Goal: Task Accomplishment & Management: Manage account settings

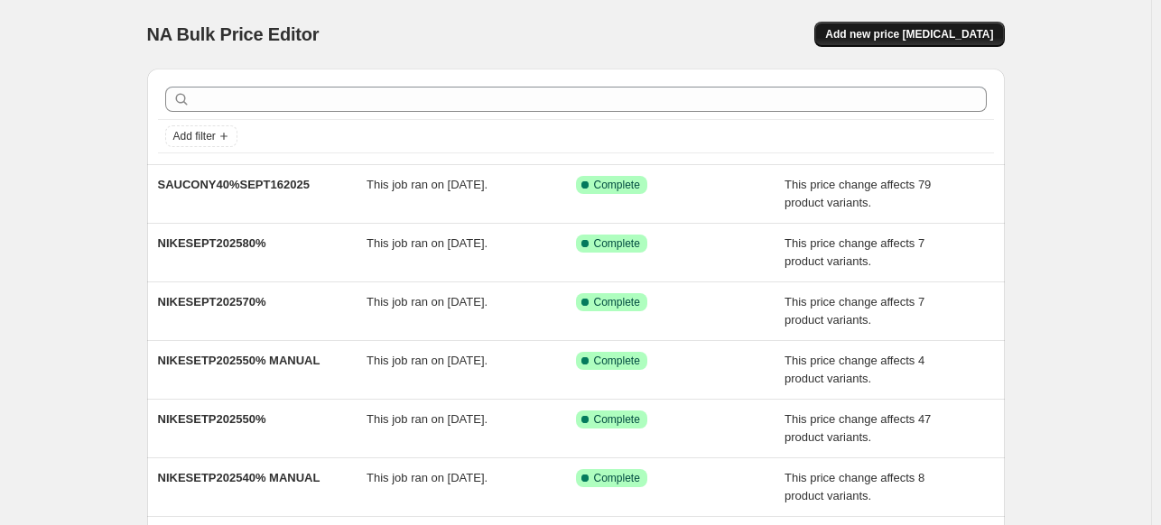
click at [899, 35] on span "Add new price change job" at bounding box center [909, 34] width 168 height 14
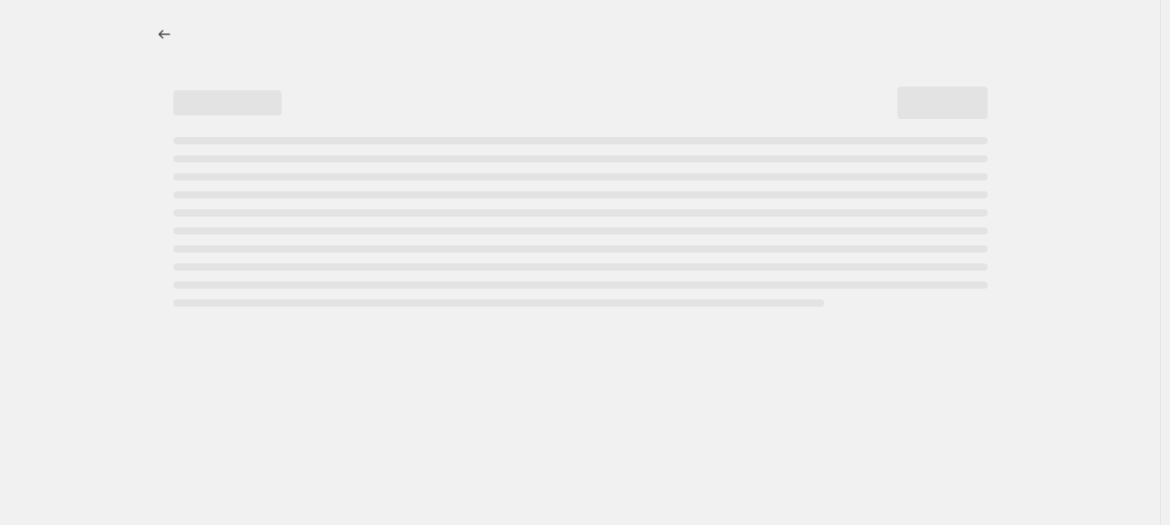
select select "percentage"
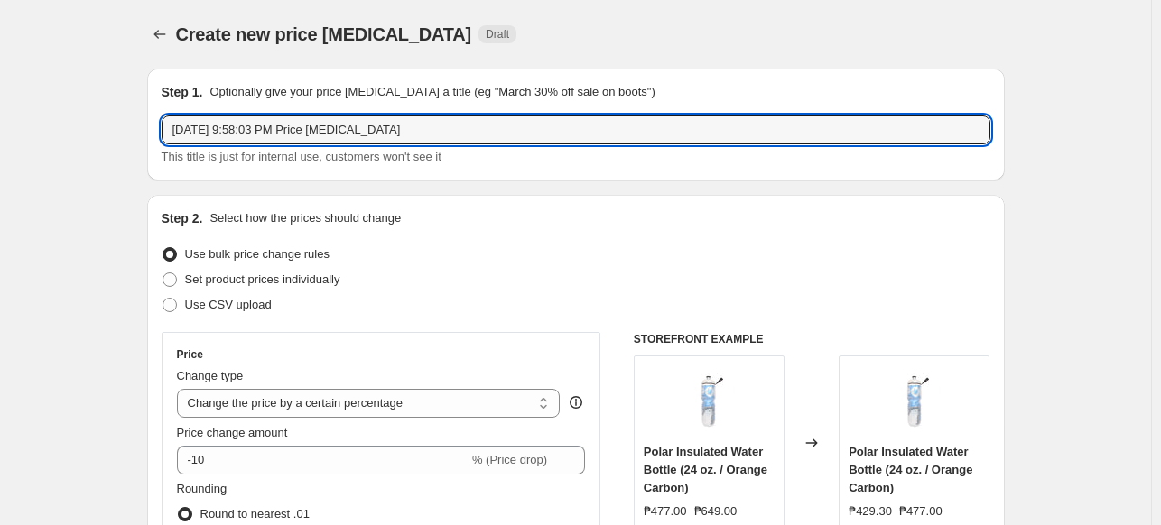
drag, startPoint x: 255, startPoint y: 138, endPoint x: 229, endPoint y: 6, distance: 134.4
type input "a"
type input "ADIDAS MARK UP [DATE]"
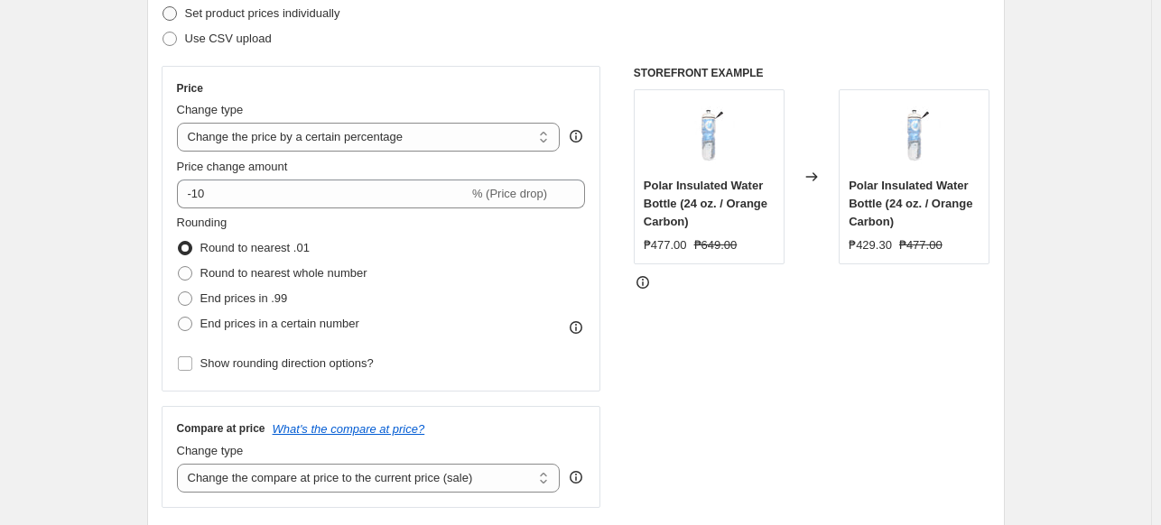
scroll to position [267, 0]
click at [376, 141] on select "Change the price to a certain amount Change the price by a certain amount Chang…" at bounding box center [369, 136] width 384 height 29
click at [361, 126] on select "Change the price to a certain amount Change the price by a certain amount Chang…" at bounding box center [369, 136] width 384 height 29
select select "ecap"
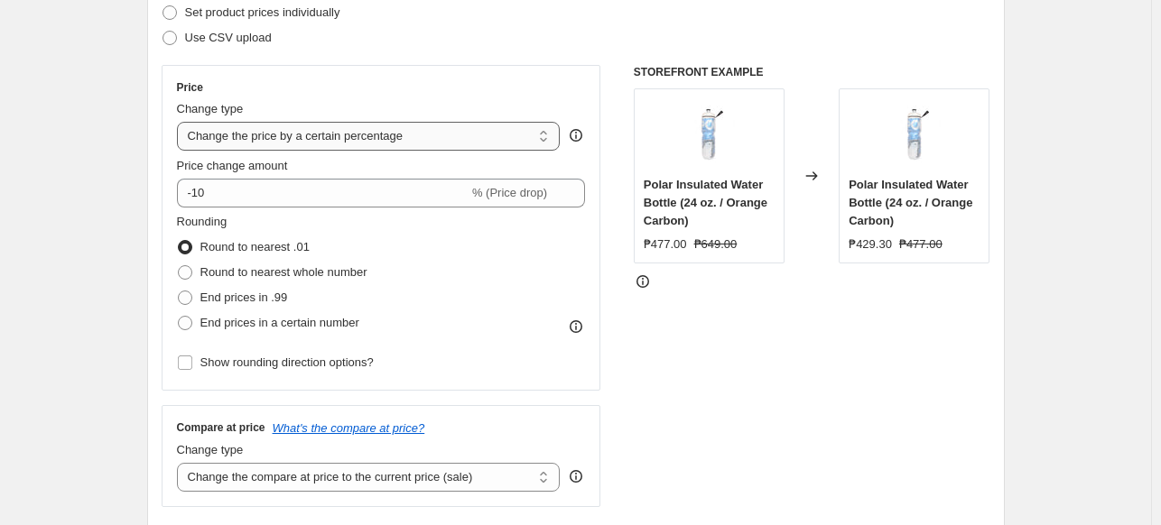
click at [181, 122] on select "Change the price to a certain amount Change the price by a certain amount Chang…" at bounding box center [369, 136] width 384 height 29
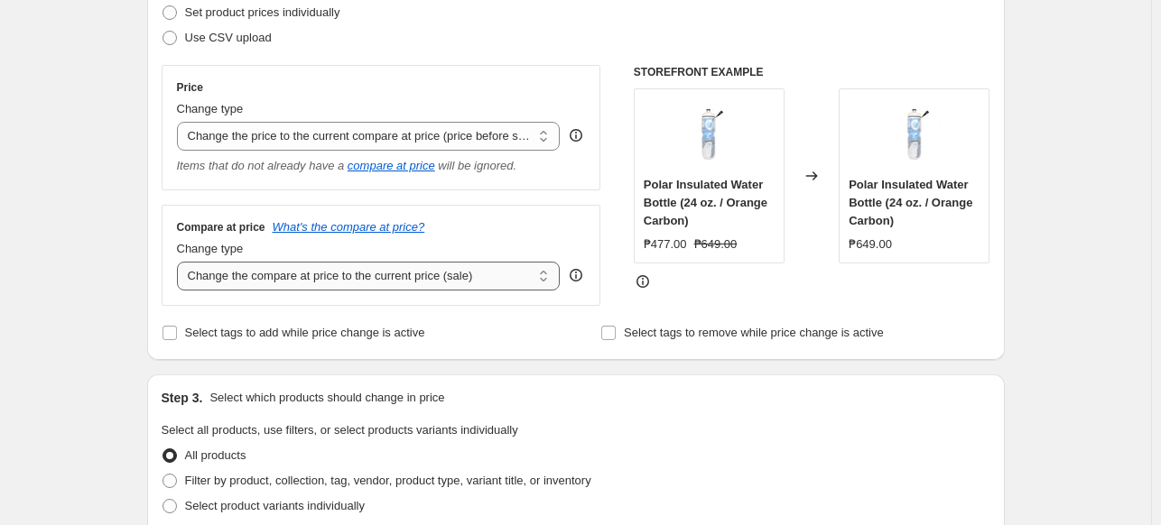
click at [386, 274] on select "Change the compare at price to the current price (sale) Change the compare at p…" at bounding box center [369, 276] width 384 height 29
select select "no_change"
click at [181, 262] on select "Change the compare at price to the current price (sale) Change the compare at p…" at bounding box center [369, 276] width 384 height 29
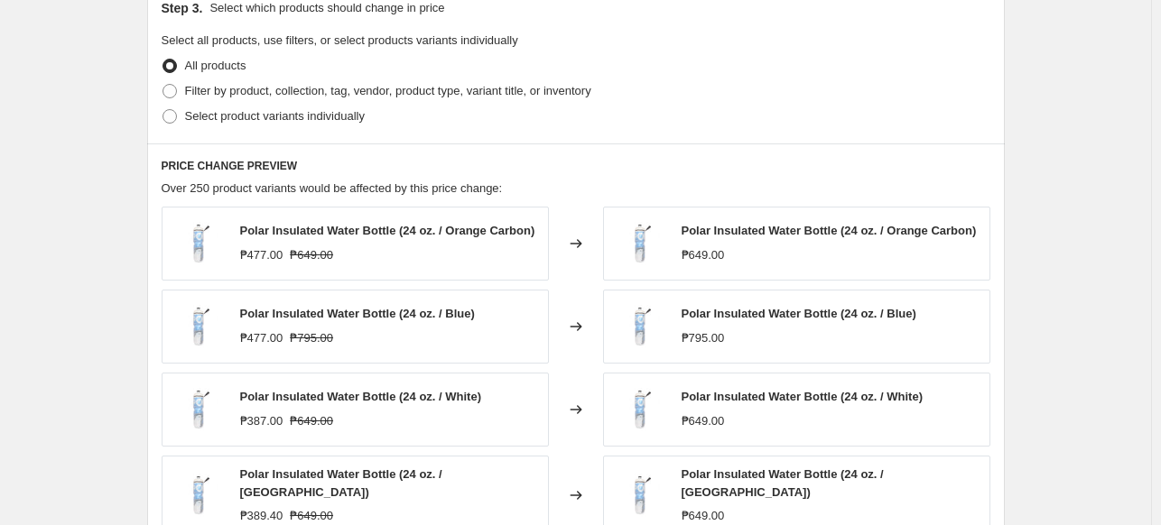
scroll to position [657, 0]
click at [325, 93] on span "Filter by product, collection, tag, vendor, product type, variant title, or inv…" at bounding box center [388, 91] width 406 height 14
click at [163, 85] on input "Filter by product, collection, tag, vendor, product type, variant title, or inv…" at bounding box center [162, 84] width 1 height 1
radio input "true"
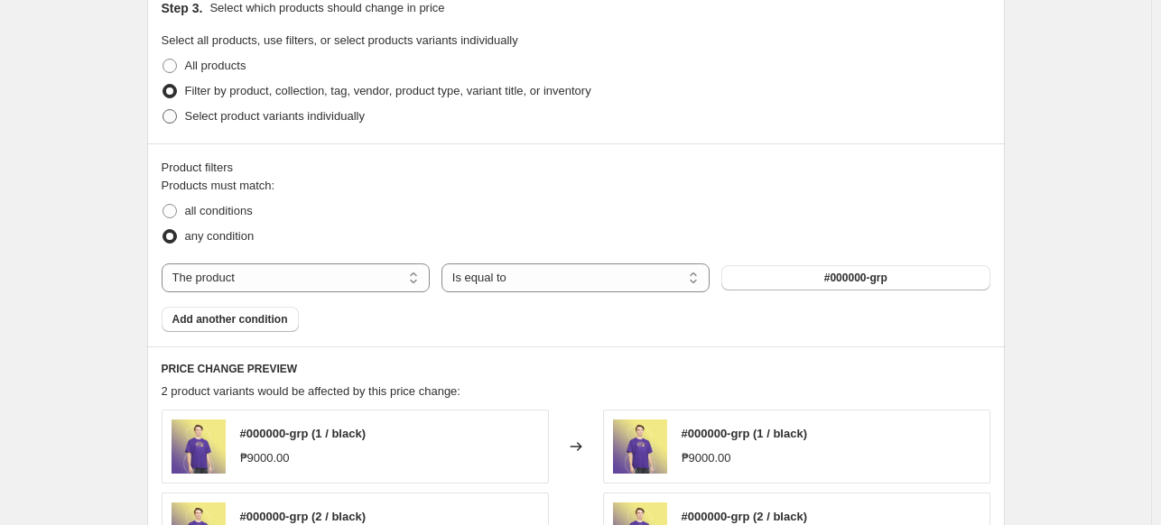
click at [327, 125] on label "Select product variants individually" at bounding box center [263, 116] width 203 height 25
click at [163, 110] on input "Select product variants individually" at bounding box center [162, 109] width 1 height 1
radio input "true"
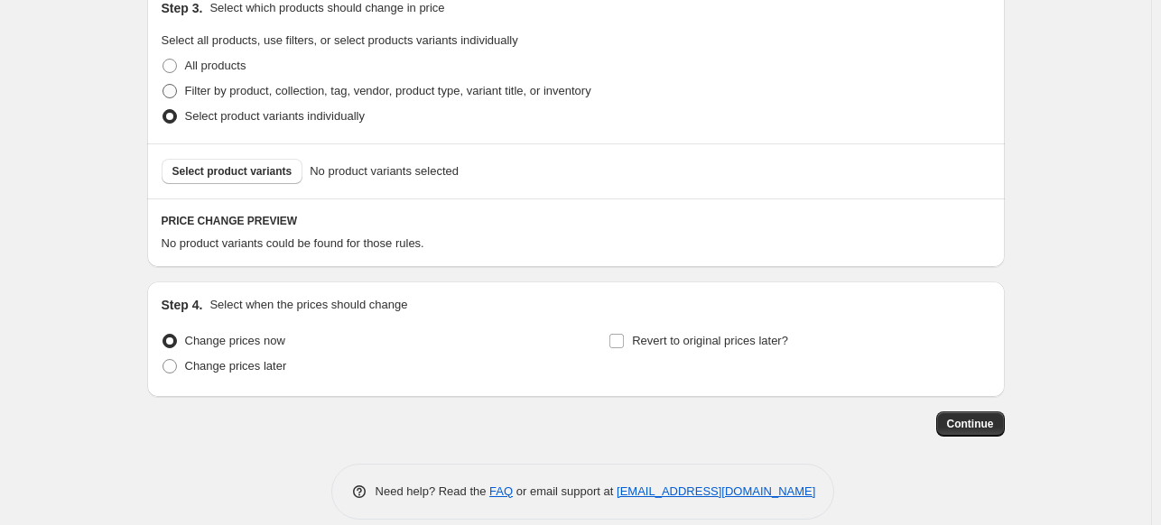
drag, startPoint x: 273, startPoint y: 178, endPoint x: 400, endPoint y: 82, distance: 159.2
click at [400, 82] on div "Step 3. Select which products should change in price Select all products, use f…" at bounding box center [576, 92] width 858 height 214
click at [209, 172] on span "Select product variants" at bounding box center [232, 171] width 120 height 14
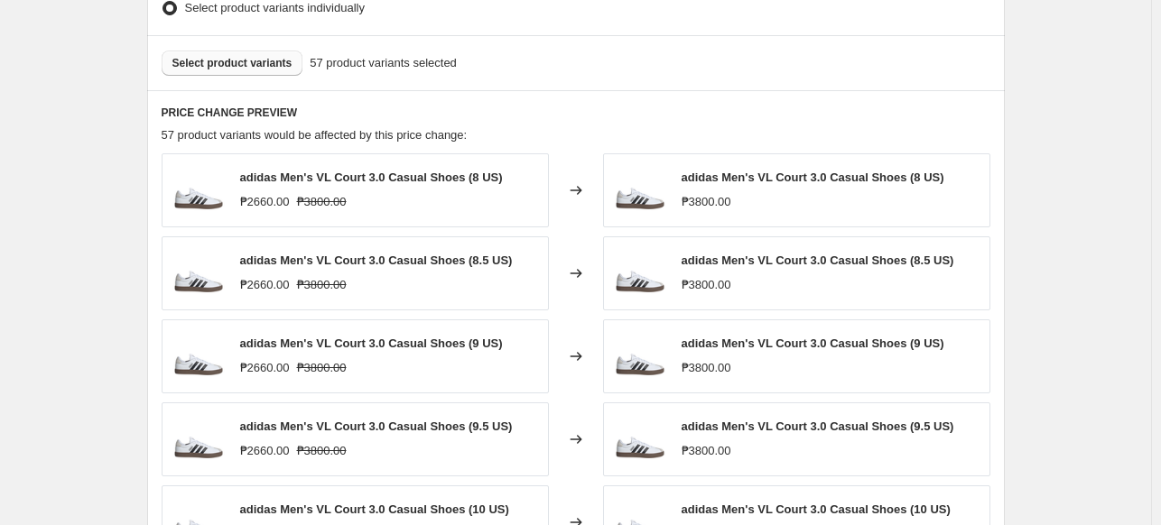
scroll to position [899, 0]
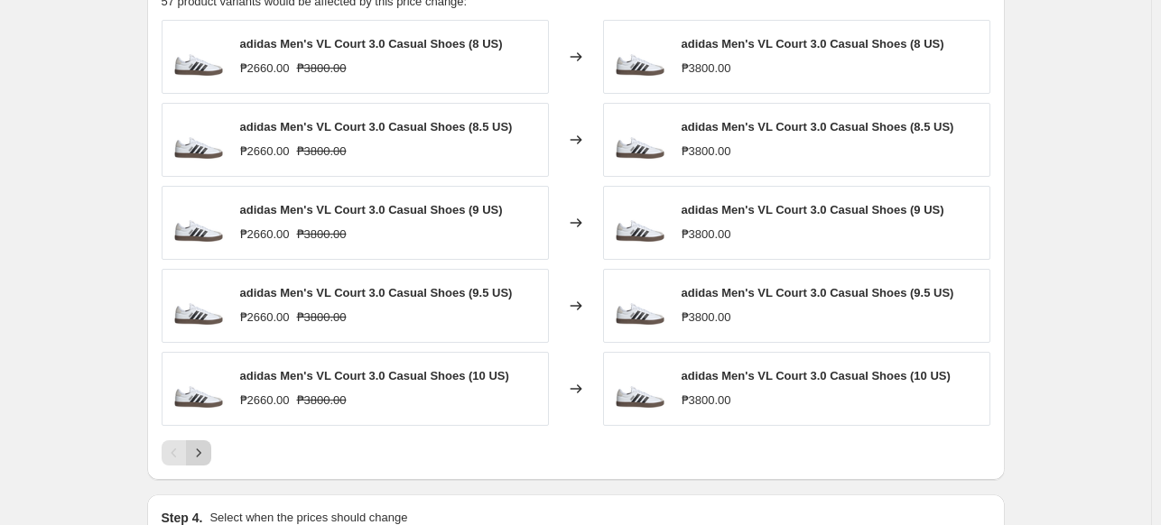
click at [205, 447] on icon "Next" at bounding box center [199, 453] width 18 height 18
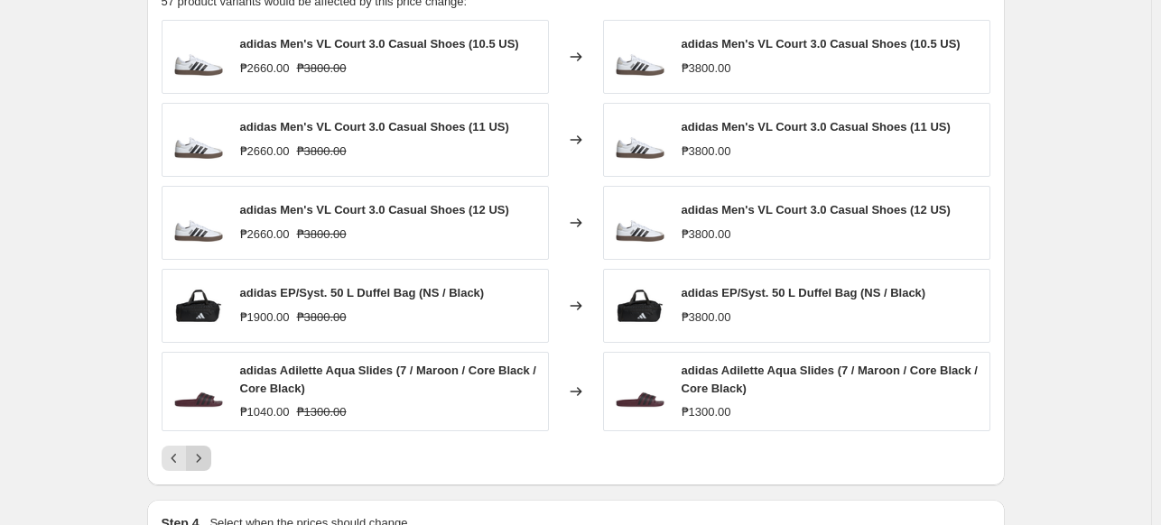
click at [205, 456] on icon "Next" at bounding box center [199, 459] width 18 height 18
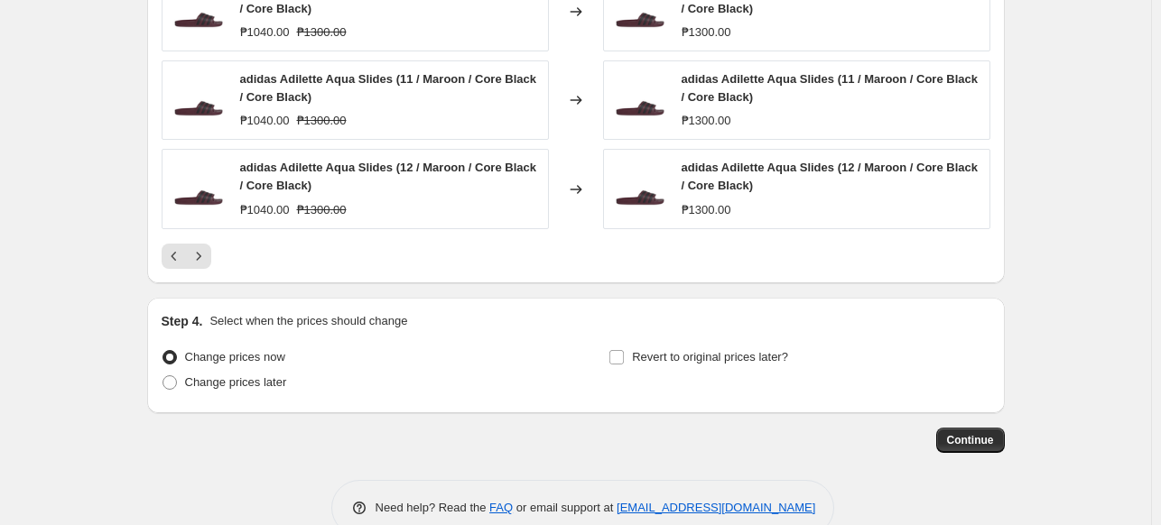
scroll to position [1162, 0]
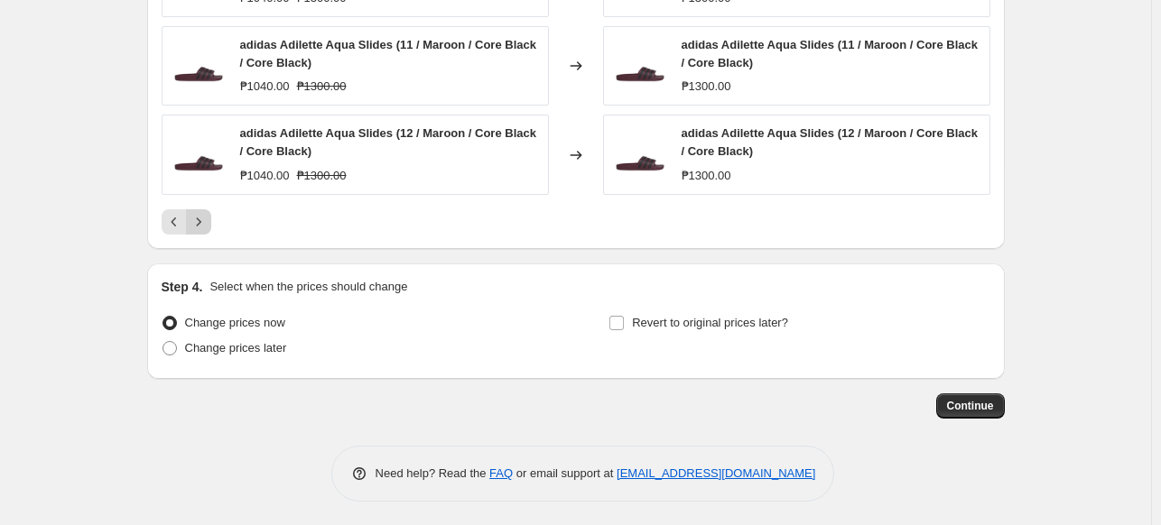
click at [204, 223] on icon "Next" at bounding box center [199, 222] width 18 height 18
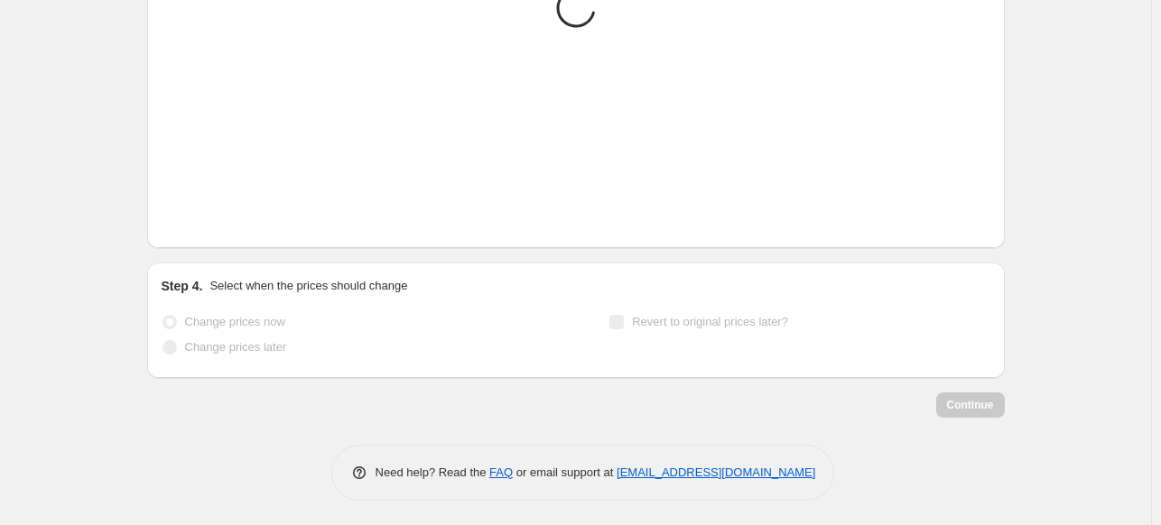
scroll to position [1159, 0]
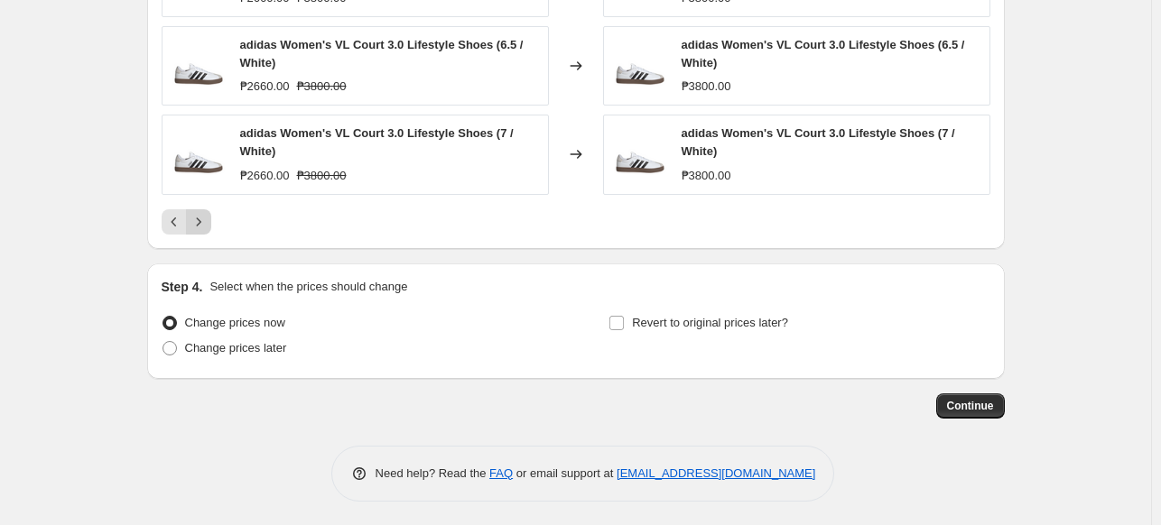
click at [200, 219] on icon "Next" at bounding box center [199, 222] width 18 height 18
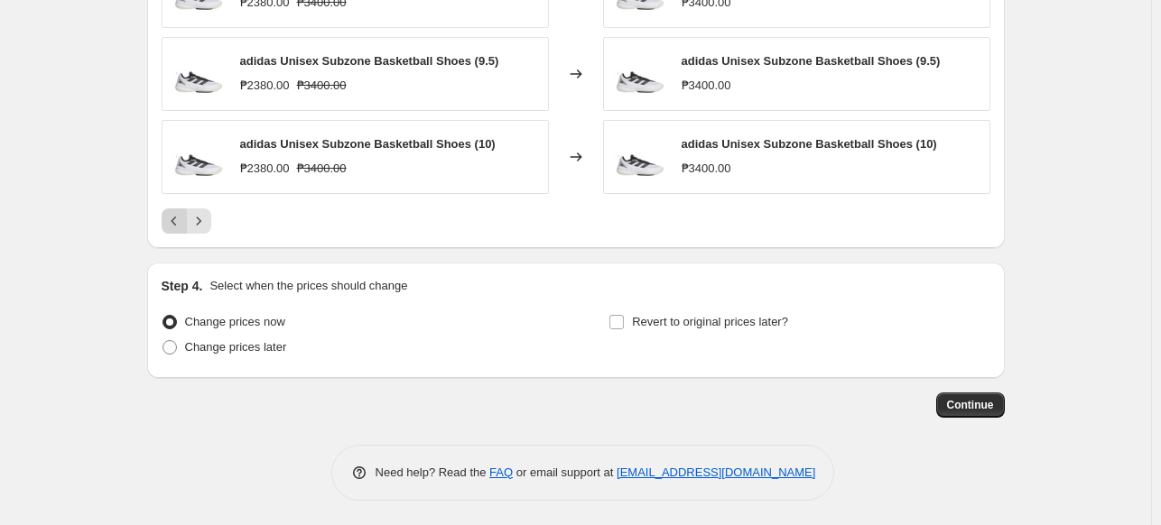
click at [181, 212] on icon "Previous" at bounding box center [174, 221] width 18 height 18
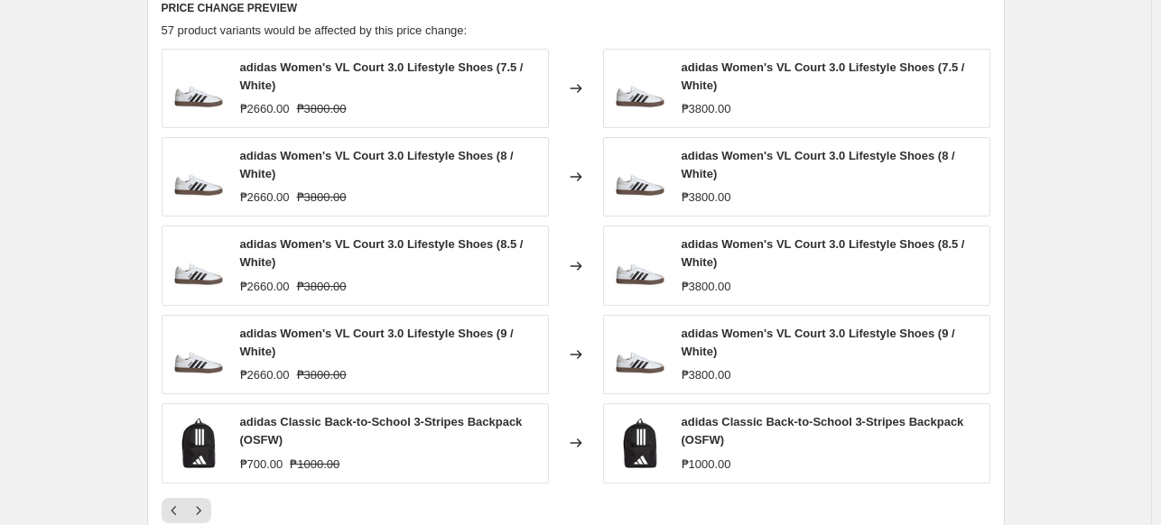
scroll to position [661, 0]
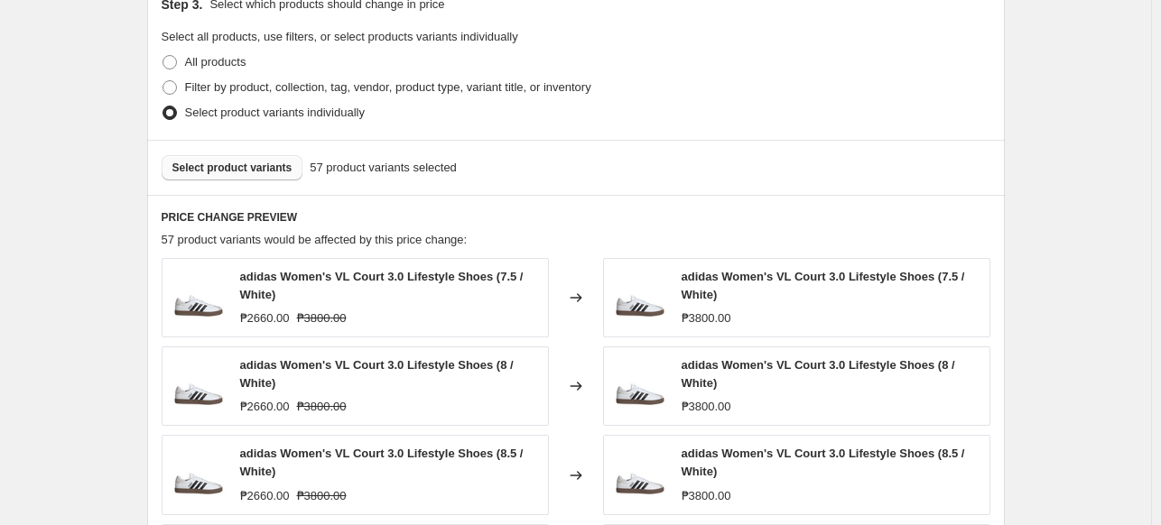
click at [262, 172] on span "Select product variants" at bounding box center [232, 168] width 120 height 14
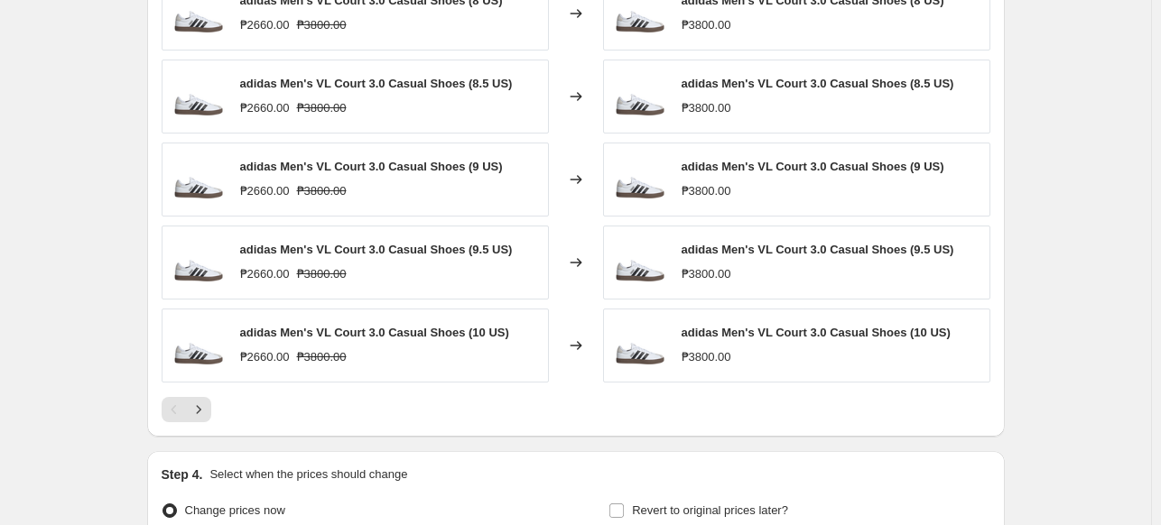
scroll to position [1026, 0]
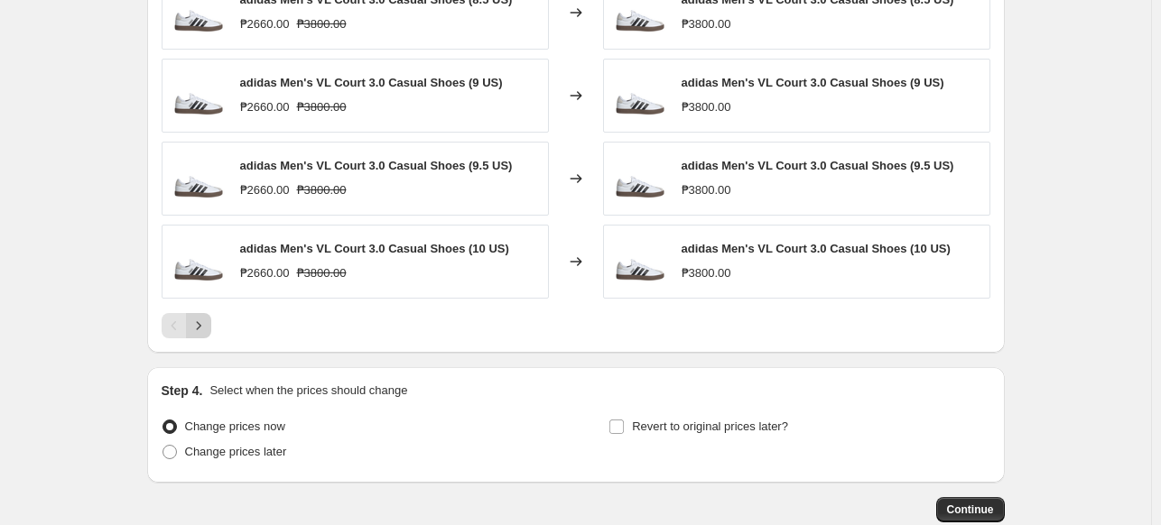
click at [205, 330] on icon "Next" at bounding box center [199, 326] width 18 height 18
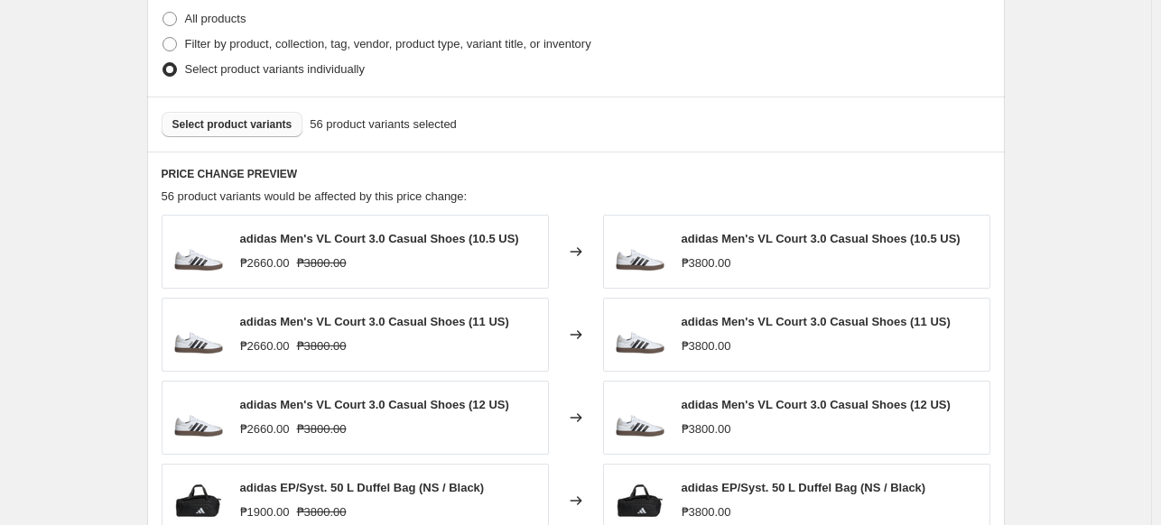
scroll to position [698, 0]
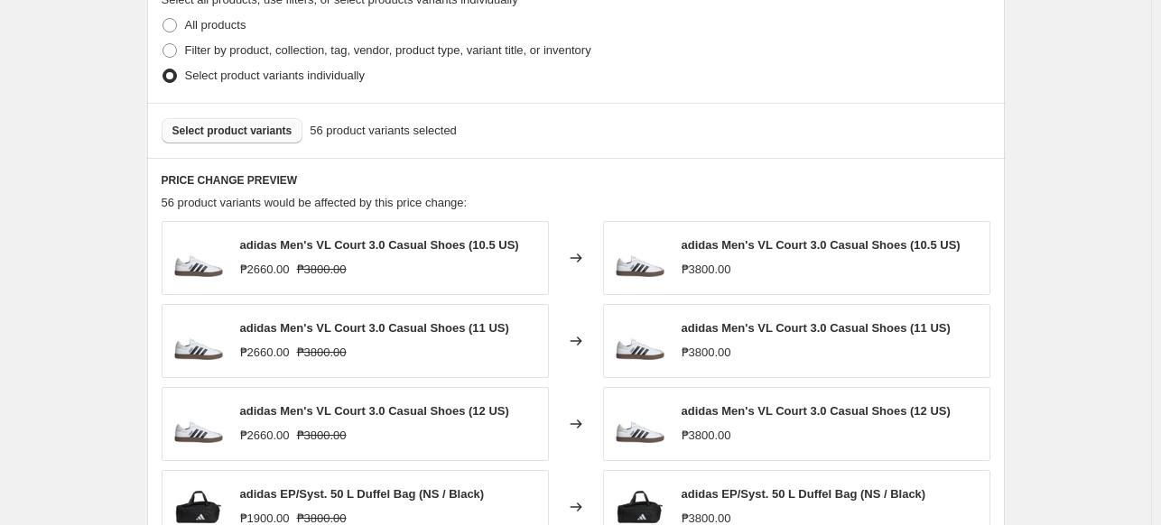
click at [226, 144] on div "Select product variants 56 product variants selected" at bounding box center [576, 130] width 858 height 55
click at [265, 122] on button "Select product variants" at bounding box center [233, 130] width 142 height 25
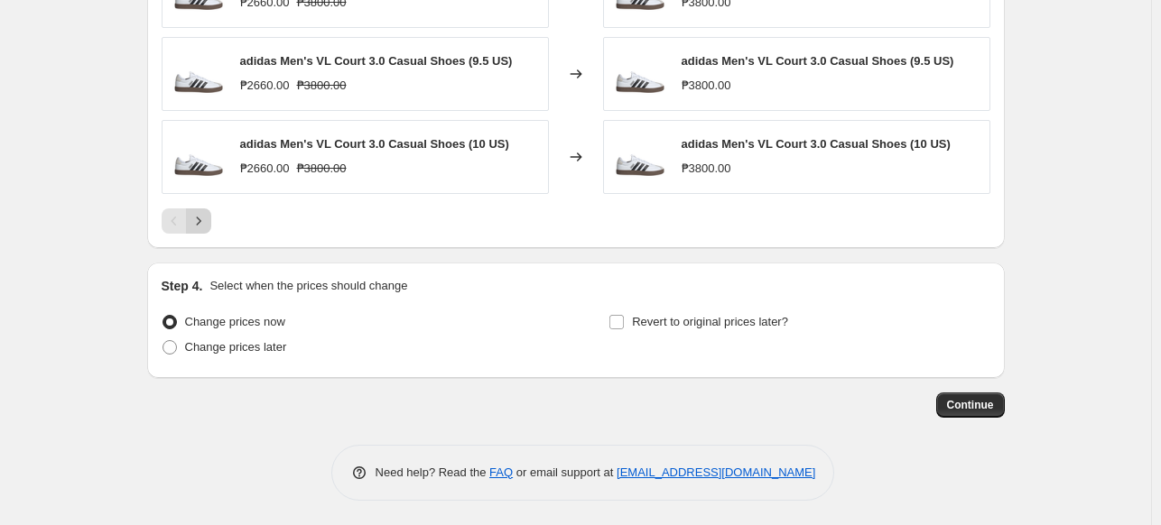
click at [206, 212] on icon "Next" at bounding box center [199, 221] width 18 height 18
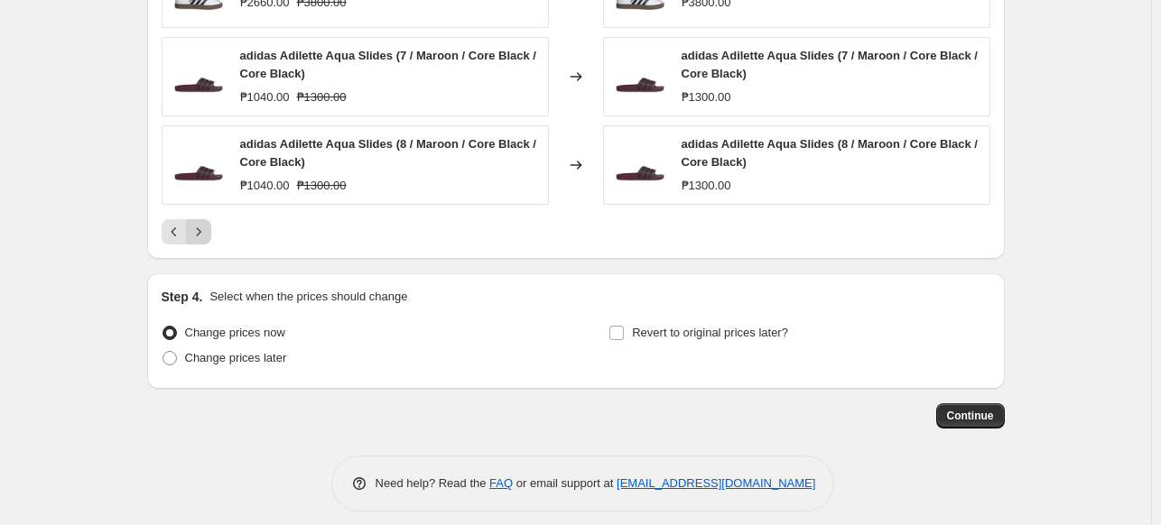
click at [206, 211] on div "adidas Men's VL Court 3.0 Casual Shoes (10.5 US) ₱2660.00 ₱3800.00 Changed to a…" at bounding box center [576, 17] width 829 height 458
click at [206, 219] on button "Next" at bounding box center [198, 231] width 25 height 25
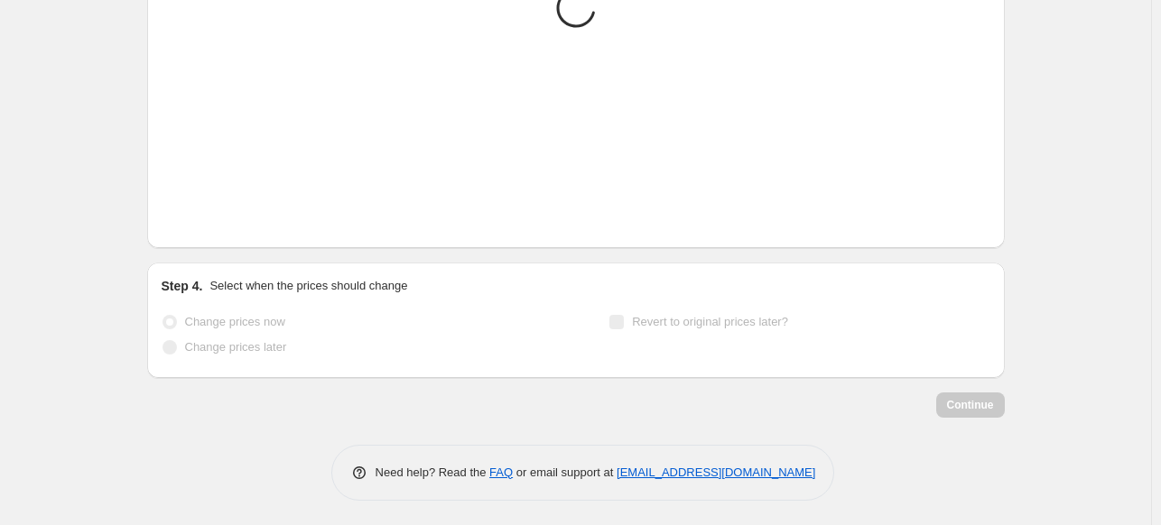
scroll to position [1134, 0]
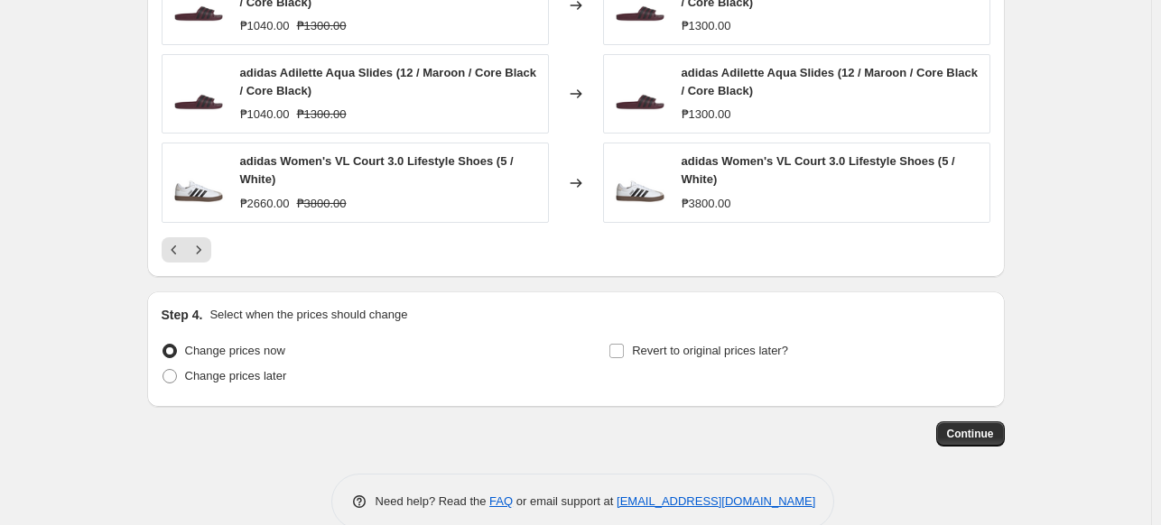
click at [206, 237] on button "Next" at bounding box center [198, 249] width 25 height 25
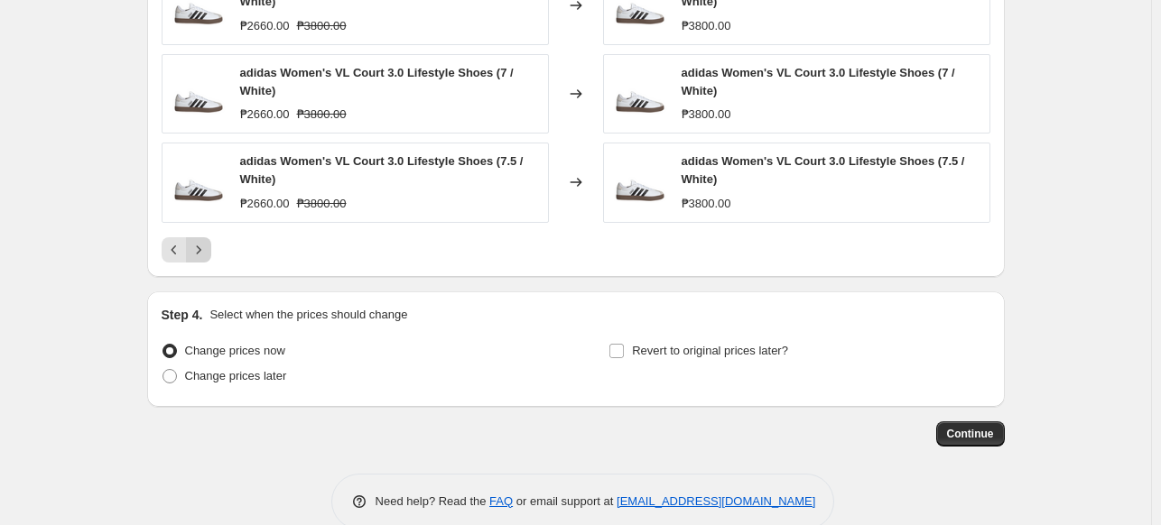
click at [206, 245] on icon "Next" at bounding box center [199, 250] width 18 height 18
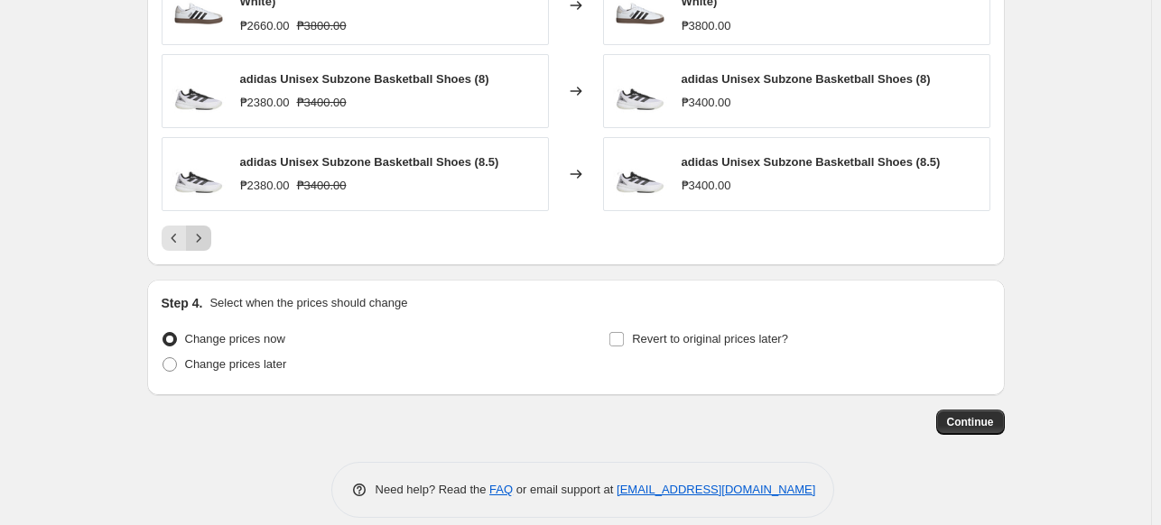
click at [201, 229] on icon "Next" at bounding box center [199, 238] width 18 height 18
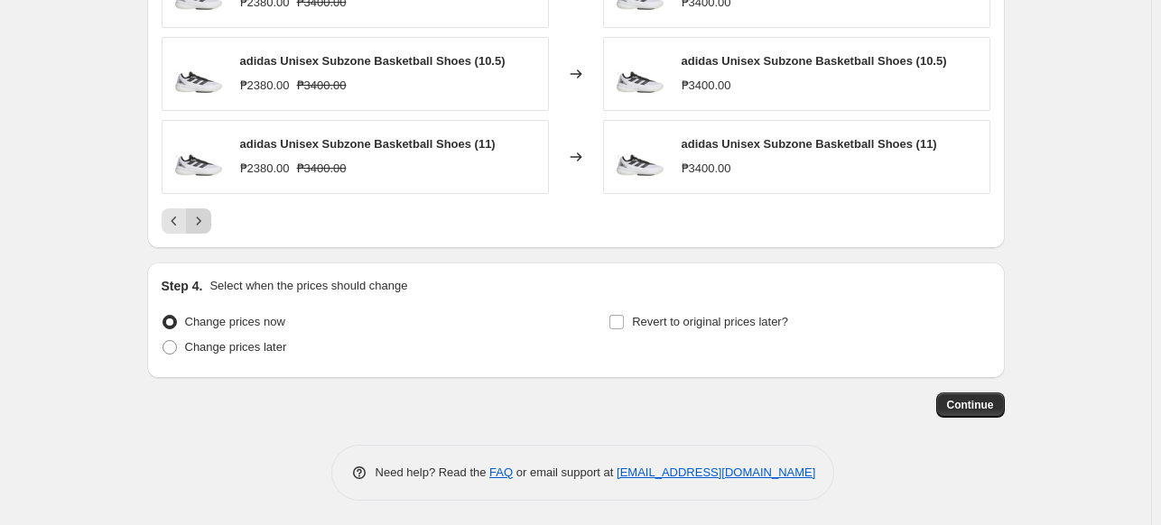
click at [206, 209] on button "Next" at bounding box center [198, 221] width 25 height 25
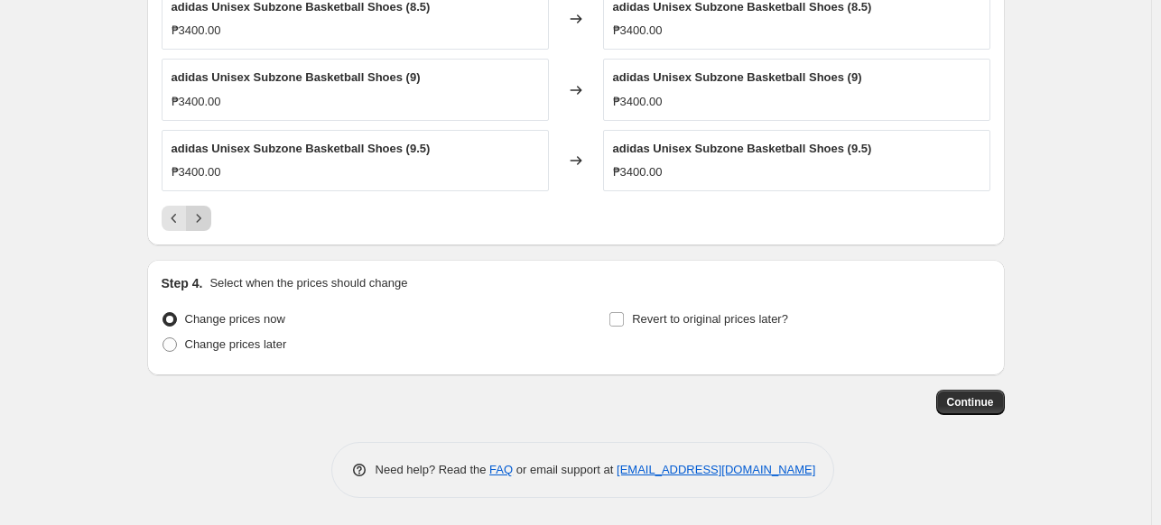
scroll to position [1082, 0]
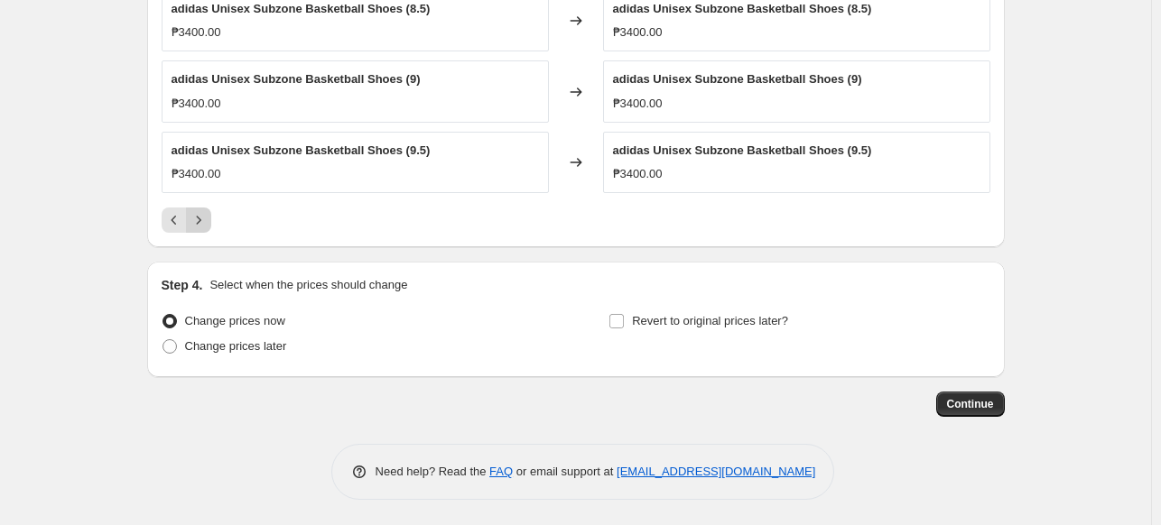
click at [206, 211] on icon "Next" at bounding box center [199, 220] width 18 height 18
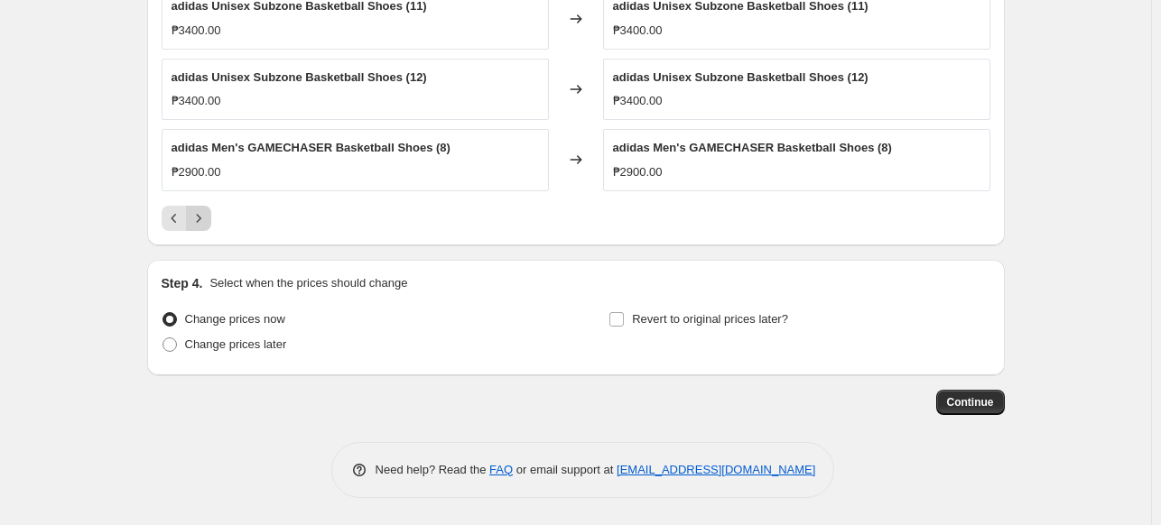
scroll to position [1070, 0]
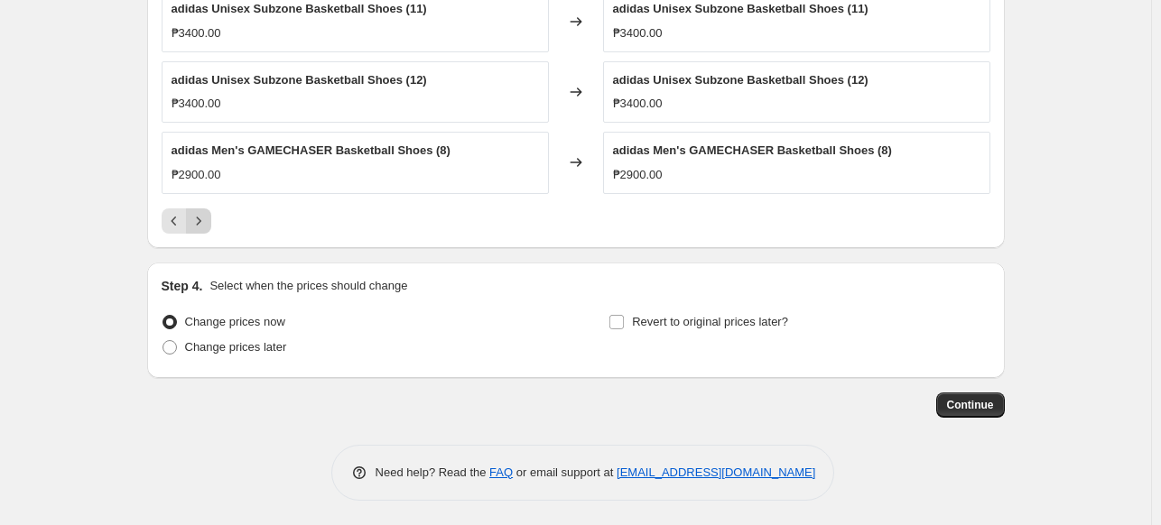
click at [200, 217] on icon "Next" at bounding box center [199, 221] width 18 height 18
click at [199, 205] on div "adidas Men's GAMECHASER Basketball Shoes (8.5) ₱2900.00 Changed to adidas Men's…" at bounding box center [576, 41] width 829 height 385
click at [206, 221] on icon "Next" at bounding box center [199, 221] width 18 height 18
click at [206, 226] on icon "Next" at bounding box center [199, 221] width 18 height 18
click at [253, 340] on span "Change prices later" at bounding box center [236, 347] width 102 height 14
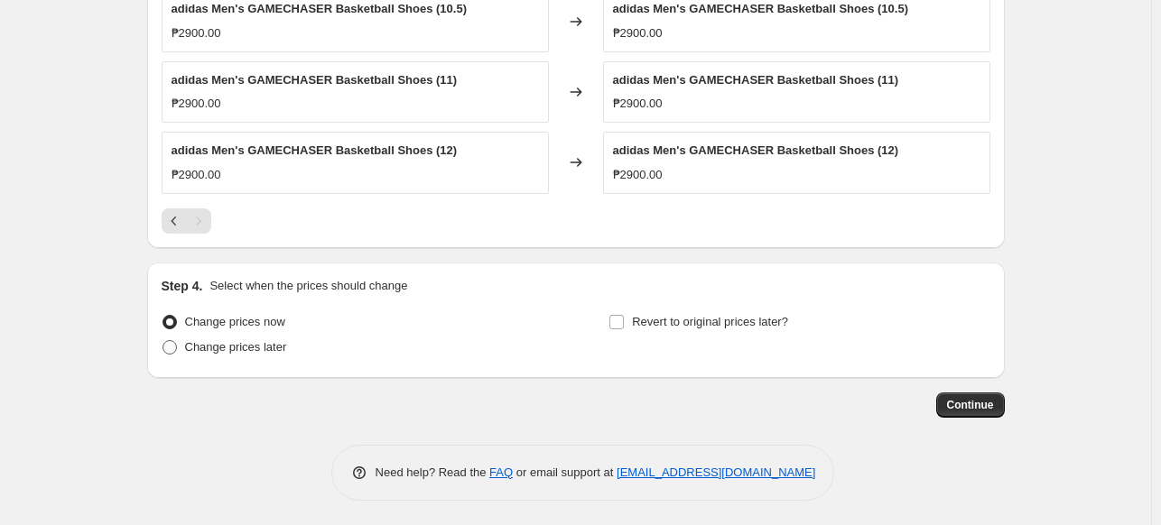
click at [163, 340] on input "Change prices later" at bounding box center [162, 340] width 1 height 1
radio input "true"
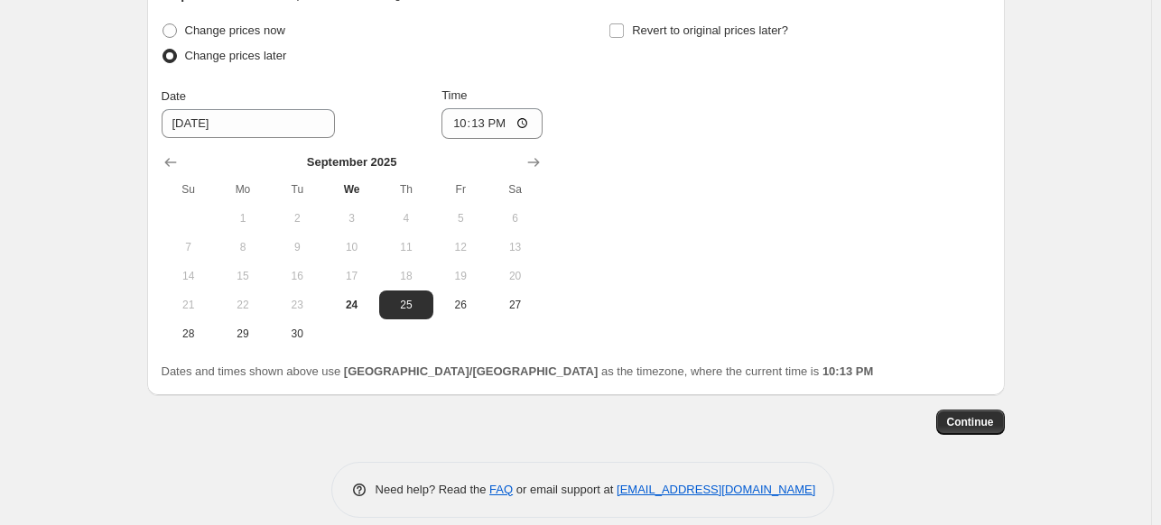
scroll to position [1378, 0]
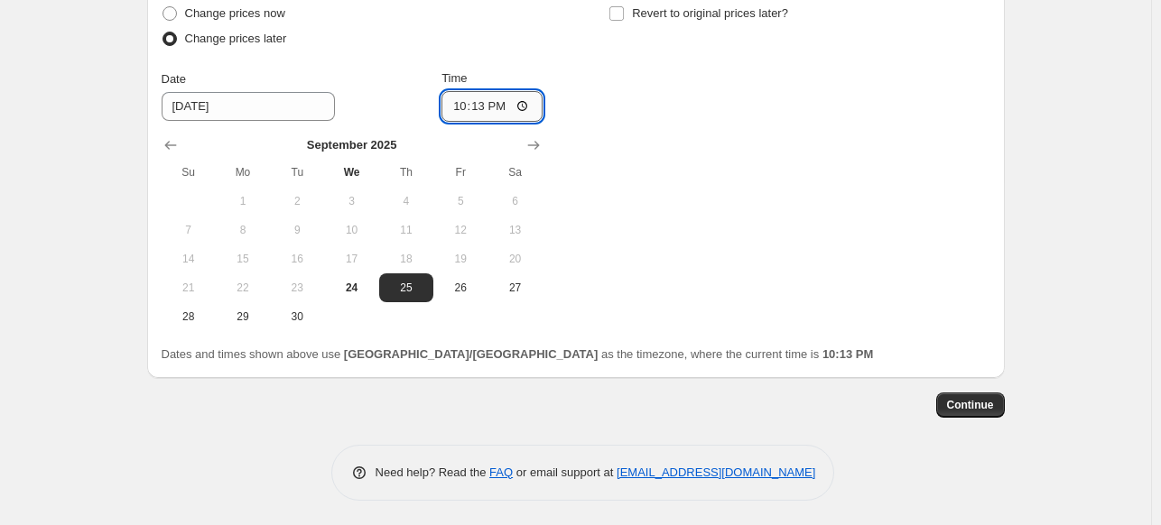
click at [469, 110] on input "22:13" at bounding box center [491, 106] width 101 height 31
click at [462, 110] on input "14:13" at bounding box center [491, 106] width 101 height 31
type input "00:00"
click at [676, 181] on div "Change prices now Change prices later Date [DATE] Time 00:00 [DATE] Su Mo Tu We…" at bounding box center [576, 166] width 829 height 330
click at [993, 408] on span "Continue" at bounding box center [970, 405] width 47 height 14
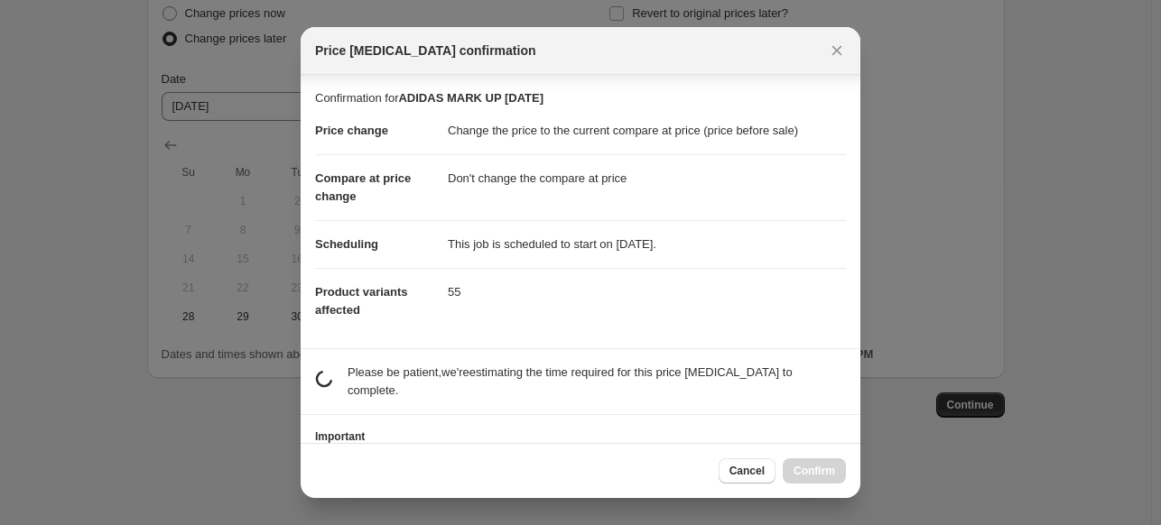
scroll to position [44, 0]
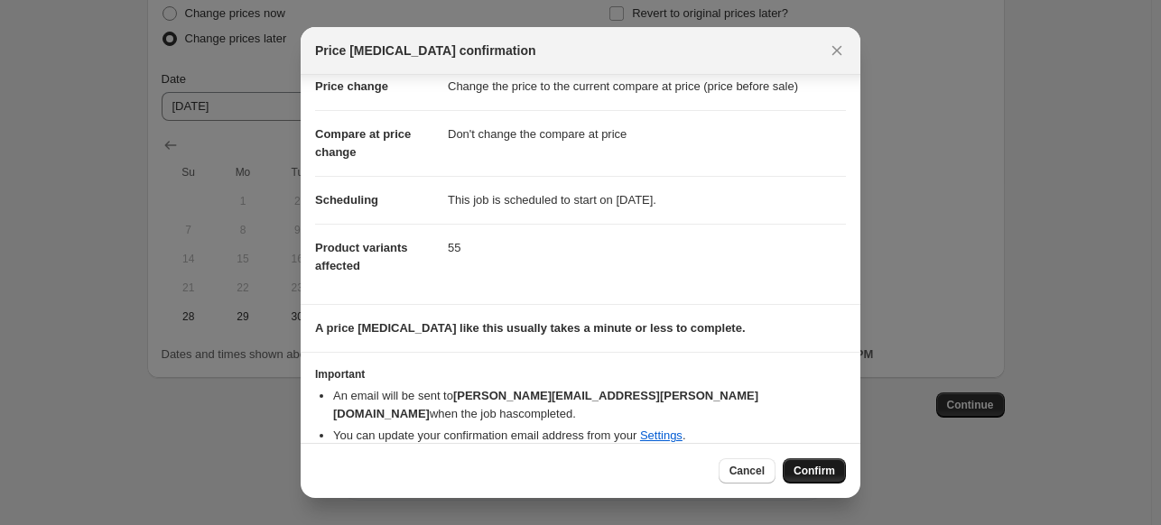
click at [829, 470] on span "Confirm" at bounding box center [814, 471] width 42 height 14
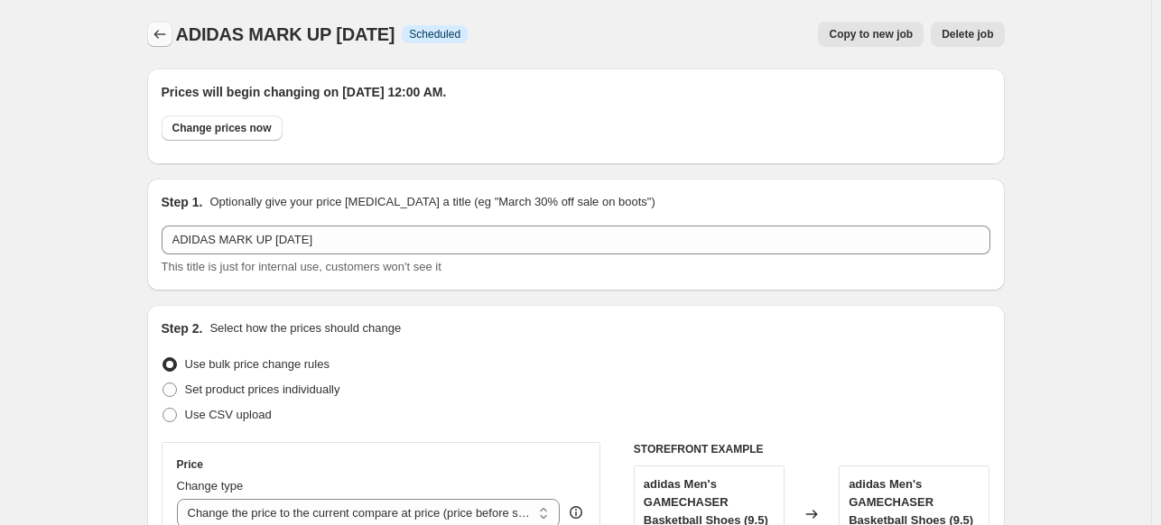
click at [163, 36] on icon "Price change jobs" at bounding box center [160, 34] width 18 height 18
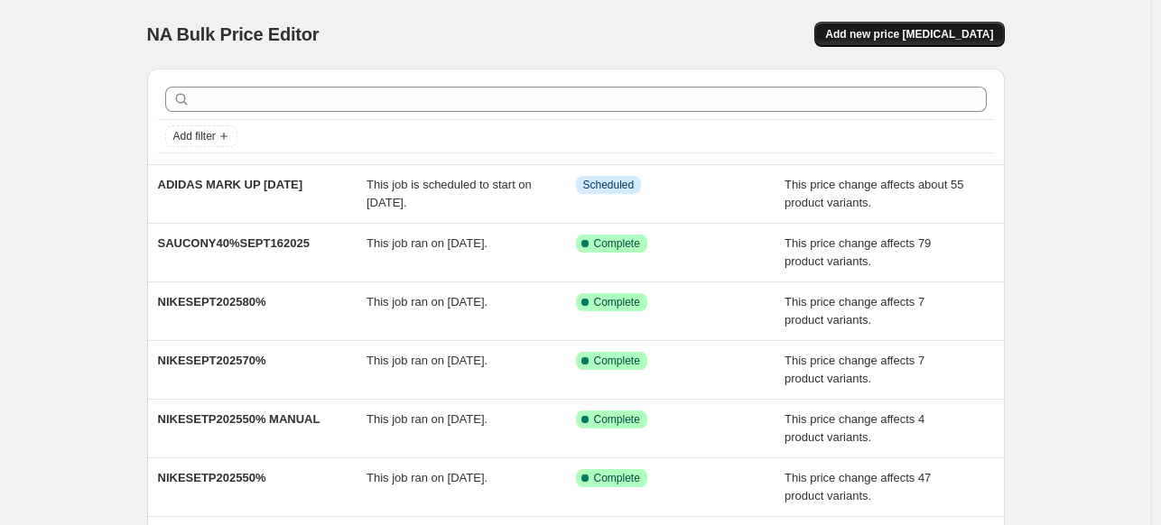
click at [889, 34] on span "Add new price [MEDICAL_DATA]" at bounding box center [909, 34] width 168 height 14
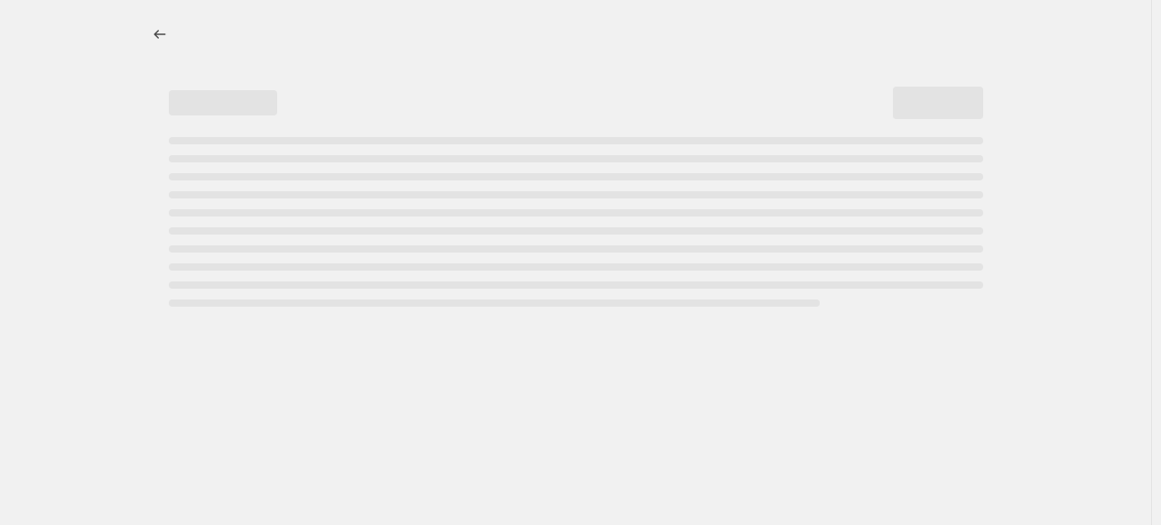
select select "percentage"
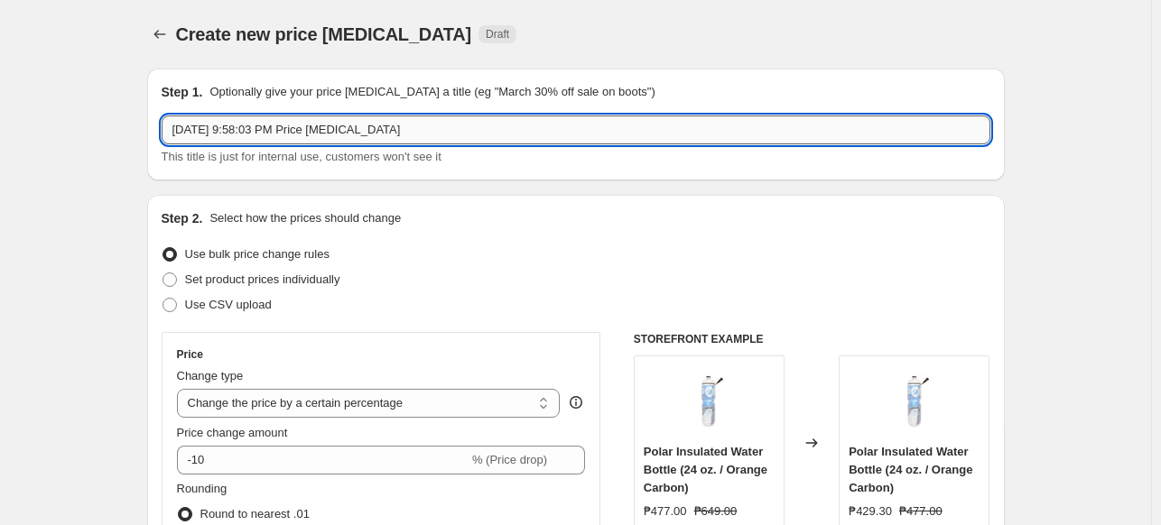
click at [292, 136] on input "Sep 24, 2025, 9:58:03 PM Price change job" at bounding box center [576, 130] width 829 height 29
type input "A"
type input "NIKE MARK UP SEPTEMBER 25, 2025"
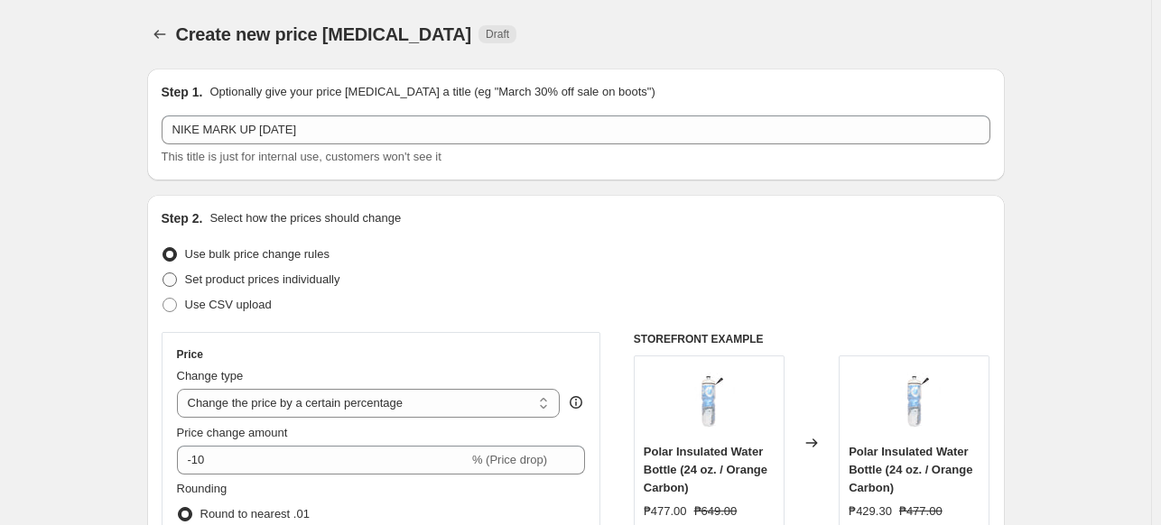
click at [276, 281] on span "Set product prices individually" at bounding box center [262, 280] width 155 height 14
click at [163, 274] on input "Set product prices individually" at bounding box center [162, 273] width 1 height 1
radio input "true"
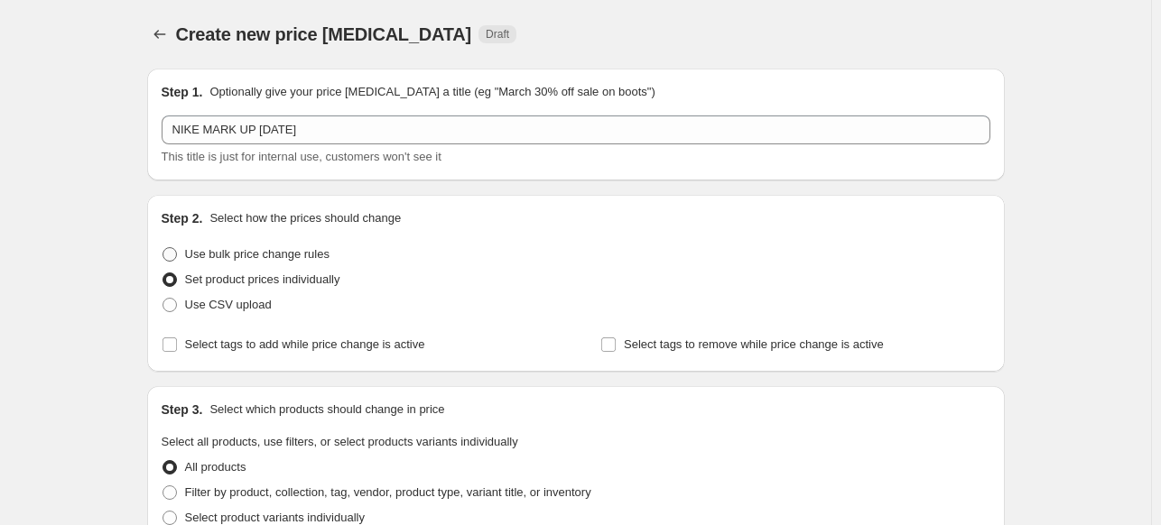
click at [264, 252] on span "Use bulk price change rules" at bounding box center [257, 254] width 144 height 14
click at [163, 248] on input "Use bulk price change rules" at bounding box center [162, 247] width 1 height 1
radio input "true"
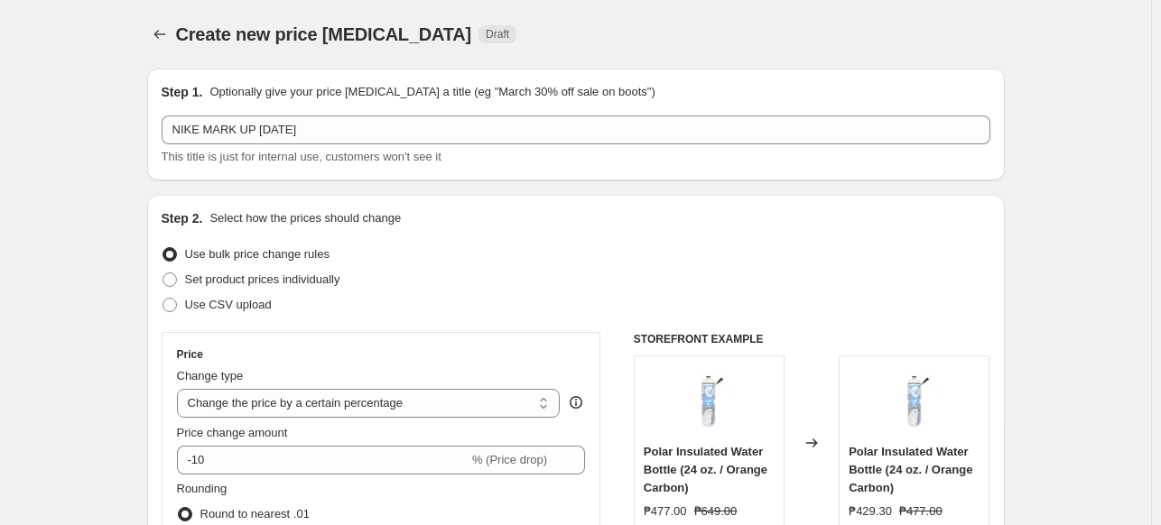
scroll to position [283, 0]
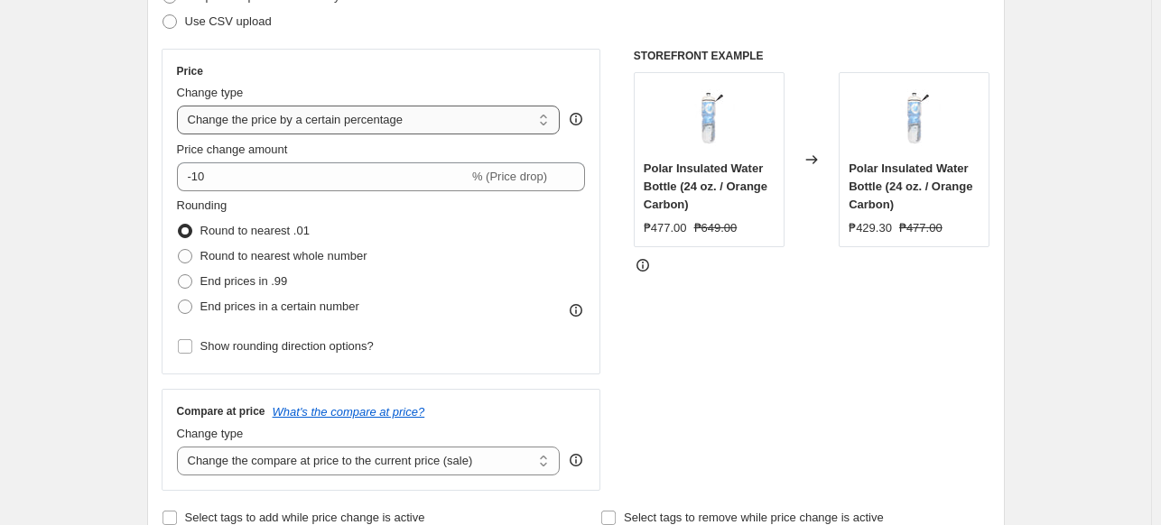
click at [315, 120] on select "Change the price to a certain amount Change the price by a certain amount Chang…" at bounding box center [369, 120] width 384 height 29
select select "ecap"
click at [181, 106] on select "Change the price to a certain amount Change the price by a certain amount Chang…" at bounding box center [369, 120] width 384 height 29
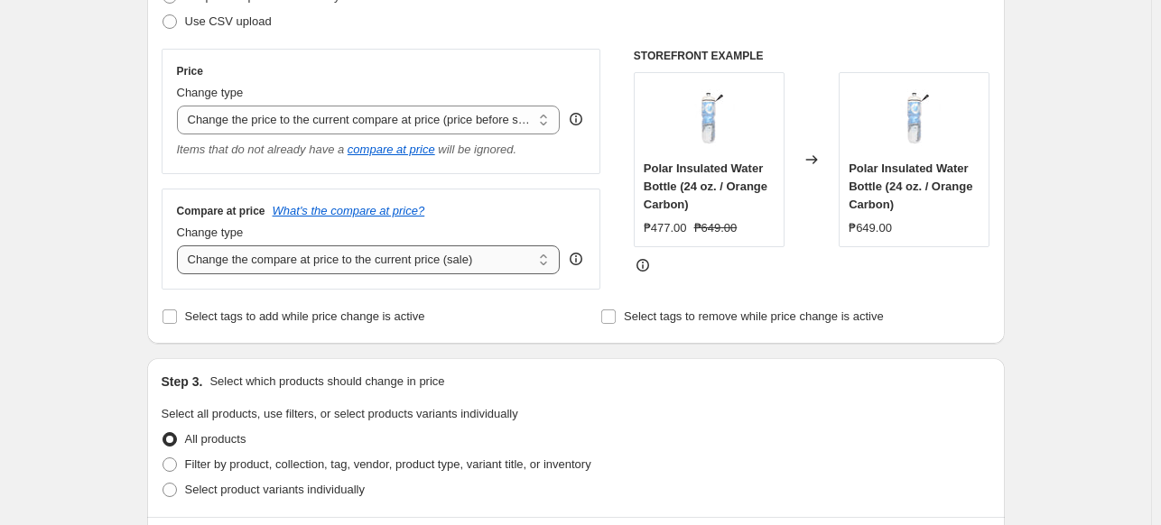
click at [397, 253] on select "Change the compare at price to the current price (sale) Change the compare at p…" at bounding box center [369, 260] width 384 height 29
select select "no_change"
click at [181, 246] on select "Change the compare at price to the current price (sale) Change the compare at p…" at bounding box center [369, 260] width 384 height 29
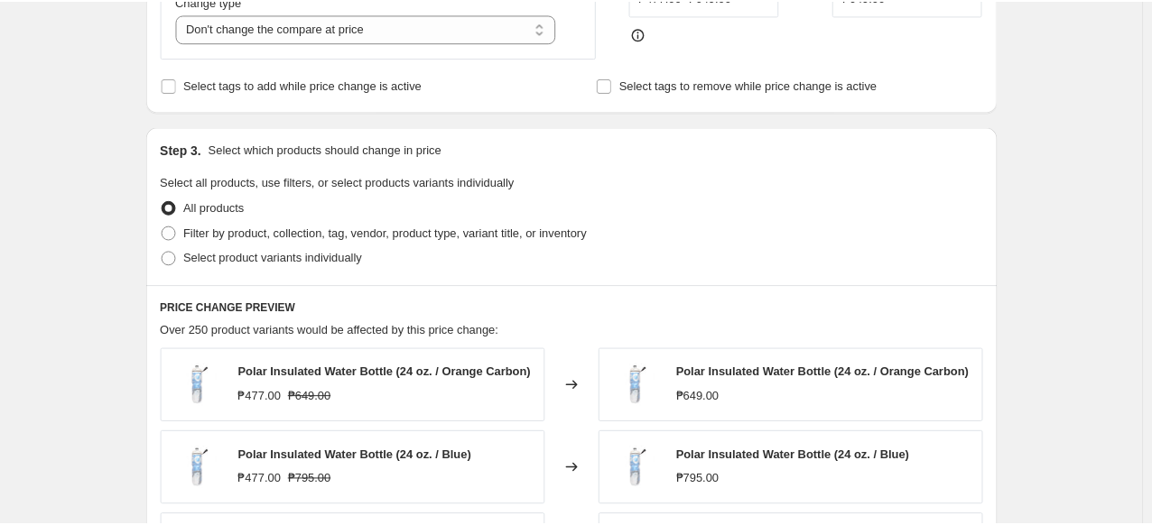
scroll to position [599, 0]
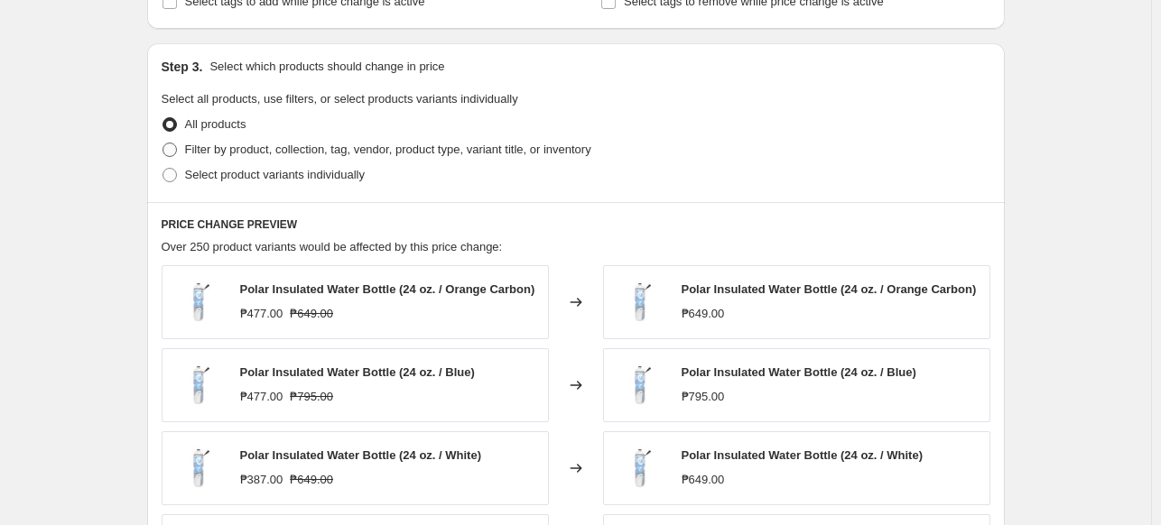
click at [408, 159] on span "Filter by product, collection, tag, vendor, product type, variant title, or inv…" at bounding box center [388, 150] width 406 height 18
click at [163, 144] on input "Filter by product, collection, tag, vendor, product type, variant title, or inv…" at bounding box center [162, 143] width 1 height 1
radio input "true"
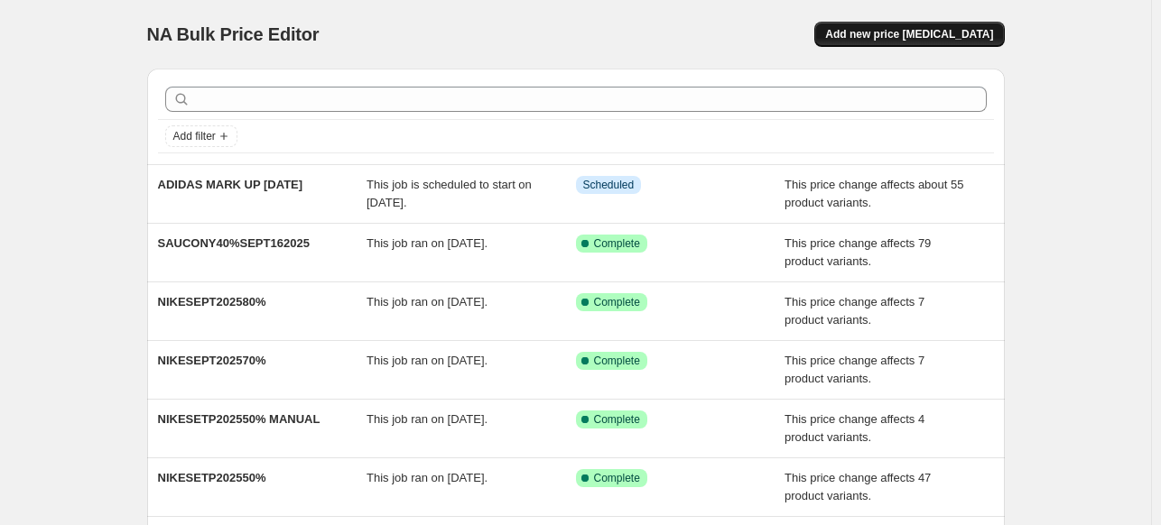
click at [933, 32] on span "Add new price [MEDICAL_DATA]" at bounding box center [909, 34] width 168 height 14
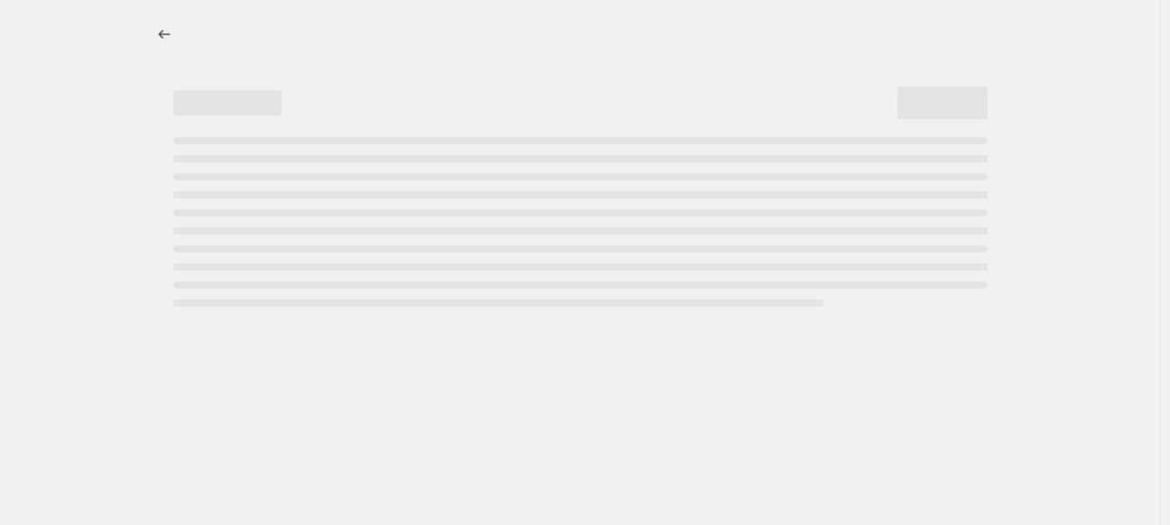
select select "percentage"
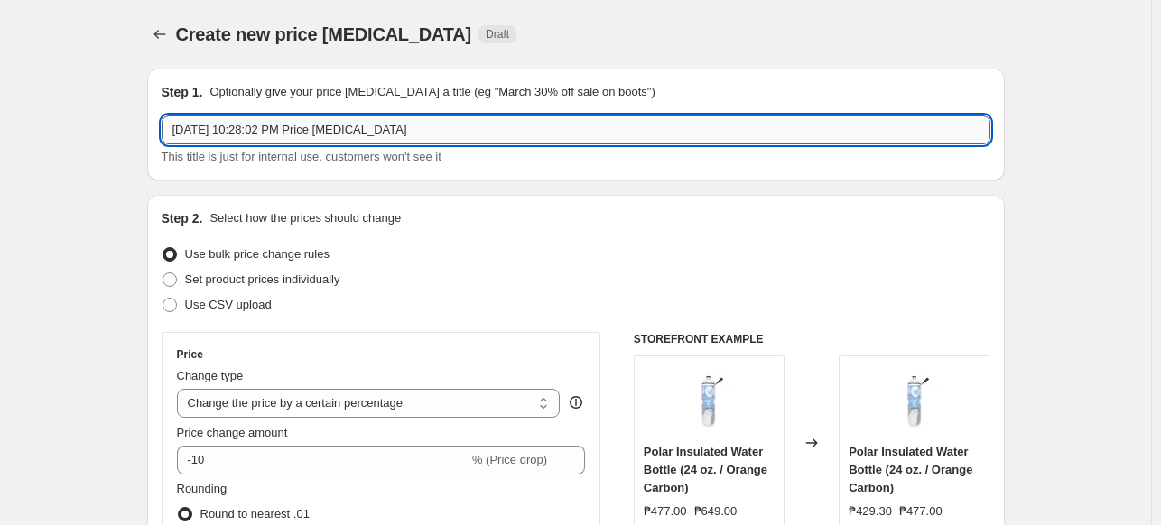
click at [308, 140] on input "[DATE] 10:28:02 PM Price [MEDICAL_DATA]" at bounding box center [576, 130] width 829 height 29
paste input "BACKTOREG092525"
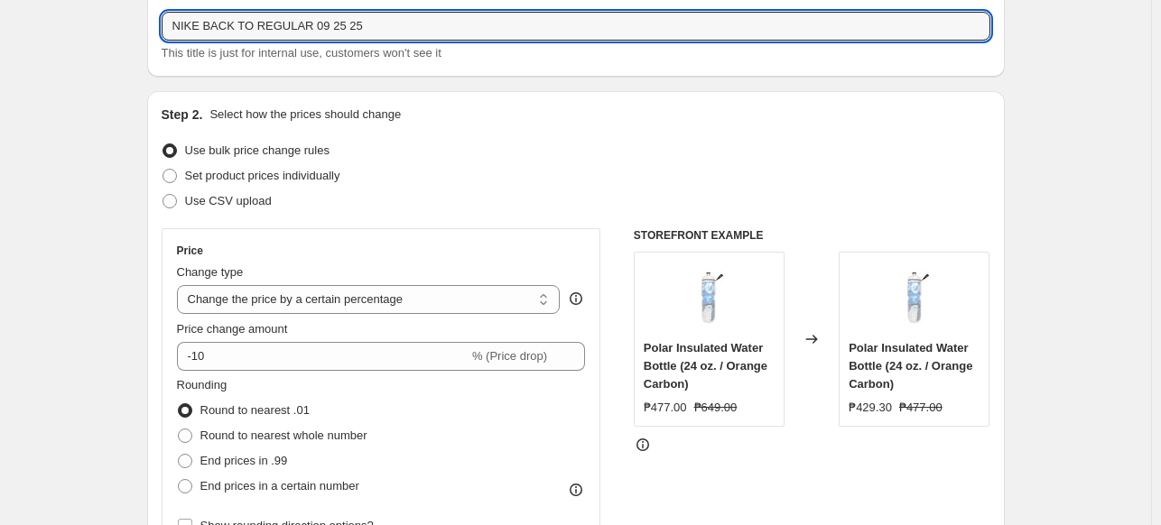
scroll to position [100, 0]
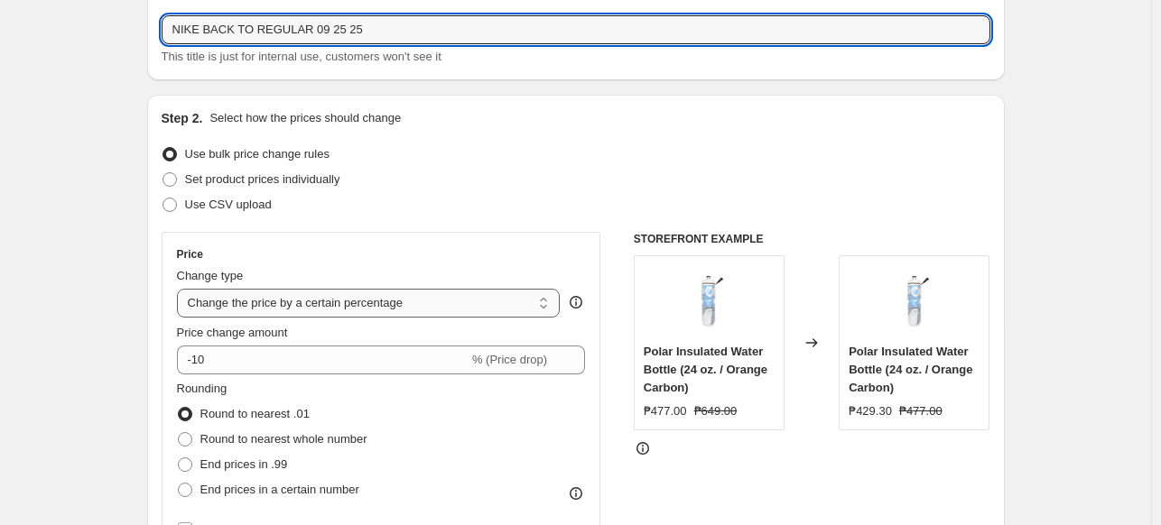
type input "NIKE BACK TO REGULAR 09 25 25"
click at [332, 292] on select "Change the price to a certain amount Change the price by a certain amount Chang…" at bounding box center [369, 303] width 384 height 29
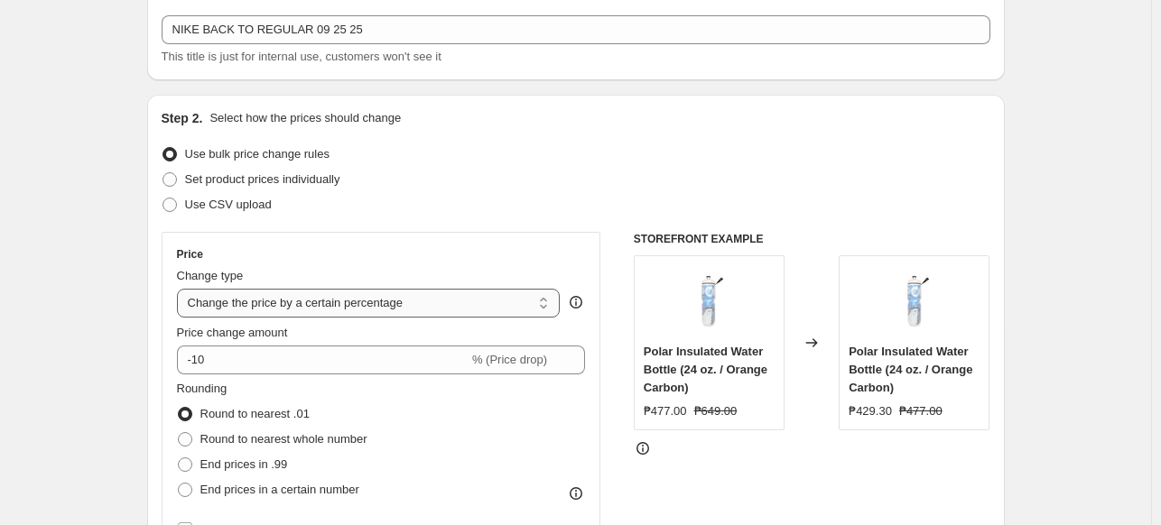
select select "ecap"
click at [181, 289] on select "Change the price to a certain amount Change the price by a certain amount Chang…" at bounding box center [369, 303] width 384 height 29
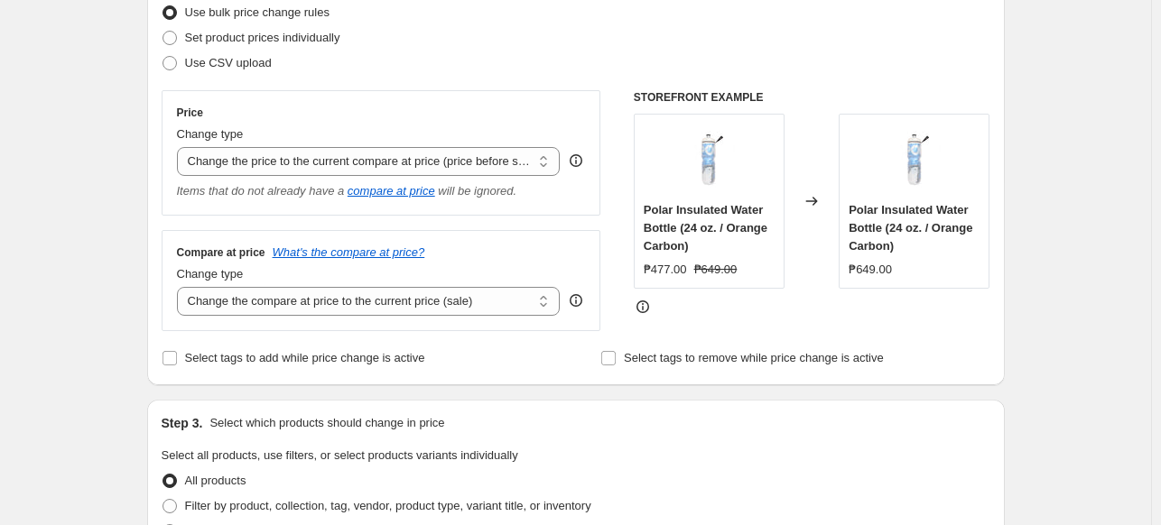
scroll to position [253, 0]
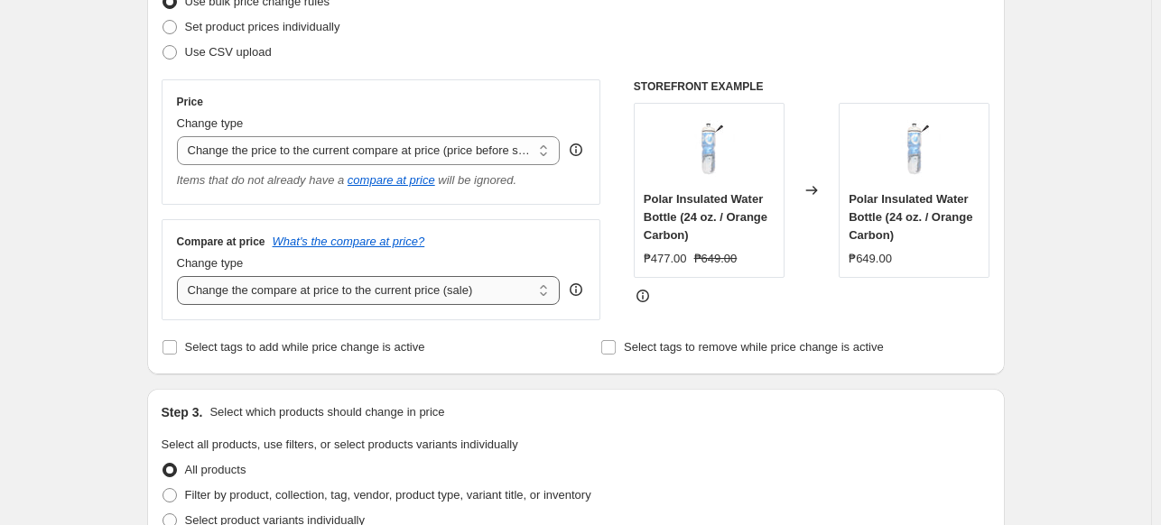
click at [497, 291] on select "Change the compare at price to the current price (sale) Change the compare at p…" at bounding box center [369, 290] width 384 height 29
select select "no_change"
click at [181, 277] on select "Change the compare at price to the current price (sale) Change the compare at p…" at bounding box center [369, 290] width 384 height 29
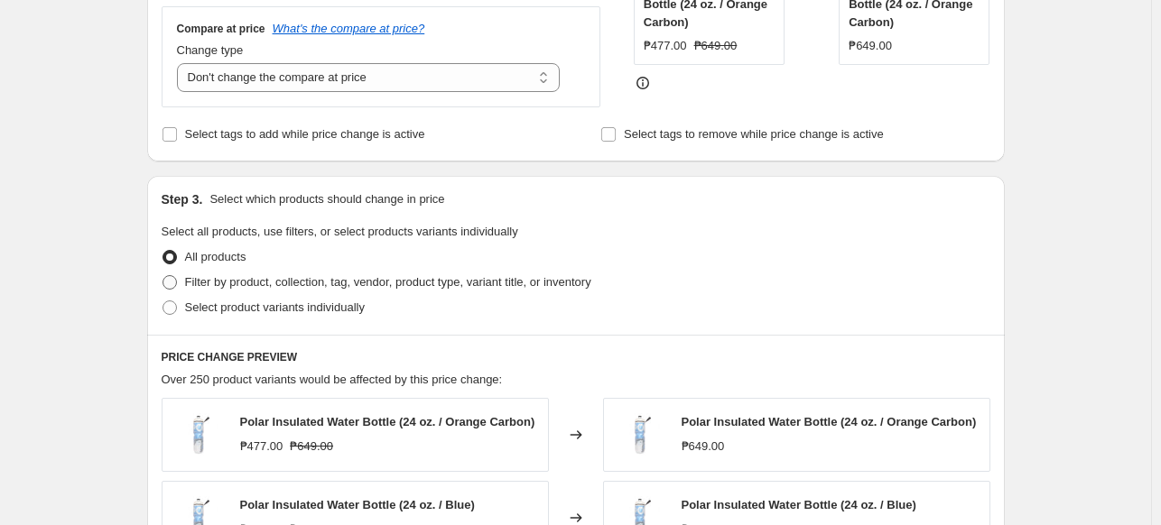
click at [313, 286] on span "Filter by product, collection, tag, vendor, product type, variant title, or inv…" at bounding box center [388, 282] width 406 height 14
click at [163, 276] on input "Filter by product, collection, tag, vendor, product type, variant title, or inv…" at bounding box center [162, 275] width 1 height 1
radio input "true"
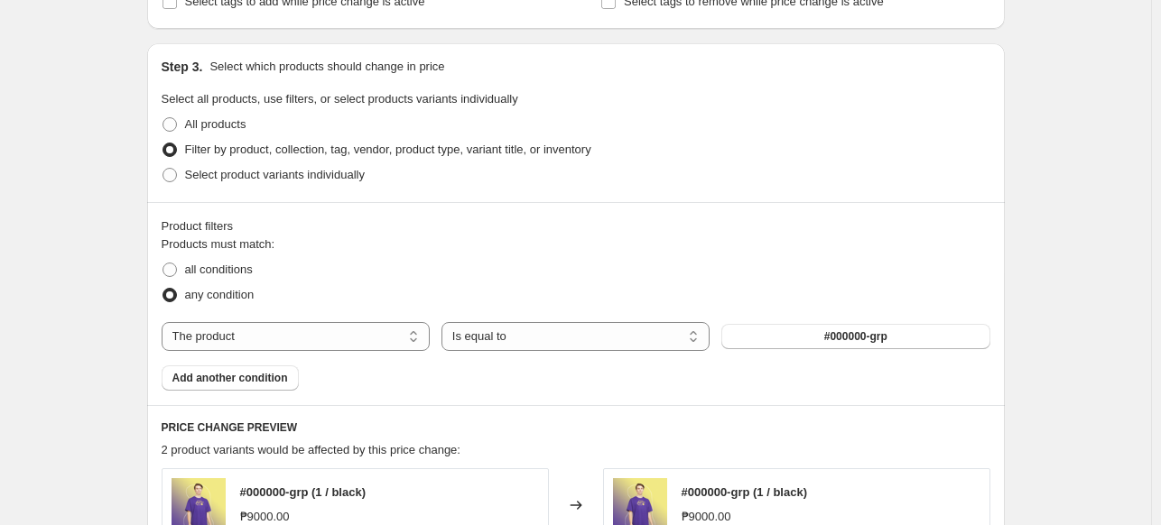
scroll to position [599, 0]
click at [780, 336] on button "#000000-grp" at bounding box center [855, 335] width 268 height 25
click at [317, 318] on div "Products must match: all conditions any condition The product The product's col…" at bounding box center [576, 312] width 829 height 155
click at [338, 324] on select "The product The product's collection The product's tag The product's vendor The…" at bounding box center [296, 335] width 268 height 29
select select "tag"
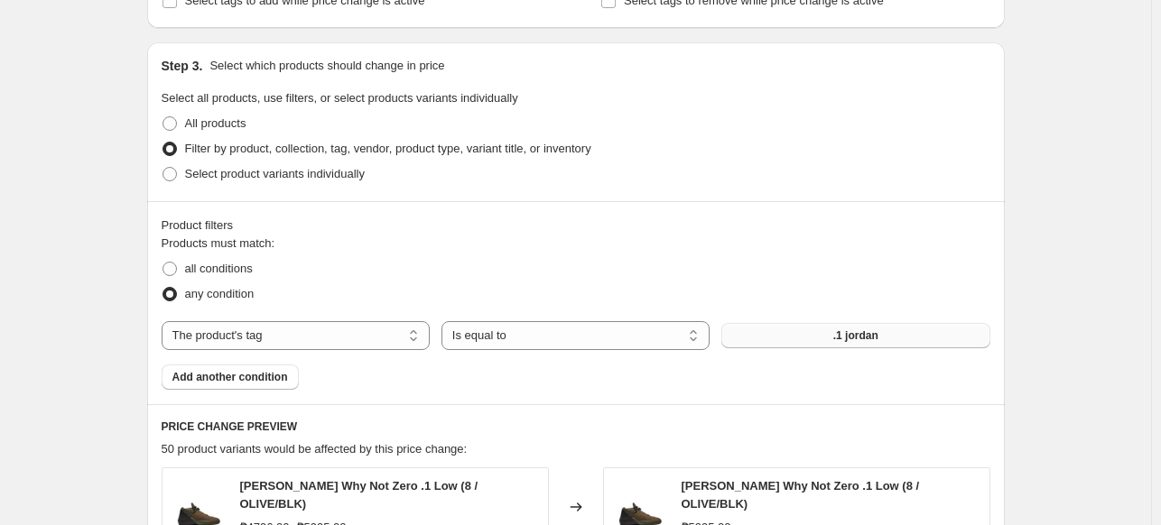
click at [792, 326] on button ".1 jordan" at bounding box center [855, 335] width 268 height 25
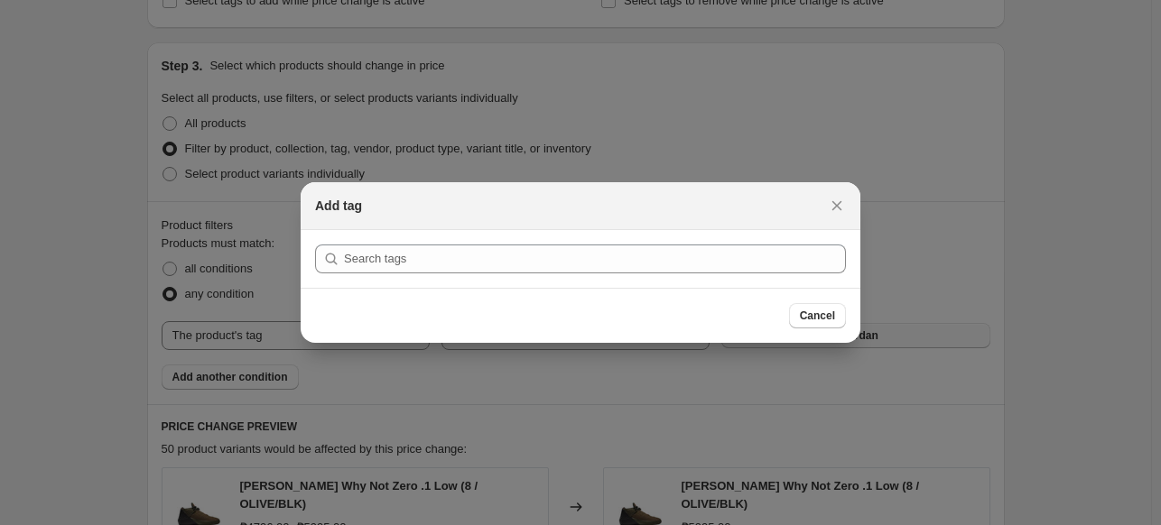
click at [792, 326] on div "Cancel" at bounding box center [817, 315] width 57 height 25
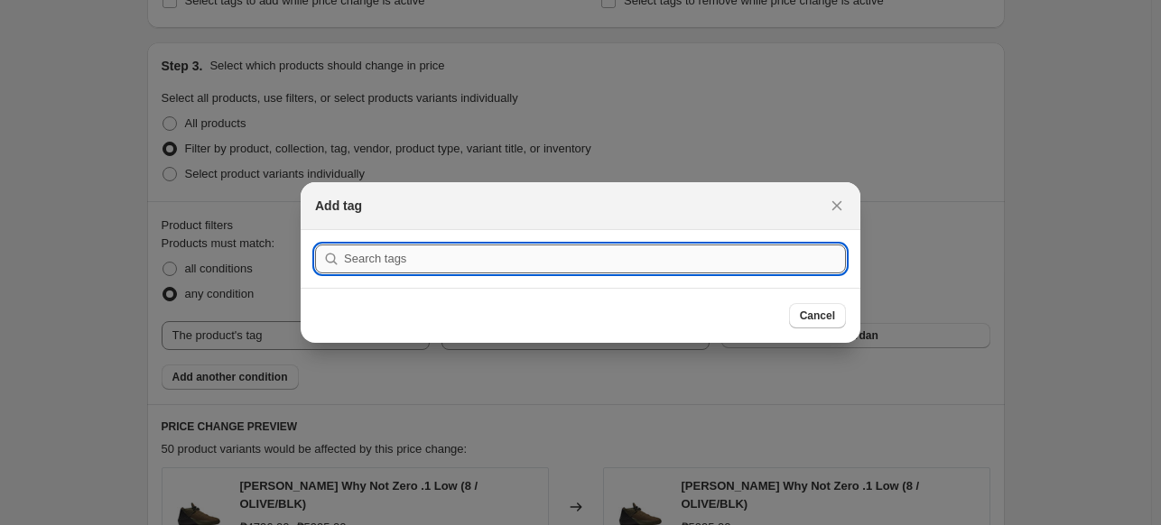
click at [738, 259] on input ":r2f:" at bounding box center [595, 259] width 502 height 29
paste input "BACKTOREG092525"
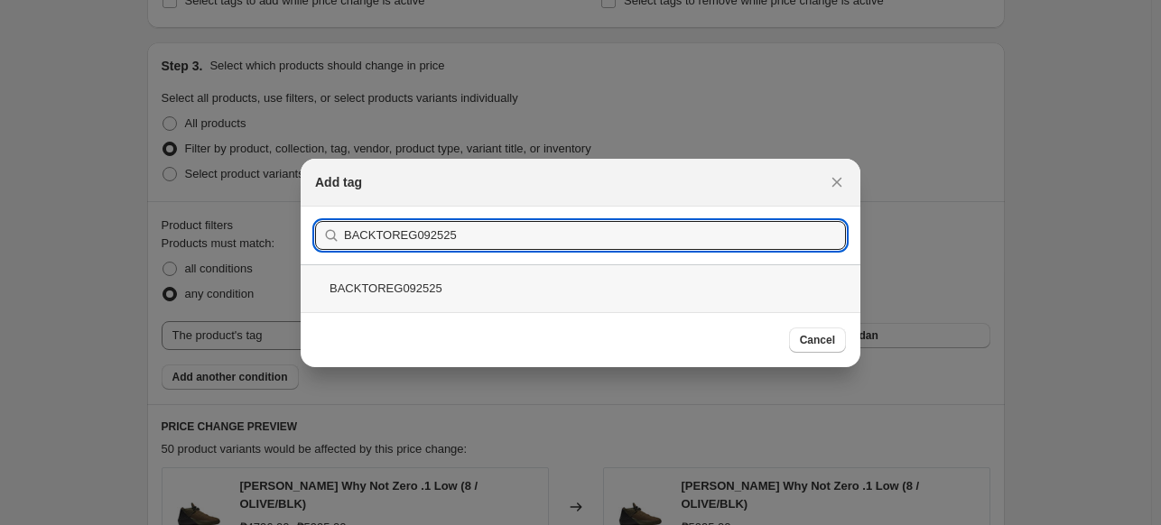
type input "BACKTOREG092525"
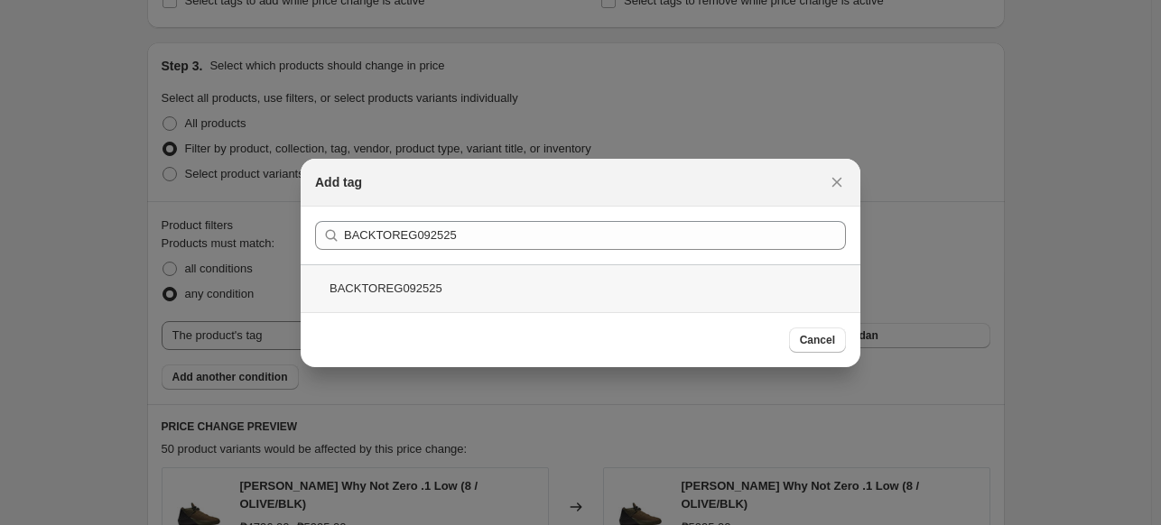
click at [455, 278] on div "BACKTOREG092525" at bounding box center [581, 288] width 560 height 48
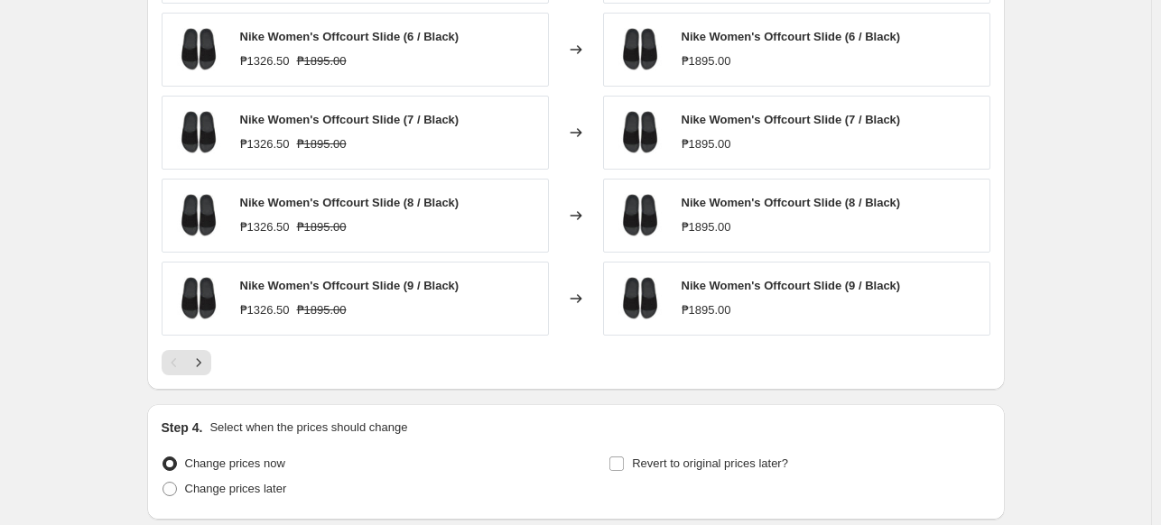
scroll to position [1279, 0]
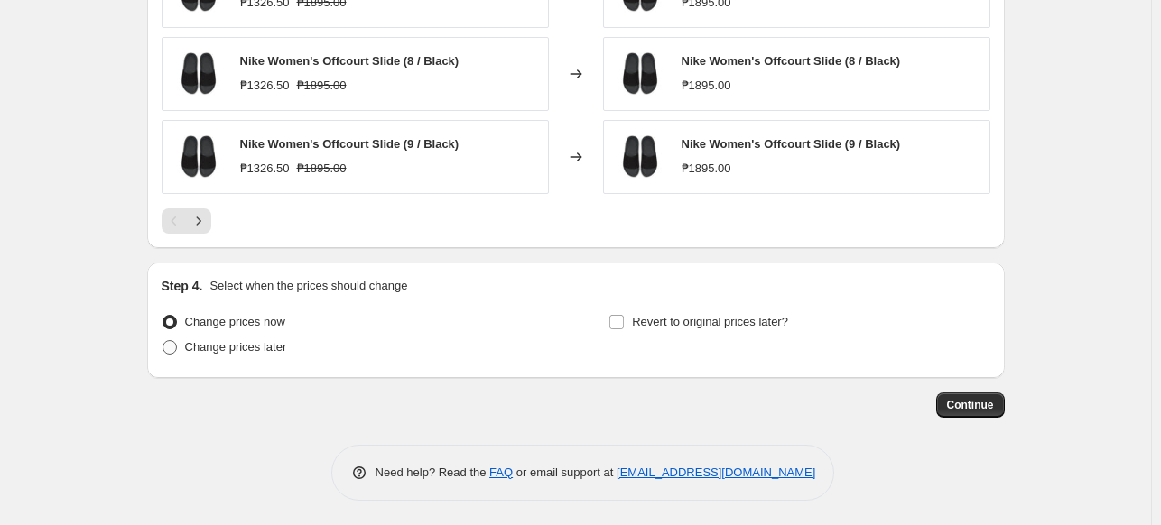
click at [273, 342] on span "Change prices later" at bounding box center [236, 347] width 102 height 14
click at [163, 341] on input "Change prices later" at bounding box center [162, 340] width 1 height 1
radio input "true"
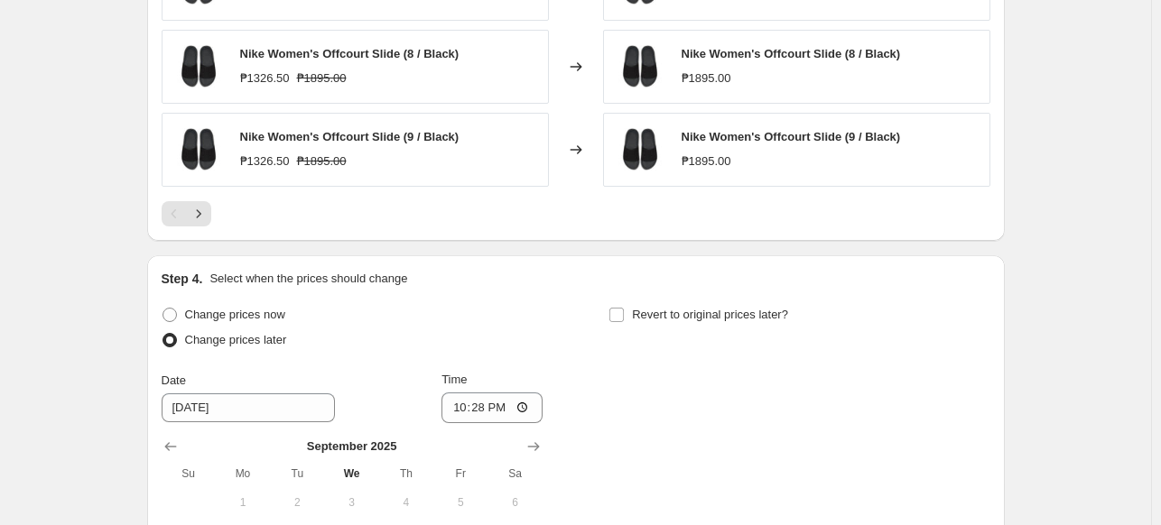
scroll to position [1588, 0]
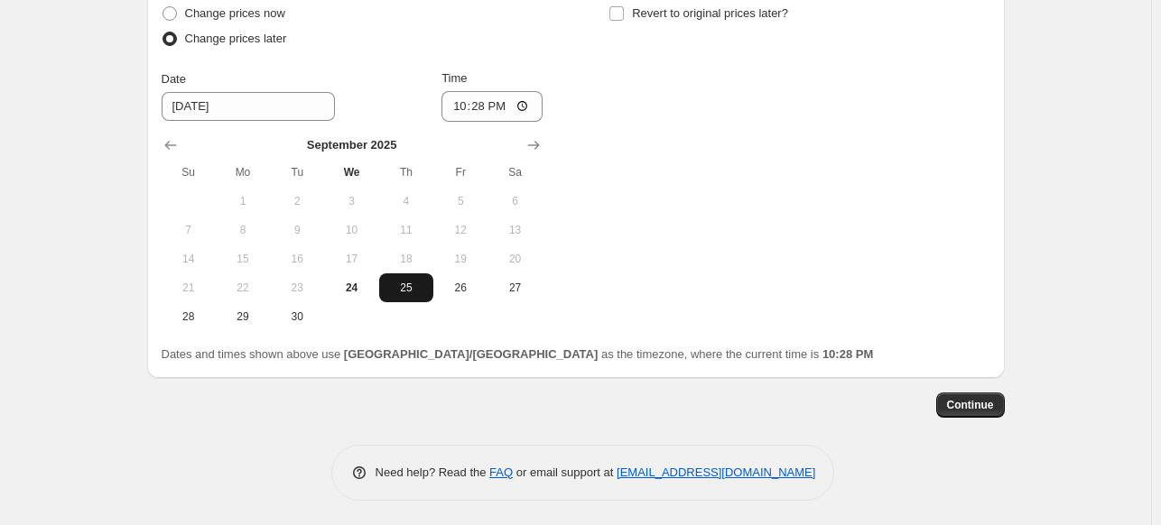
click at [418, 281] on span "25" at bounding box center [406, 288] width 40 height 14
click at [468, 102] on input "22:28" at bounding box center [491, 106] width 101 height 31
type input "00:00"
click at [745, 212] on div "Change prices now Change prices later Date [DATE] Time 00:00 [DATE] Su Mo Tu We…" at bounding box center [576, 166] width 829 height 330
click at [977, 403] on span "Continue" at bounding box center [970, 405] width 47 height 14
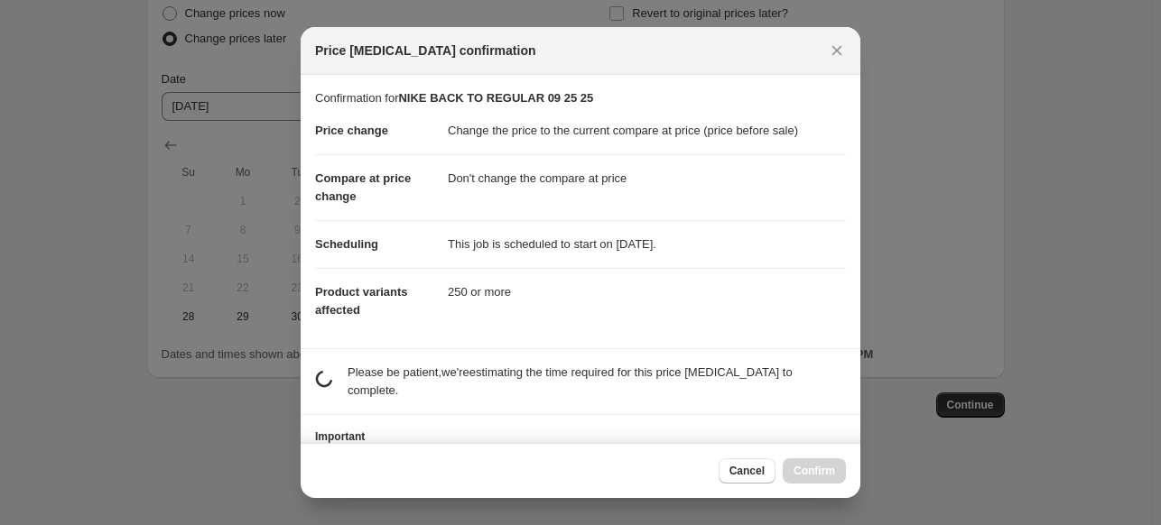
scroll to position [49, 0]
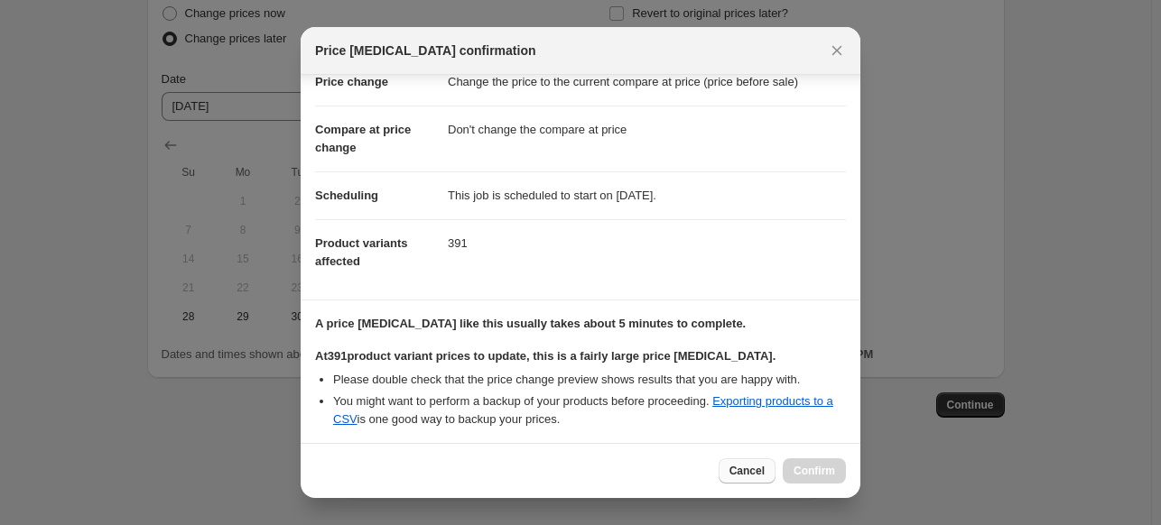
click at [735, 467] on span "Cancel" at bounding box center [746, 471] width 35 height 14
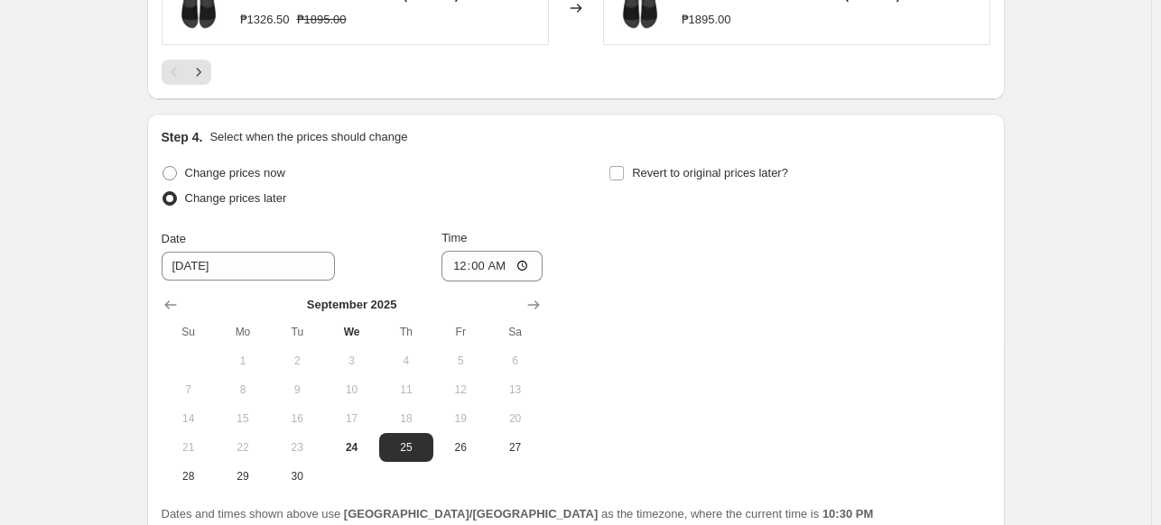
scroll to position [1484, 0]
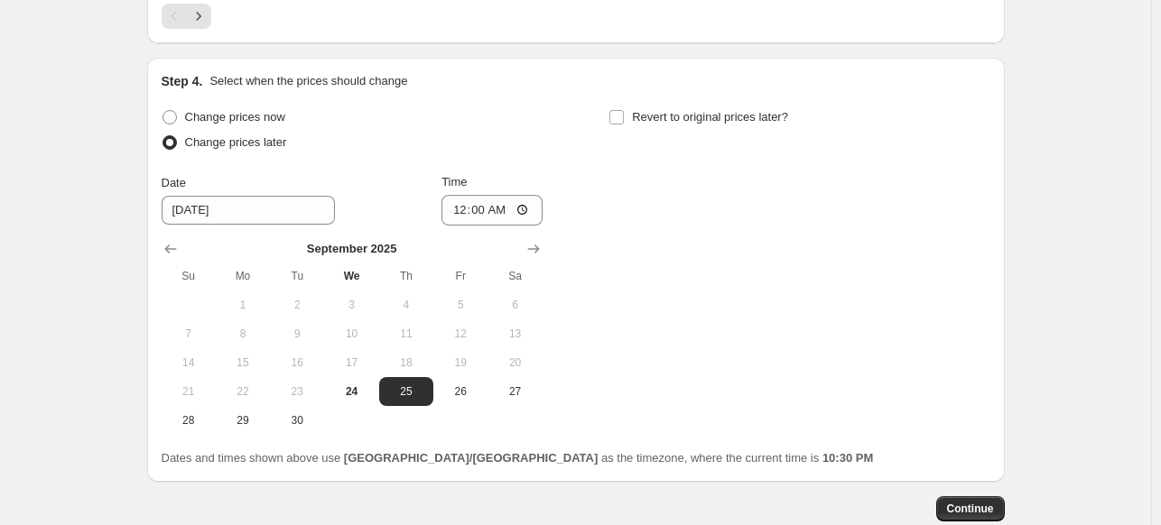
drag, startPoint x: 1005, startPoint y: 499, endPoint x: 943, endPoint y: 397, distance: 119.1
drag, startPoint x: 975, startPoint y: 506, endPoint x: 933, endPoint y: 422, distance: 93.3
click at [967, 506] on span "Continue" at bounding box center [970, 509] width 47 height 14
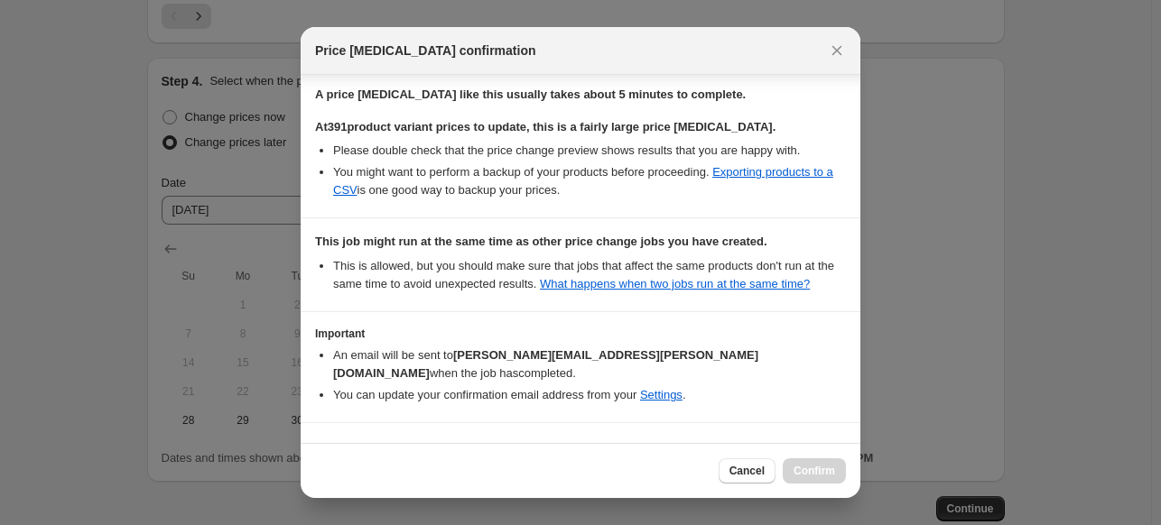
scroll to position [311, 0]
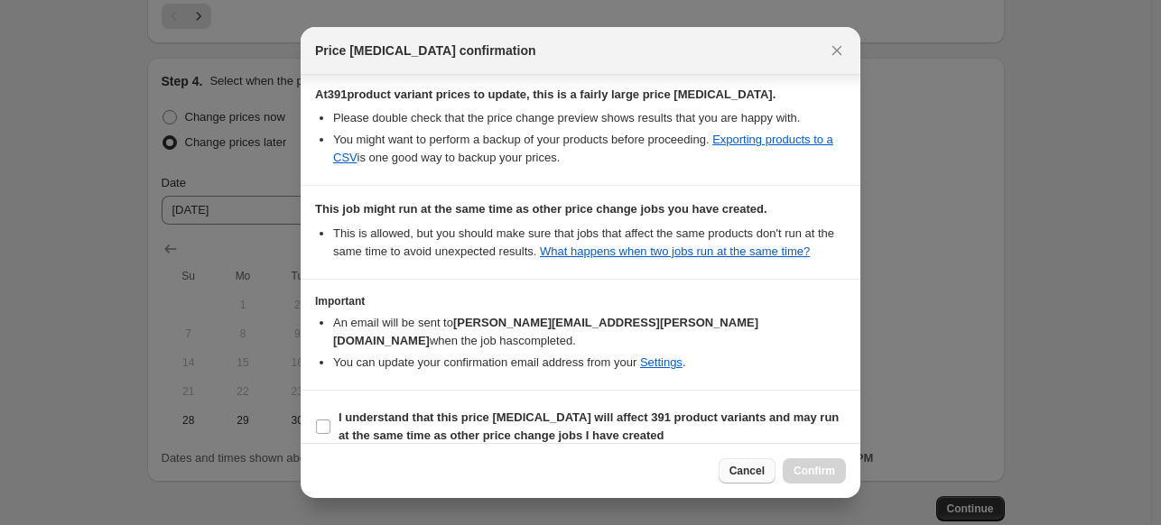
click at [764, 476] on span "Cancel" at bounding box center [746, 471] width 35 height 14
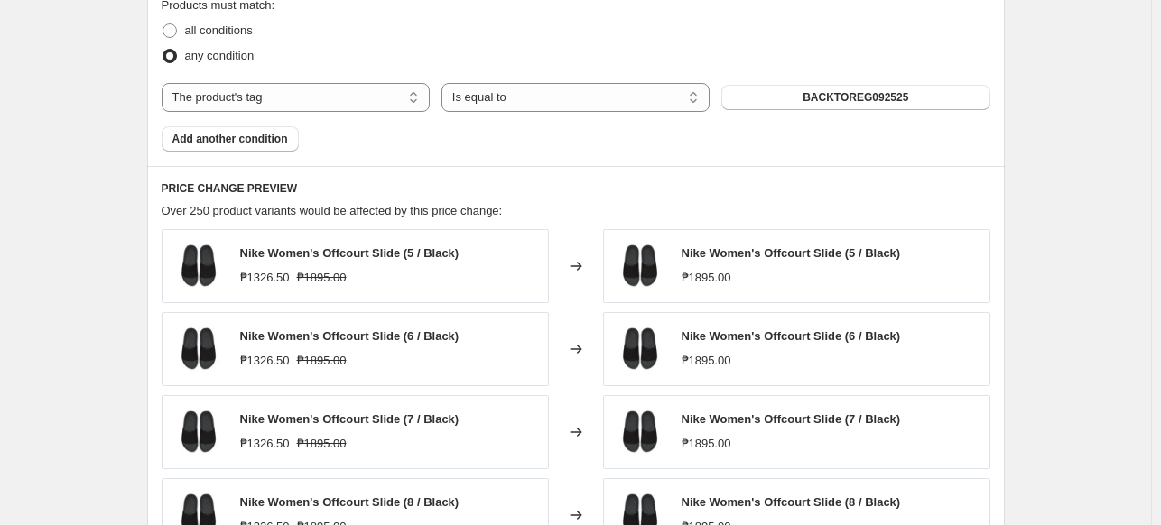
scroll to position [834, 0]
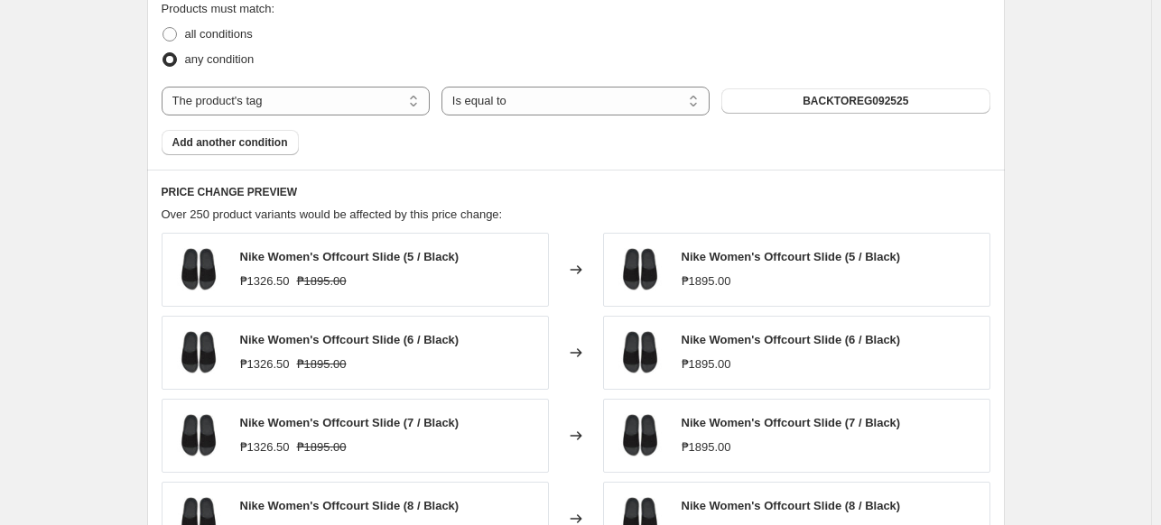
click at [867, 82] on div "Products must match: all conditions any condition The product The product's col…" at bounding box center [576, 77] width 829 height 155
click at [868, 87] on div "The product The product's collection The product's tag The product's vendor The…" at bounding box center [576, 101] width 829 height 29
click at [341, 90] on select "The product The product's collection The product's tag The product's vendor The…" at bounding box center [296, 101] width 268 height 29
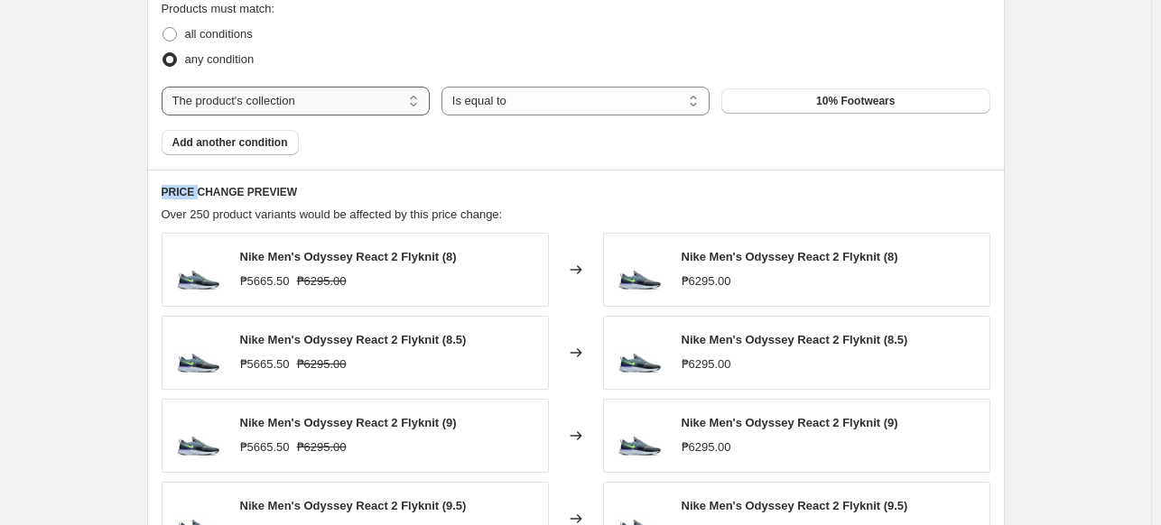
click at [277, 100] on select "The product The product's collection The product's tag The product's vendor The…" at bounding box center [296, 101] width 268 height 29
select select "tag"
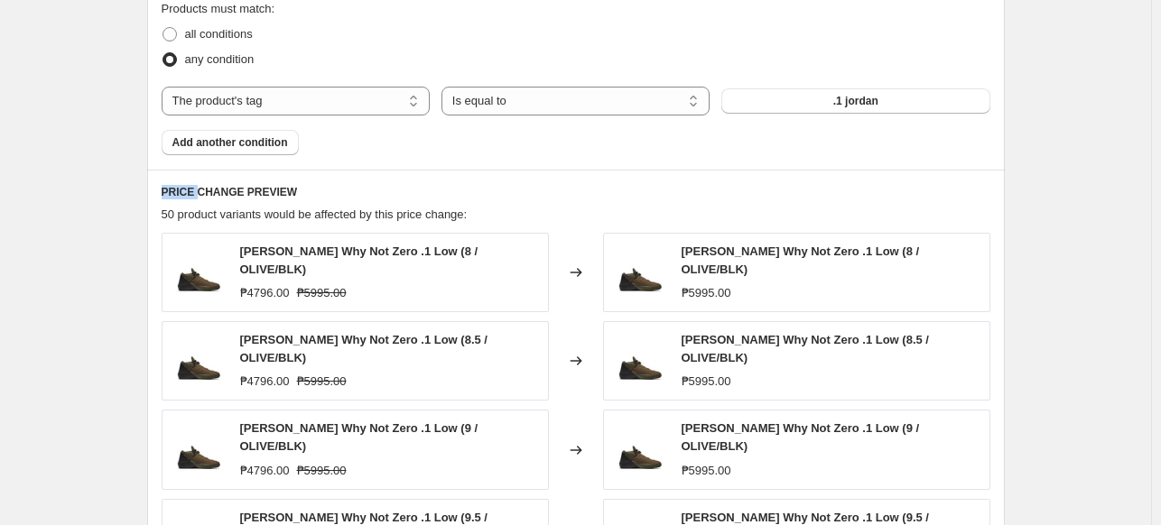
click at [842, 102] on span ".1 jordan" at bounding box center [855, 101] width 45 height 14
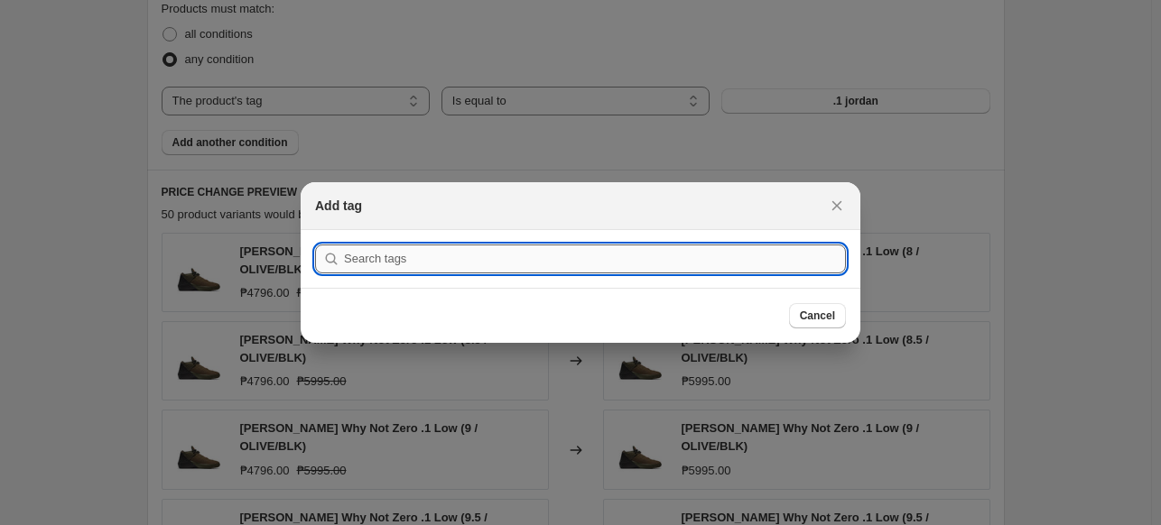
click at [558, 266] on input ":r2p:" at bounding box center [595, 259] width 502 height 29
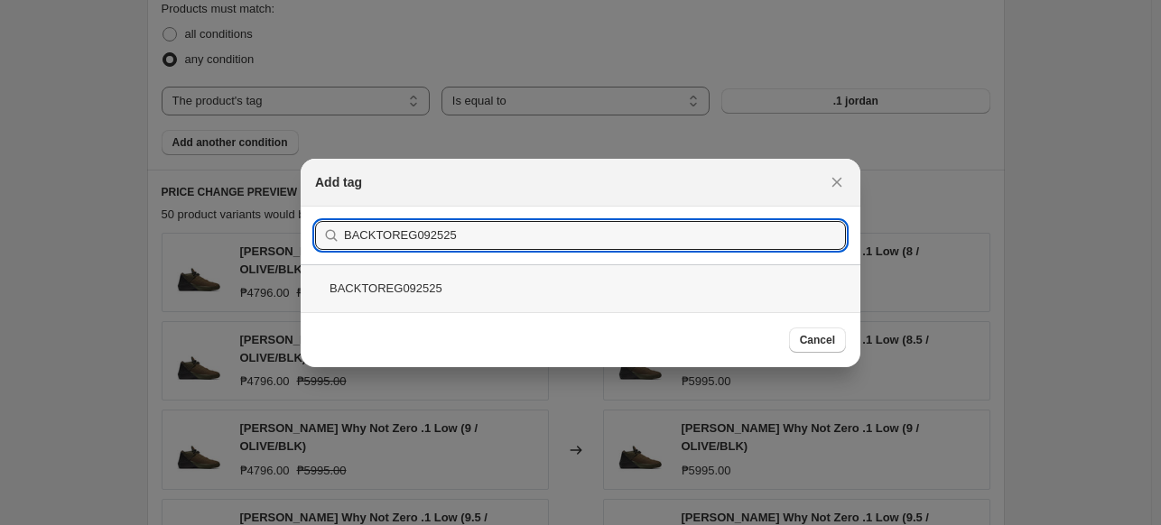
type input "BACKTOREG092525"
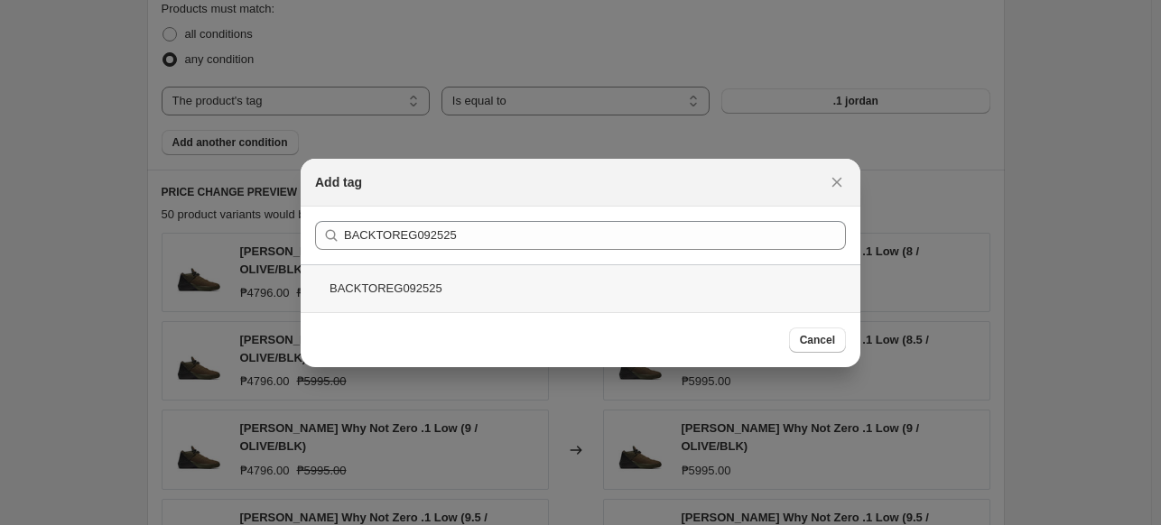
click at [697, 266] on div "BACKTOREG092525" at bounding box center [581, 288] width 560 height 48
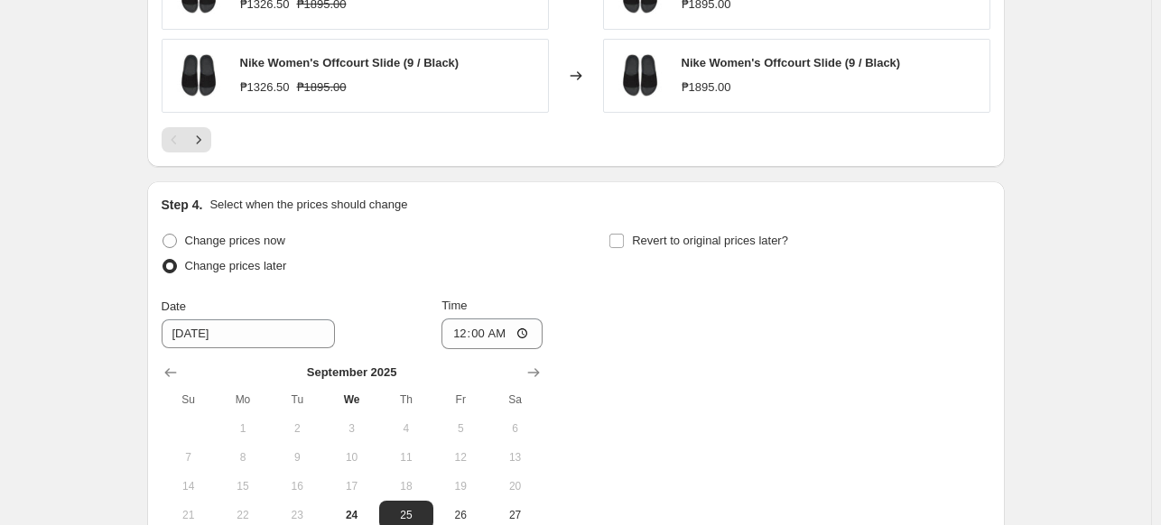
scroll to position [1503, 0]
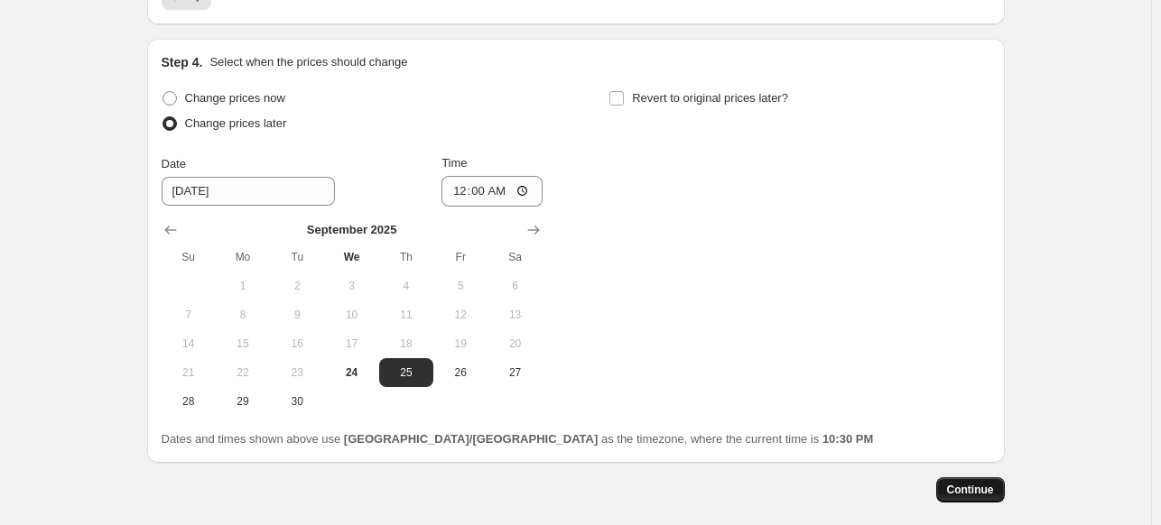
click at [975, 483] on span "Continue" at bounding box center [970, 490] width 47 height 14
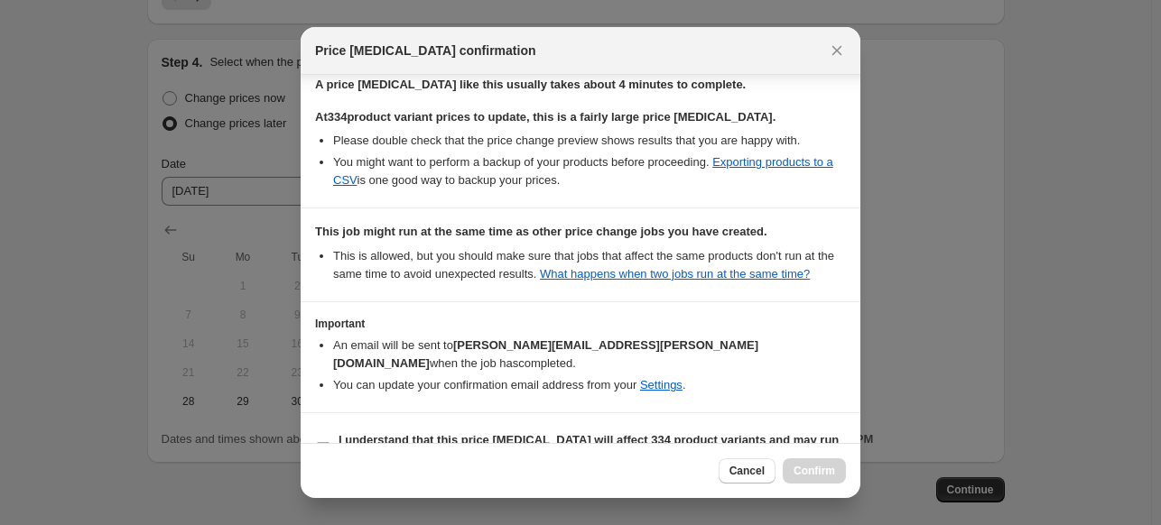
scroll to position [311, 0]
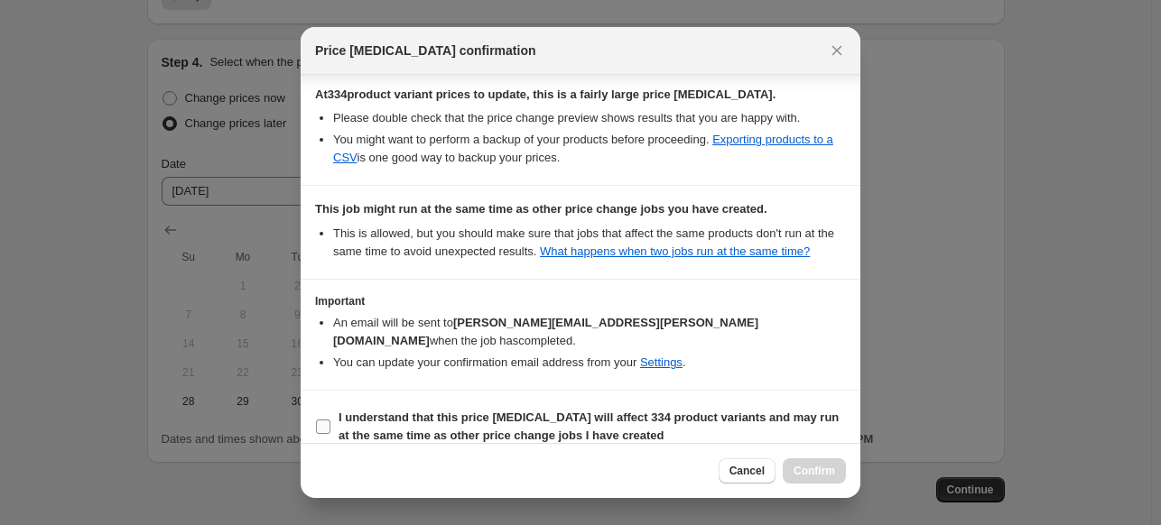
click at [680, 415] on span "I understand that this price [MEDICAL_DATA] will affect 334 product variants an…" at bounding box center [592, 427] width 507 height 36
click at [330, 420] on input "I understand that this price [MEDICAL_DATA] will affect 334 product variants an…" at bounding box center [323, 427] width 14 height 14
checkbox input "true"
click at [825, 476] on span "Confirm" at bounding box center [814, 471] width 42 height 14
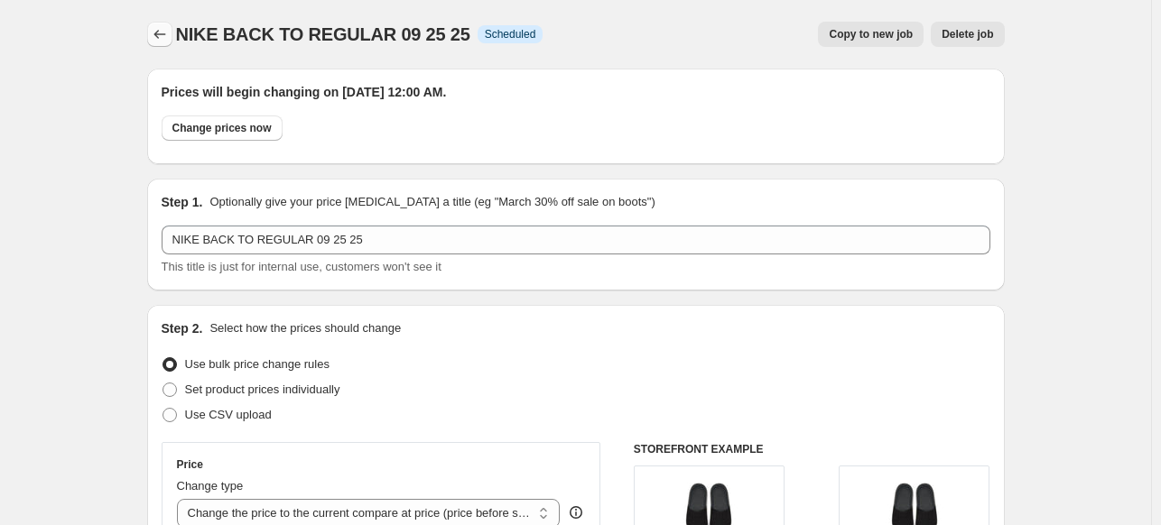
click at [169, 36] on icon "Price change jobs" at bounding box center [160, 34] width 18 height 18
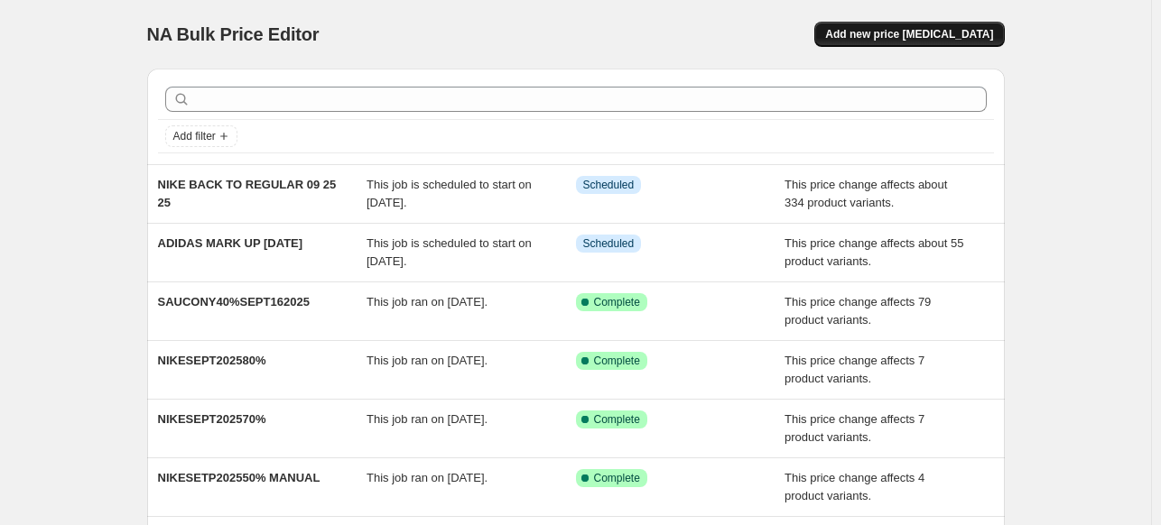
click at [910, 28] on span "Add new price [MEDICAL_DATA]" at bounding box center [909, 34] width 168 height 14
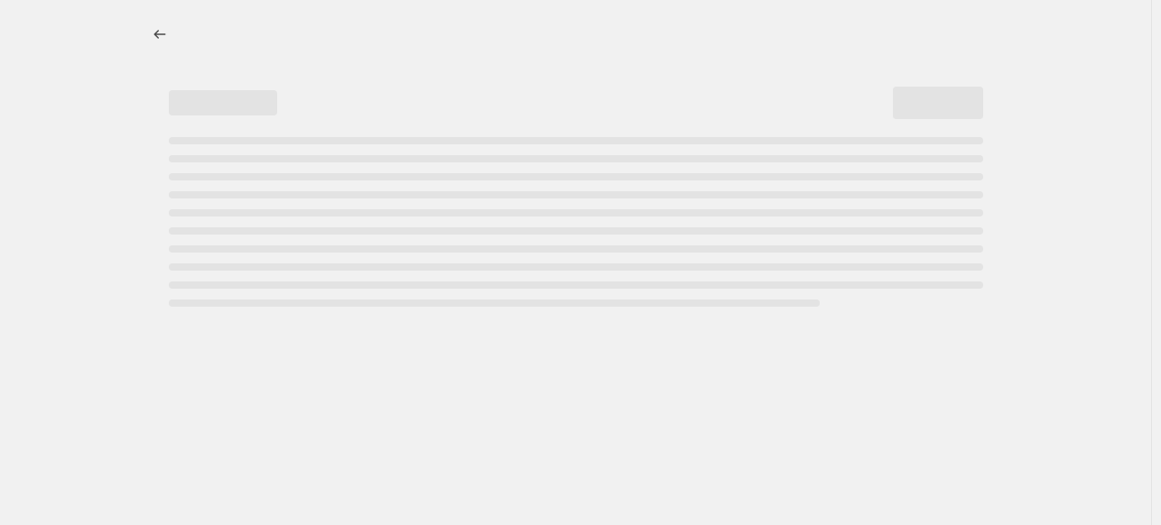
select select "percentage"
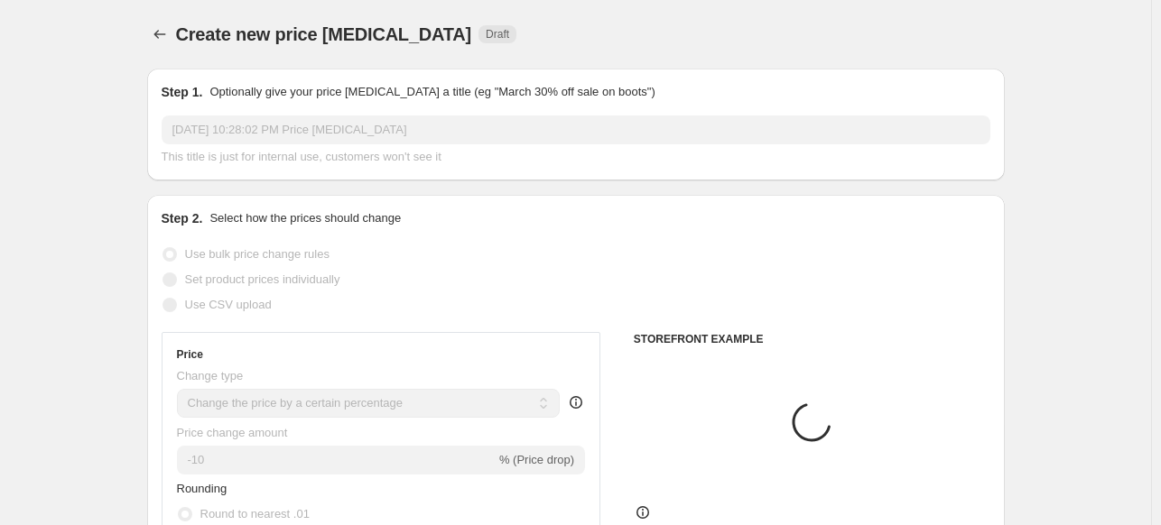
click at [347, 125] on input "[DATE] 10:28:02 PM Price [MEDICAL_DATA]" at bounding box center [576, 130] width 829 height 29
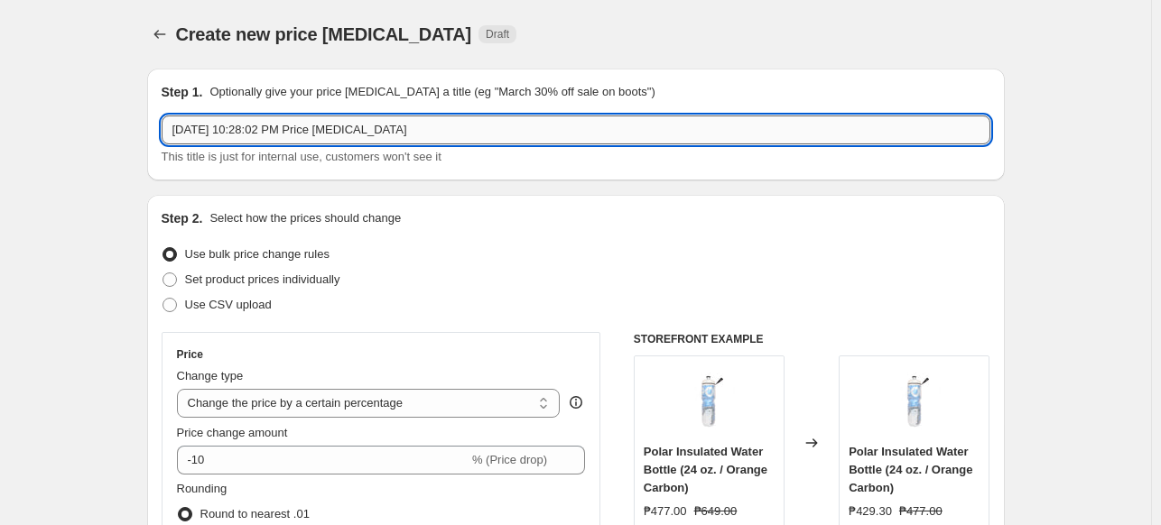
click at [347, 125] on input "[DATE] 10:28:02 PM Price [MEDICAL_DATA]" at bounding box center [576, 130] width 829 height 29
type input "NIKE BACK TO REG 09 25 25 PT 2"
click at [320, 283] on span "Set product prices individually" at bounding box center [262, 280] width 155 height 14
click at [163, 274] on input "Set product prices individually" at bounding box center [162, 273] width 1 height 1
radio input "true"
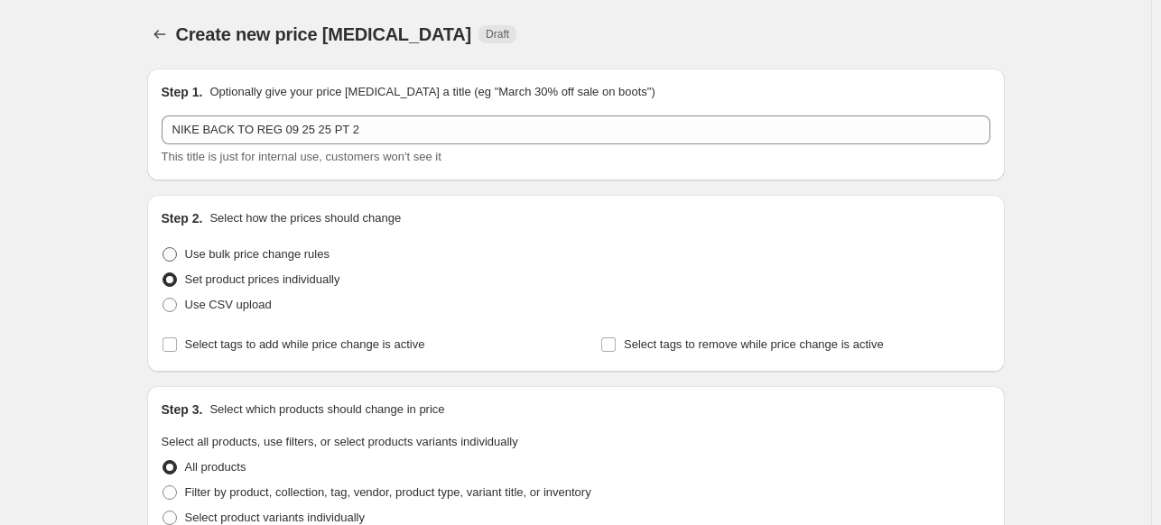
click at [311, 245] on label "Use bulk price change rules" at bounding box center [246, 254] width 168 height 25
click at [163, 247] on input "Use bulk price change rules" at bounding box center [162, 247] width 1 height 1
radio input "true"
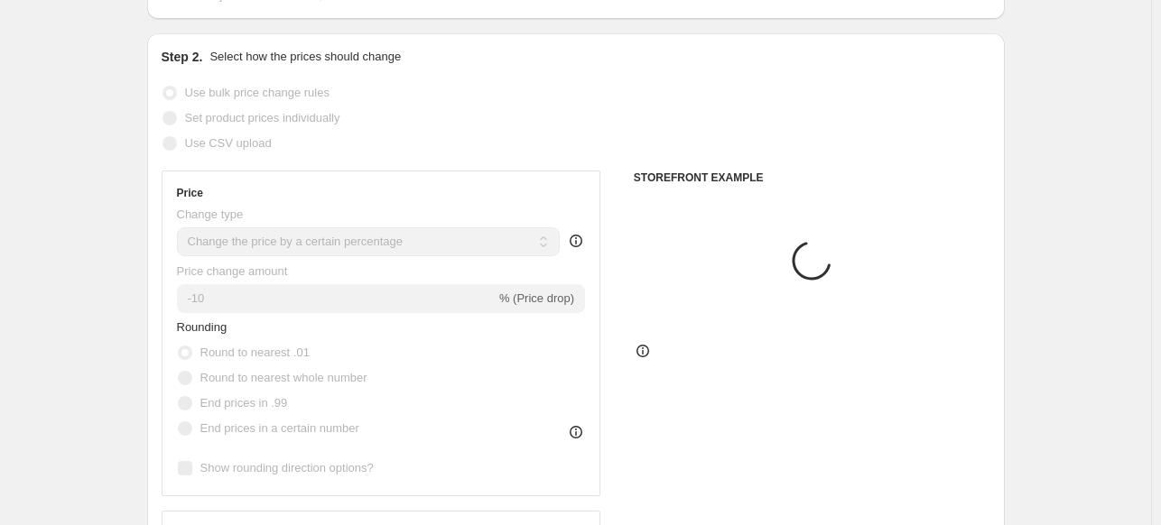
scroll to position [168, 0]
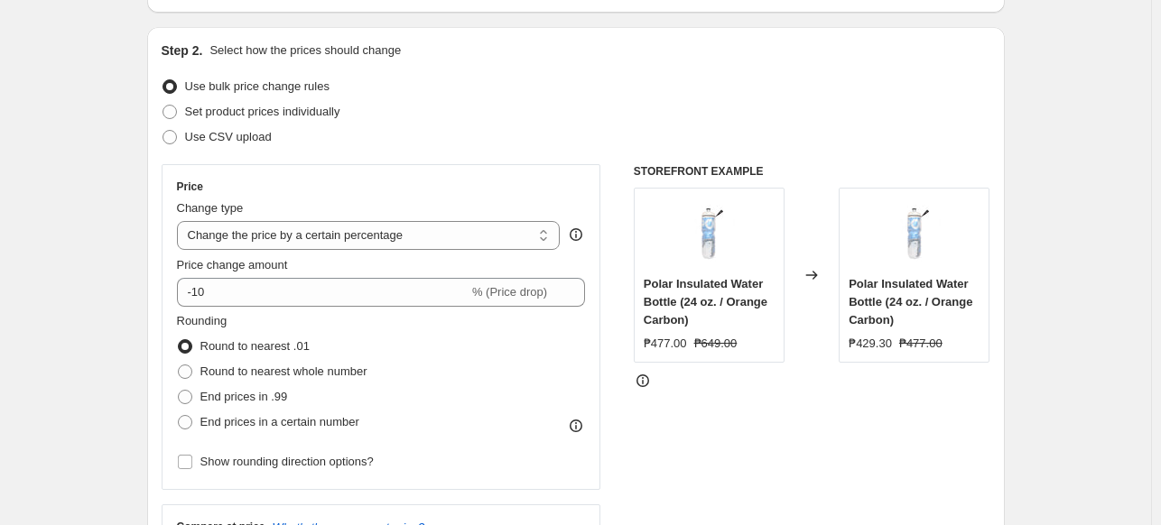
click at [414, 210] on div "Change type" at bounding box center [369, 209] width 384 height 18
click at [414, 226] on select "Change the price to a certain amount Change the price by a certain amount Chang…" at bounding box center [369, 235] width 384 height 29
select select "ecap"
click at [181, 221] on select "Change the price to a certain amount Change the price by a certain amount Chang…" at bounding box center [369, 235] width 384 height 29
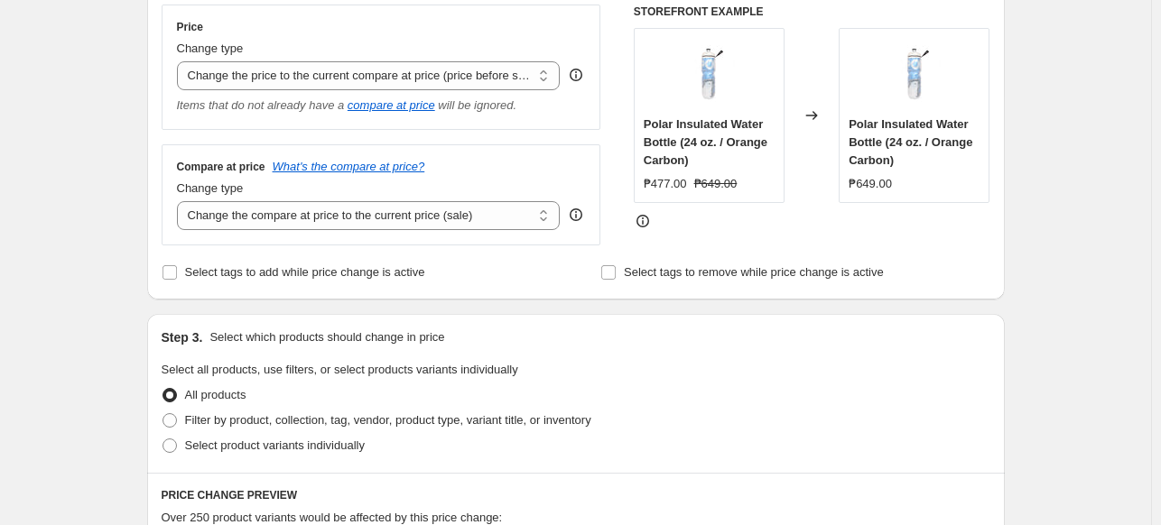
scroll to position [330, 0]
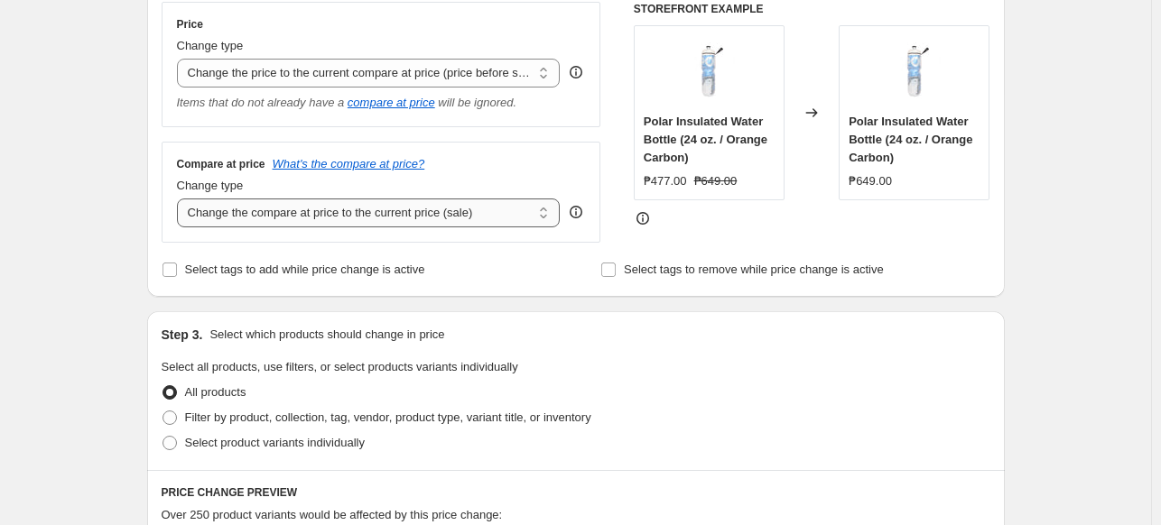
click at [472, 216] on select "Change the compare at price to the current price (sale) Change the compare at p…" at bounding box center [369, 213] width 384 height 29
select select "no_change"
click at [181, 199] on select "Change the compare at price to the current price (sale) Change the compare at p…" at bounding box center [369, 213] width 384 height 29
click at [307, 448] on span "Select product variants individually" at bounding box center [275, 443] width 180 height 14
click at [163, 437] on input "Select product variants individually" at bounding box center [162, 436] width 1 height 1
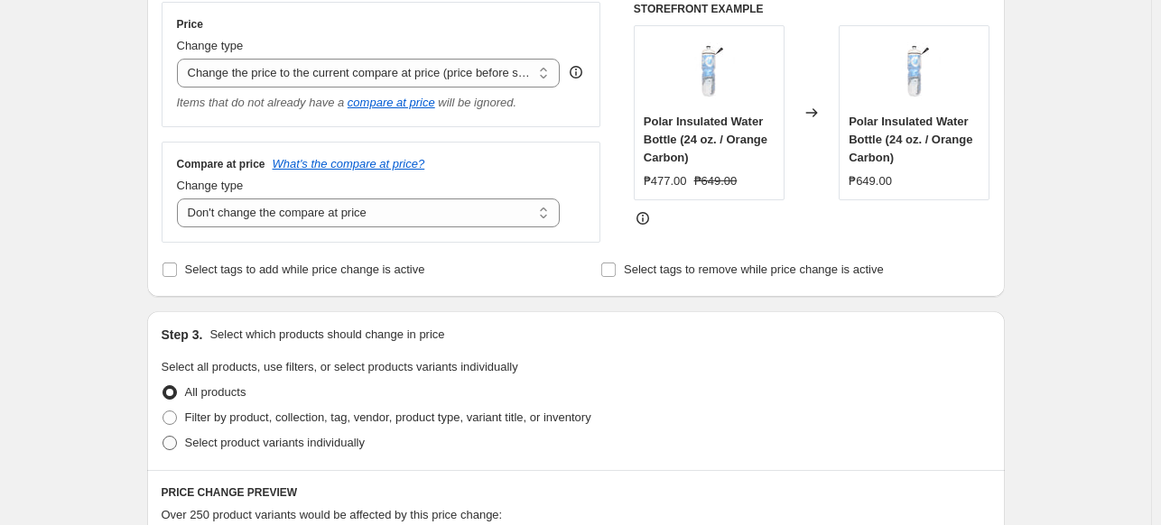
radio input "true"
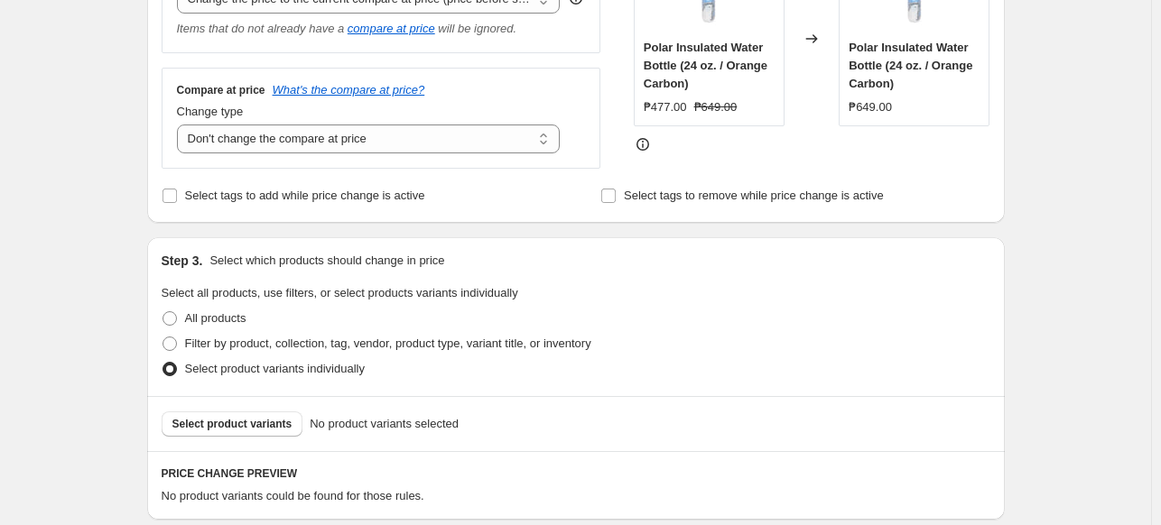
scroll to position [406, 0]
click at [255, 425] on span "Select product variants" at bounding box center [232, 422] width 120 height 14
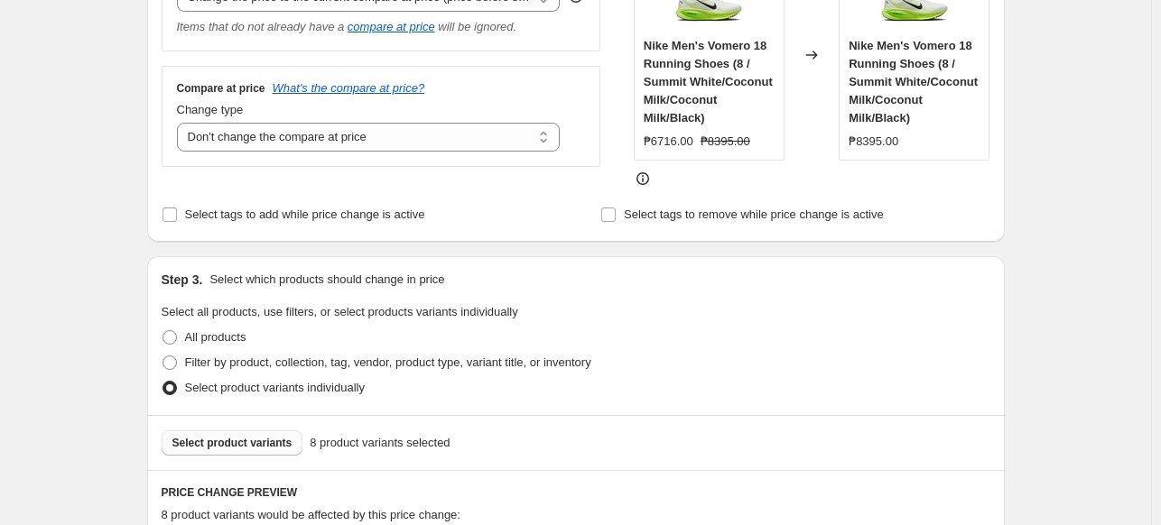
click at [253, 438] on span "Select product variants" at bounding box center [232, 443] width 120 height 14
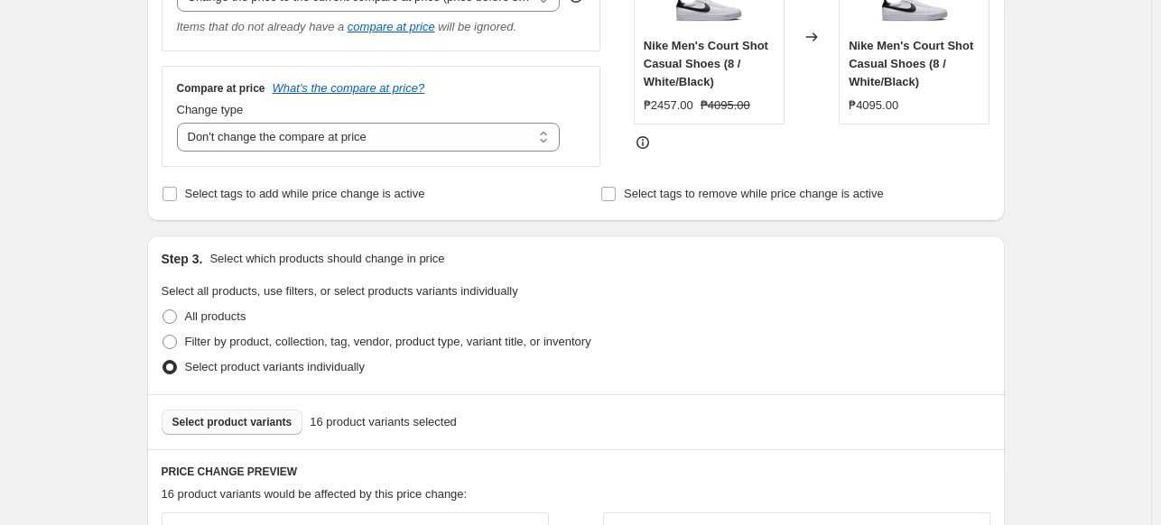
click at [268, 435] on button "Select product variants" at bounding box center [233, 422] width 142 height 25
click at [265, 425] on span "Select product variants" at bounding box center [232, 422] width 120 height 14
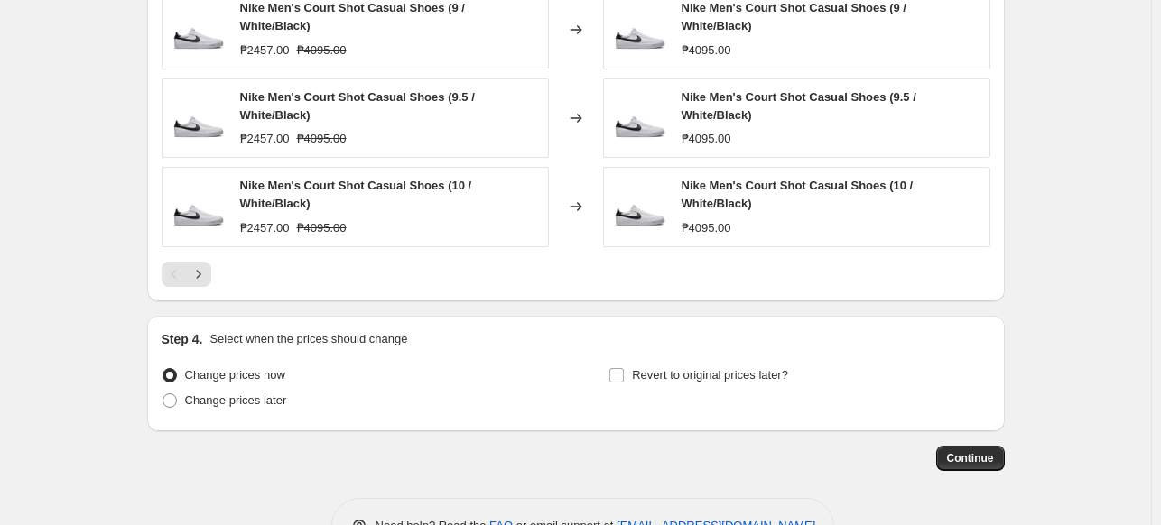
scroll to position [1148, 0]
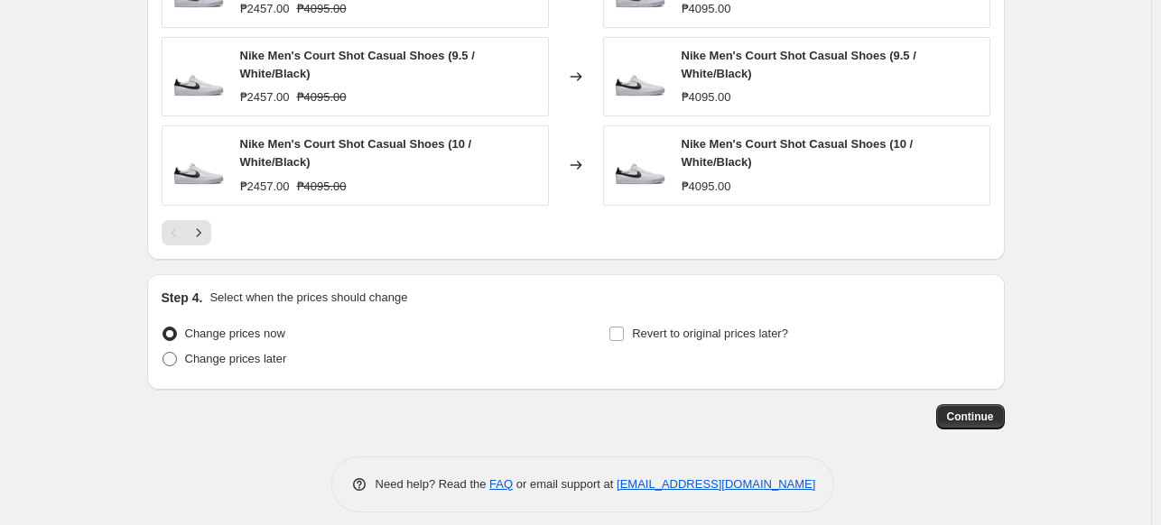
click at [262, 353] on span "Change prices later" at bounding box center [236, 359] width 102 height 18
click at [163, 353] on input "Change prices later" at bounding box center [162, 352] width 1 height 1
radio input "true"
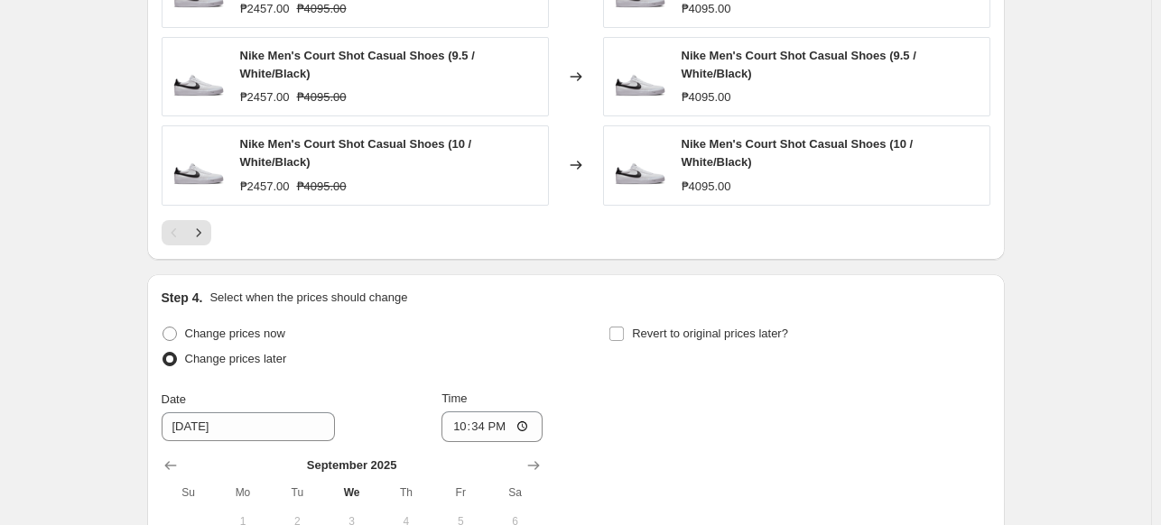
scroll to position [1350, 0]
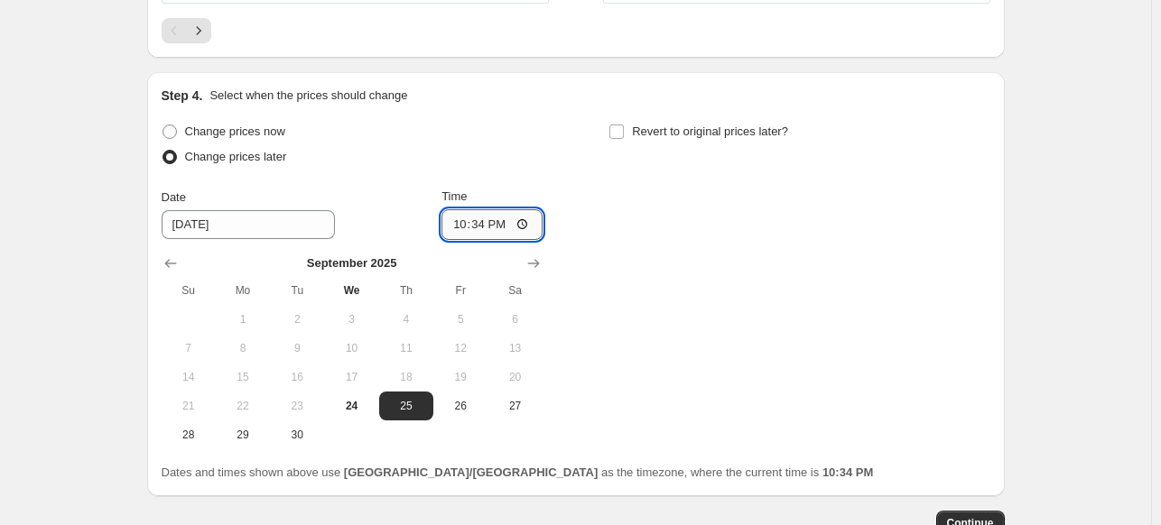
click at [460, 218] on input "22:34" at bounding box center [491, 224] width 101 height 31
type input "00:00"
click at [671, 264] on div "Change prices now Change prices later Date [DATE] Time 00:00 [DATE] Su Mo Tu We…" at bounding box center [576, 284] width 829 height 330
click at [988, 516] on span "Continue" at bounding box center [970, 523] width 47 height 14
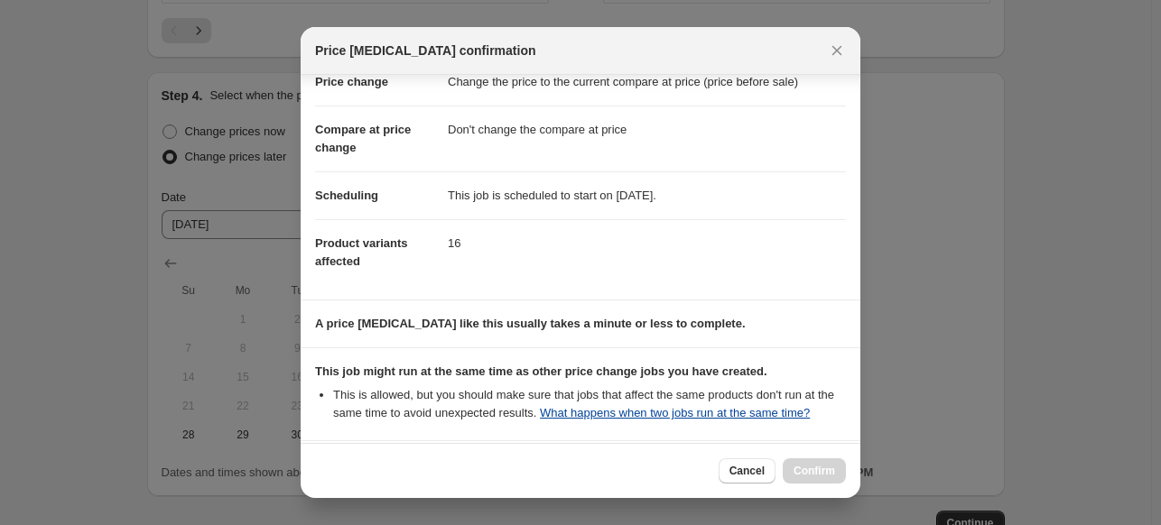
scroll to position [210, 0]
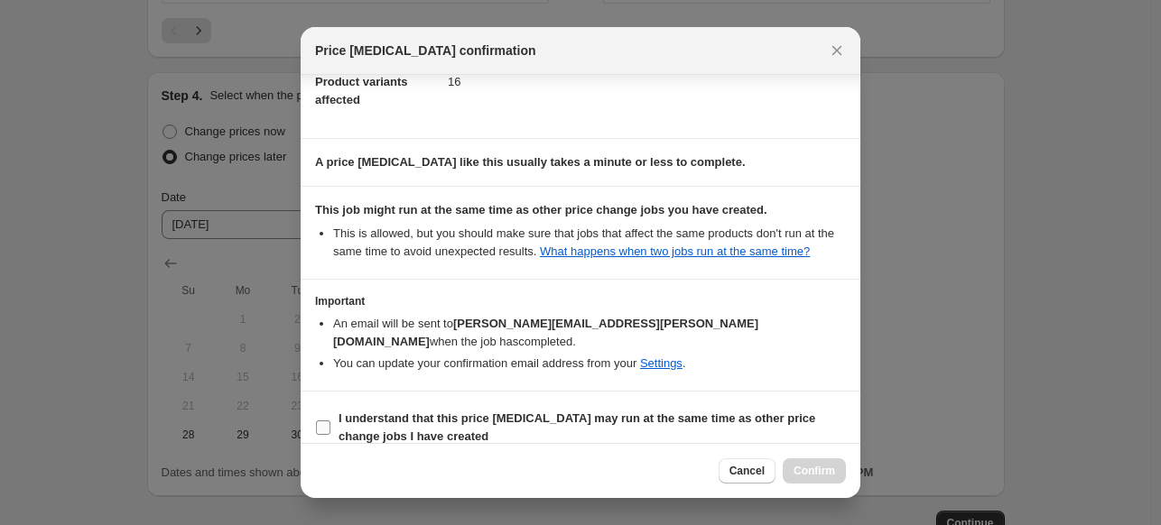
click at [744, 412] on b "I understand that this price [MEDICAL_DATA] may run at the same time as other p…" at bounding box center [577, 428] width 477 height 32
click at [330, 421] on input "I understand that this price [MEDICAL_DATA] may run at the same time as other p…" at bounding box center [323, 428] width 14 height 14
checkbox input "true"
click at [819, 461] on button "Confirm" at bounding box center [814, 471] width 63 height 25
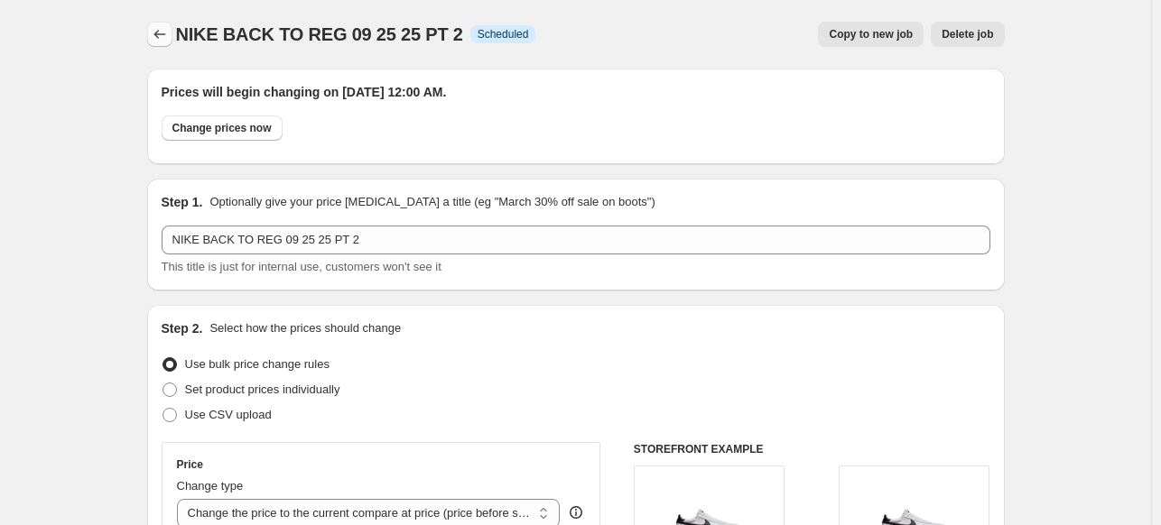
click at [169, 35] on icon "Price change jobs" at bounding box center [160, 34] width 18 height 18
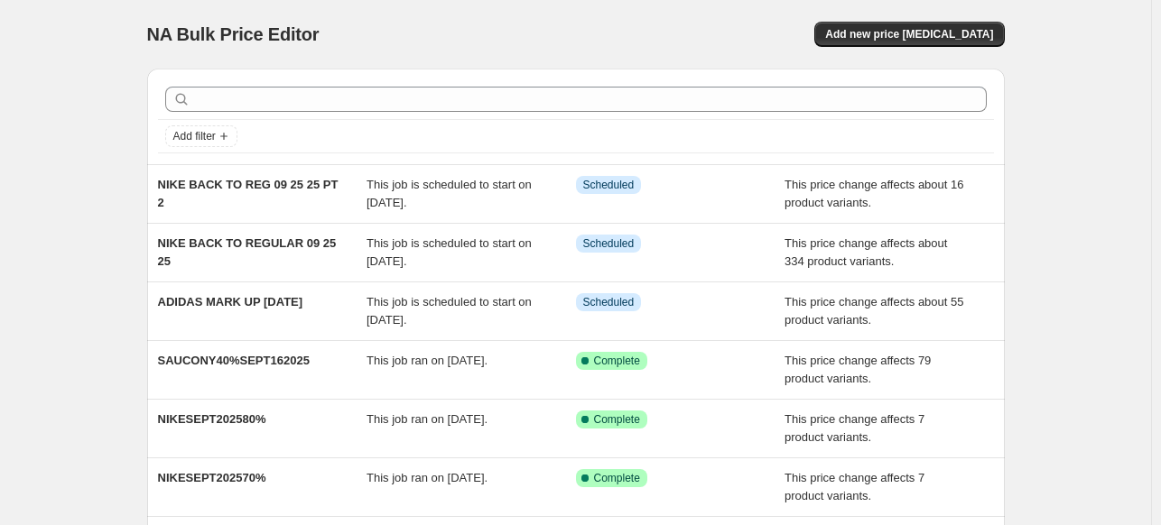
click at [906, 20] on div "NA Bulk Price Editor. This page is ready NA Bulk Price Editor Add new price [ME…" at bounding box center [576, 34] width 858 height 69
click at [912, 32] on span "Add new price [MEDICAL_DATA]" at bounding box center [909, 34] width 168 height 14
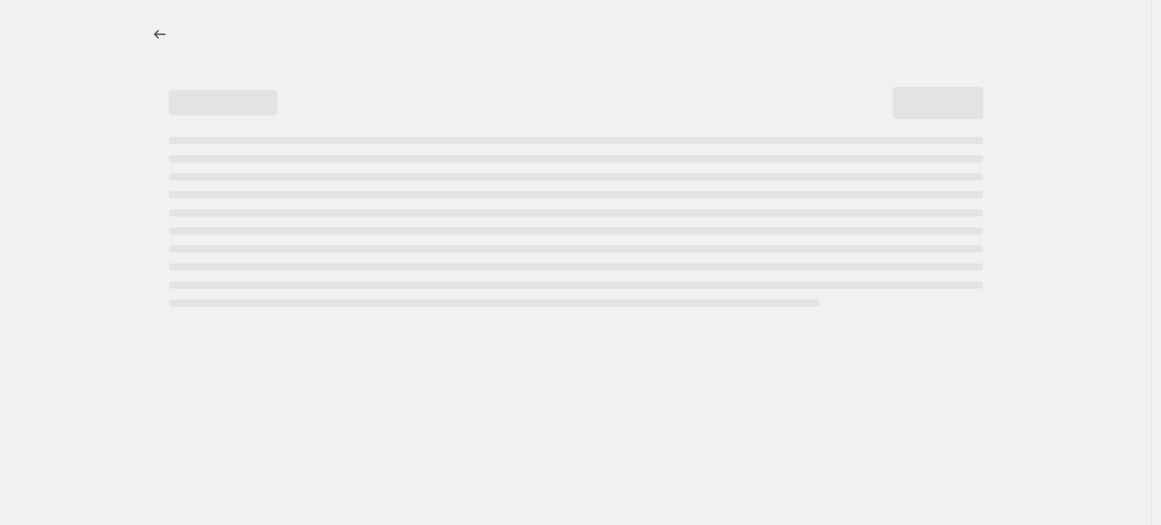
select select "percentage"
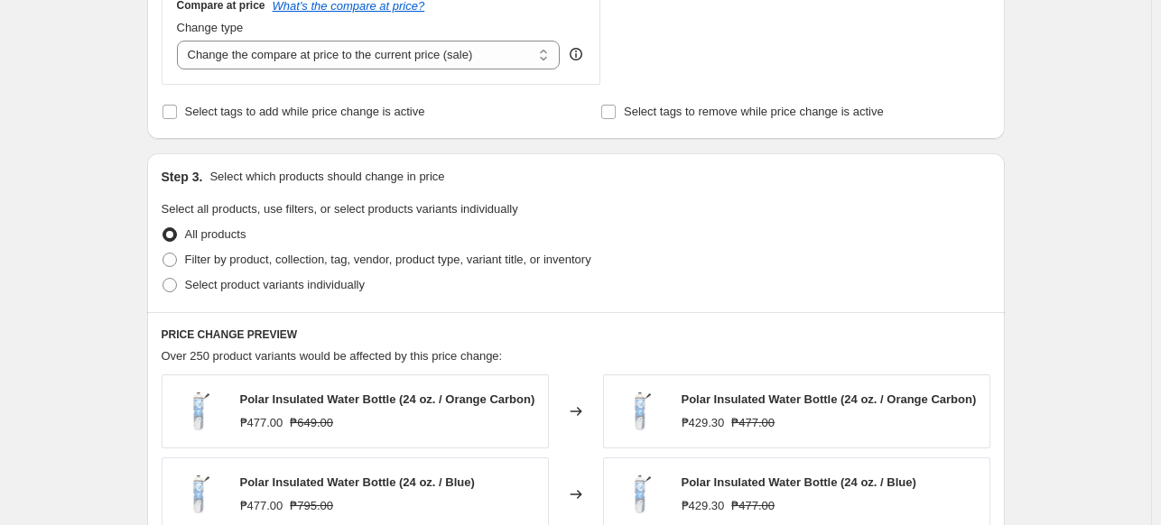
scroll to position [688, 0]
click at [328, 288] on span "Select product variants individually" at bounding box center [275, 287] width 180 height 14
click at [163, 281] on input "Select product variants individually" at bounding box center [162, 280] width 1 height 1
radio input "true"
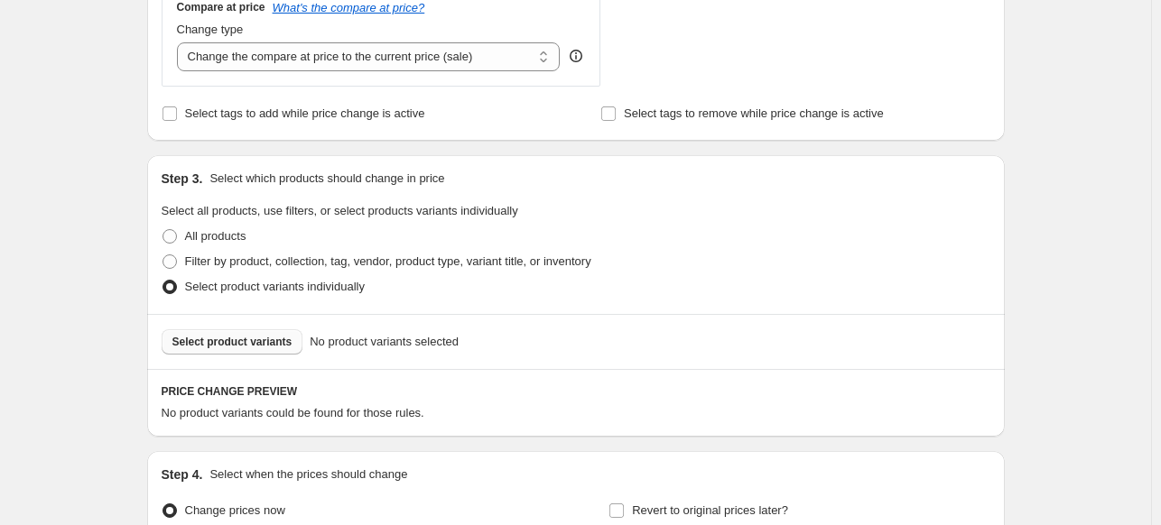
click at [242, 348] on span "Select product variants" at bounding box center [232, 342] width 120 height 14
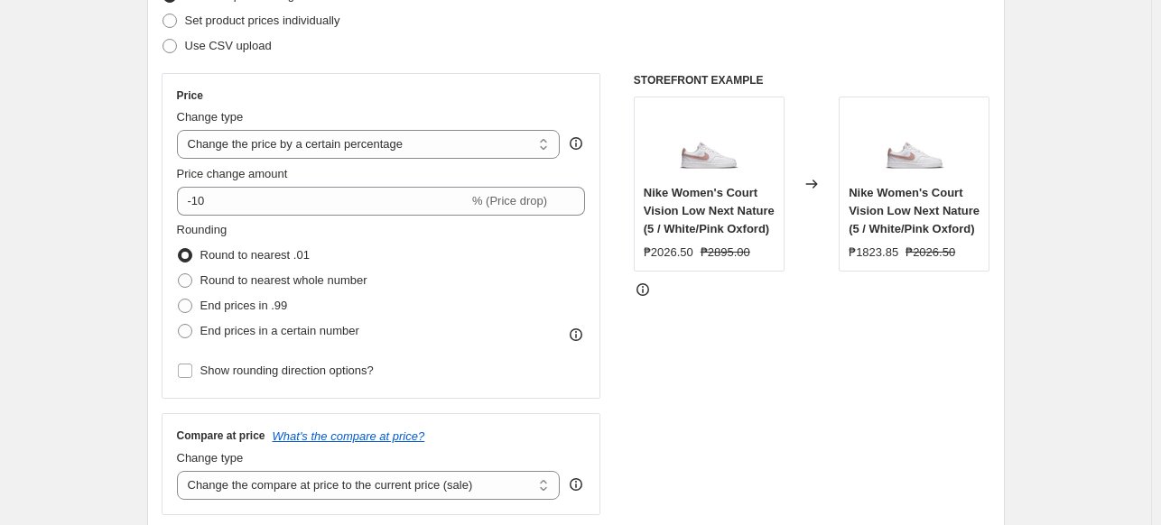
scroll to position [0, 0]
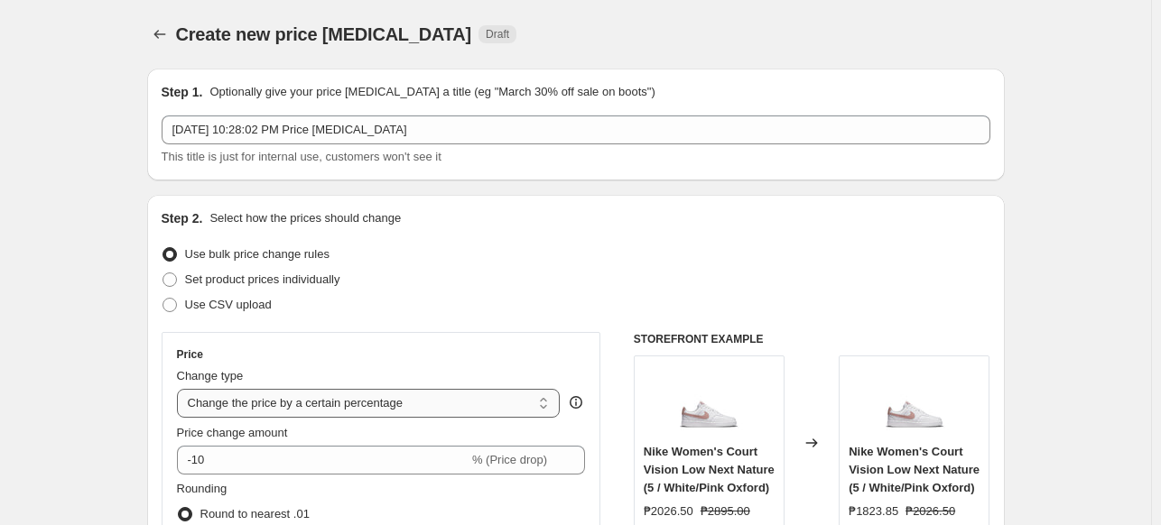
click at [407, 392] on select "Change the price to a certain amount Change the price by a certain amount Chang…" at bounding box center [369, 403] width 384 height 29
click at [726, 292] on div "Set product prices individually" at bounding box center [576, 279] width 829 height 25
click at [300, 286] on span "Set product prices individually" at bounding box center [262, 280] width 155 height 14
click at [163, 274] on input "Set product prices individually" at bounding box center [162, 273] width 1 height 1
radio input "true"
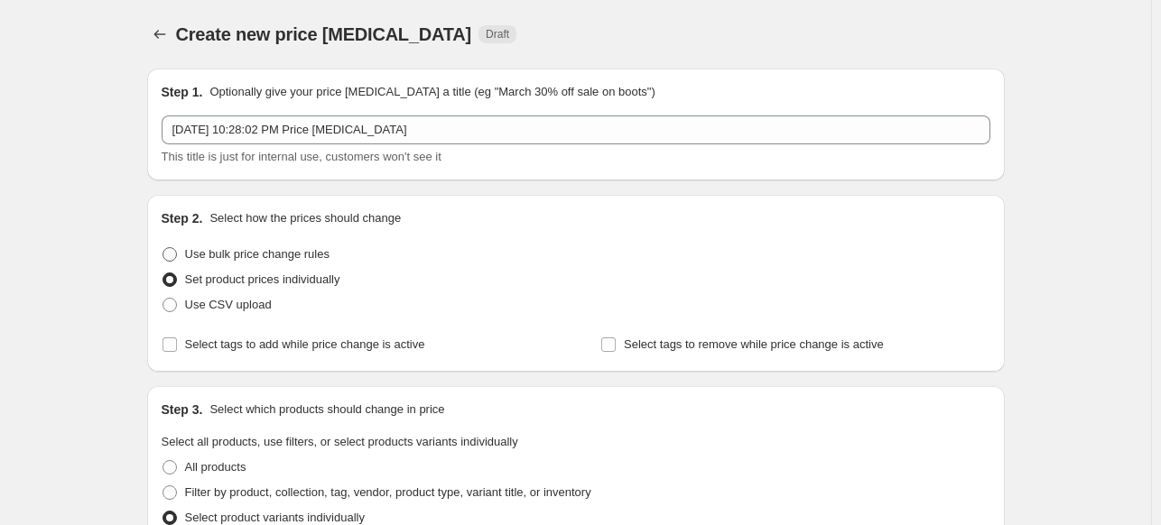
click at [284, 247] on span "Use bulk price change rules" at bounding box center [257, 254] width 144 height 14
click at [163, 247] on input "Use bulk price change rules" at bounding box center [162, 247] width 1 height 1
radio input "true"
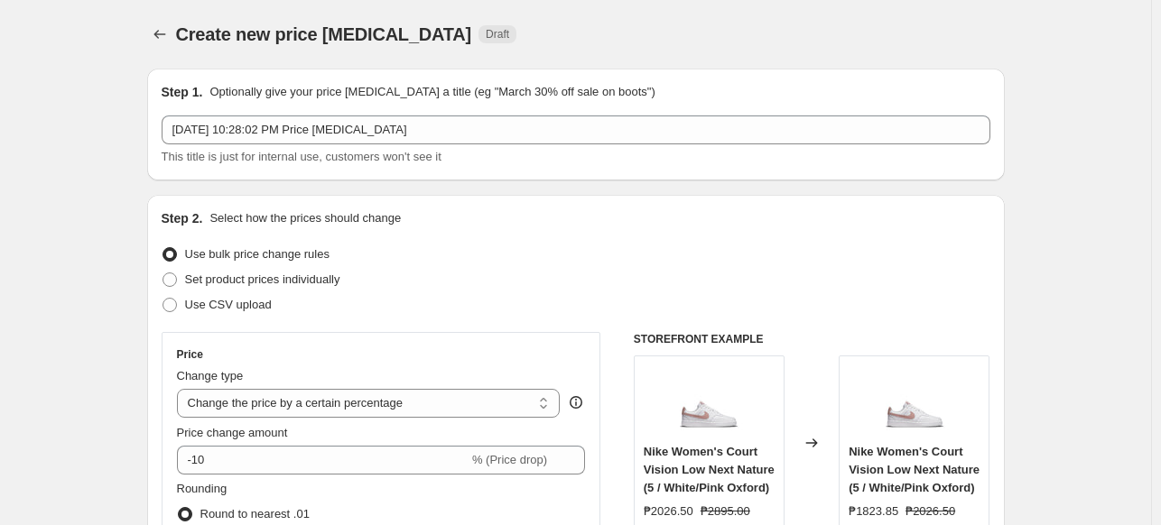
click at [353, 422] on div "Price Change type Change the price to a certain amount Change the price by a ce…" at bounding box center [381, 495] width 409 height 295
click at [376, 416] on select "Change the price to a certain amount Change the price by a certain amount Chang…" at bounding box center [369, 403] width 384 height 29
select select "to"
click at [181, 389] on select "Change the price to a certain amount Change the price by a certain amount Chang…" at bounding box center [369, 403] width 384 height 29
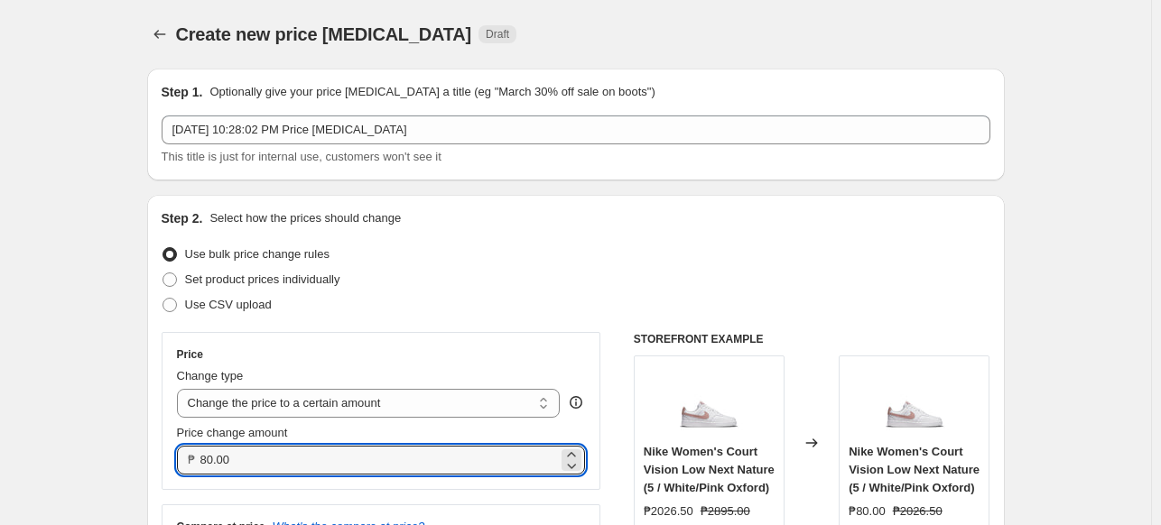
drag, startPoint x: 316, startPoint y: 467, endPoint x: 121, endPoint y: 422, distance: 199.9
type input "3495.00"
click at [492, 338] on div "Price Change type Change the price to a certain amount Change the price by a ce…" at bounding box center [382, 411] width 440 height 158
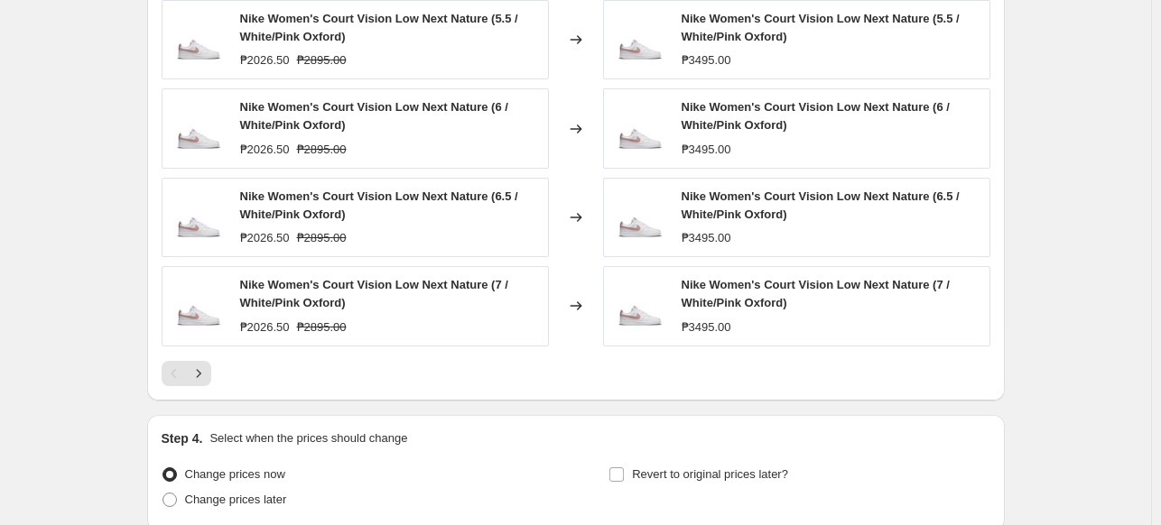
scroll to position [1118, 0]
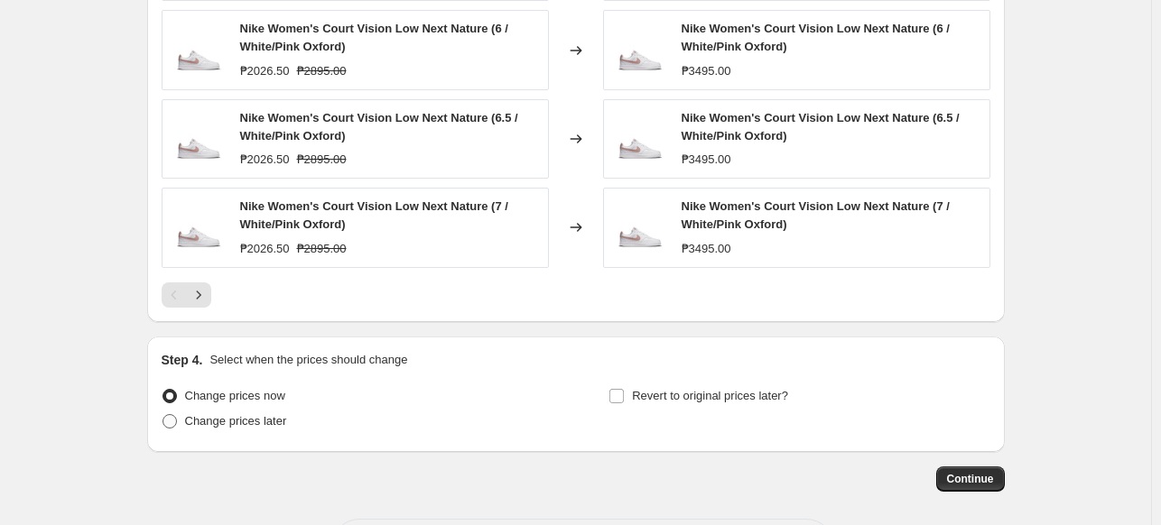
click at [281, 419] on span "Change prices later" at bounding box center [236, 421] width 102 height 14
click at [163, 415] on input "Change prices later" at bounding box center [162, 414] width 1 height 1
radio input "true"
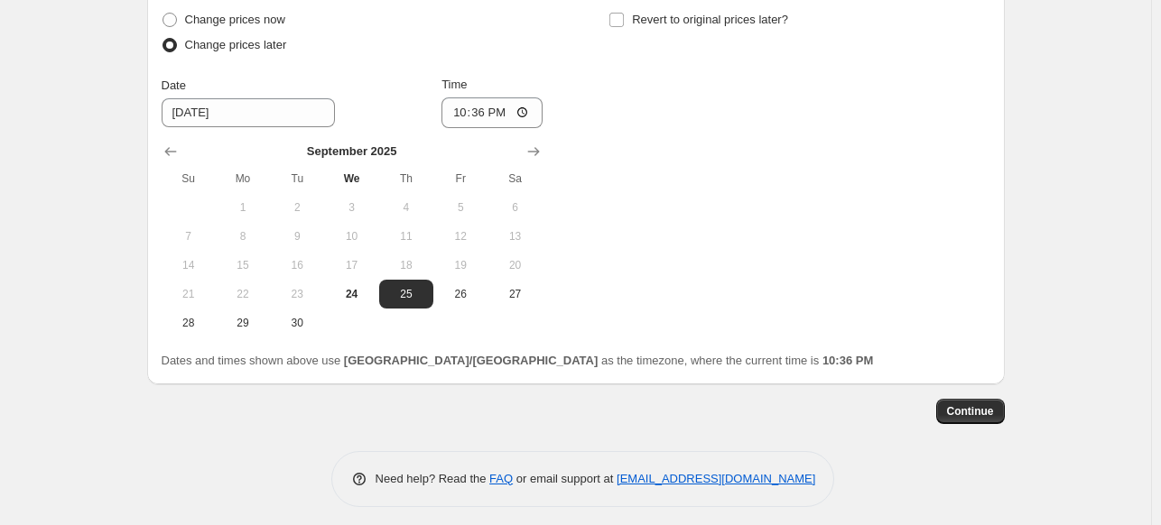
scroll to position [1501, 0]
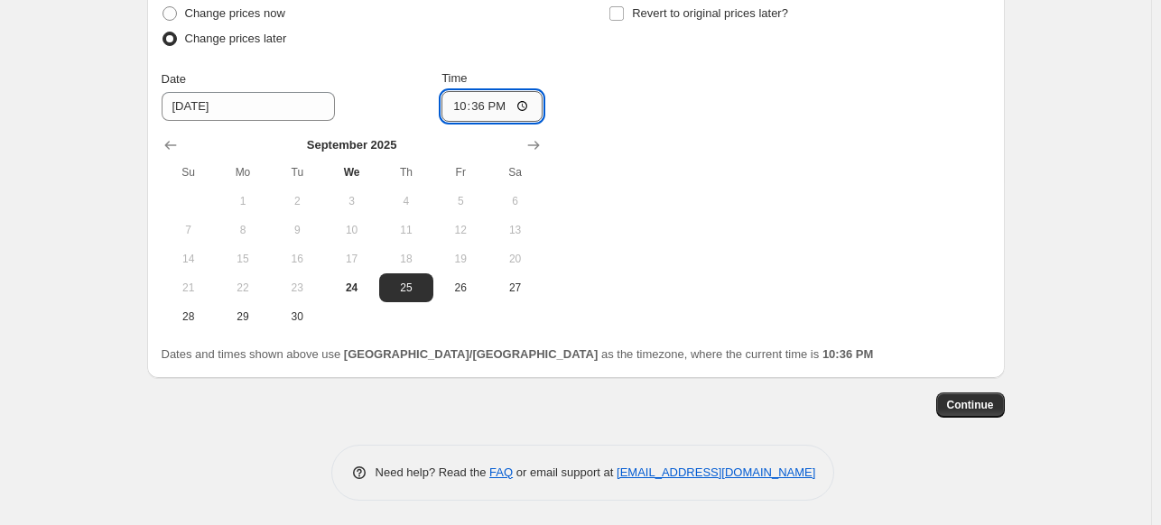
click at [466, 107] on input "22:36" at bounding box center [491, 106] width 101 height 31
type input "00:00"
click at [986, 407] on span "Continue" at bounding box center [970, 405] width 47 height 14
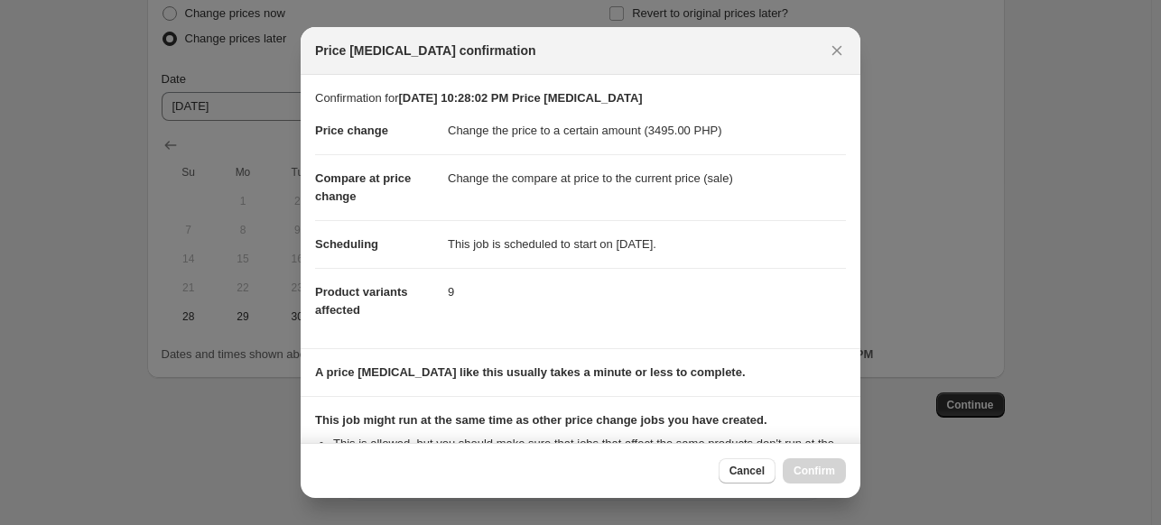
scroll to position [210, 0]
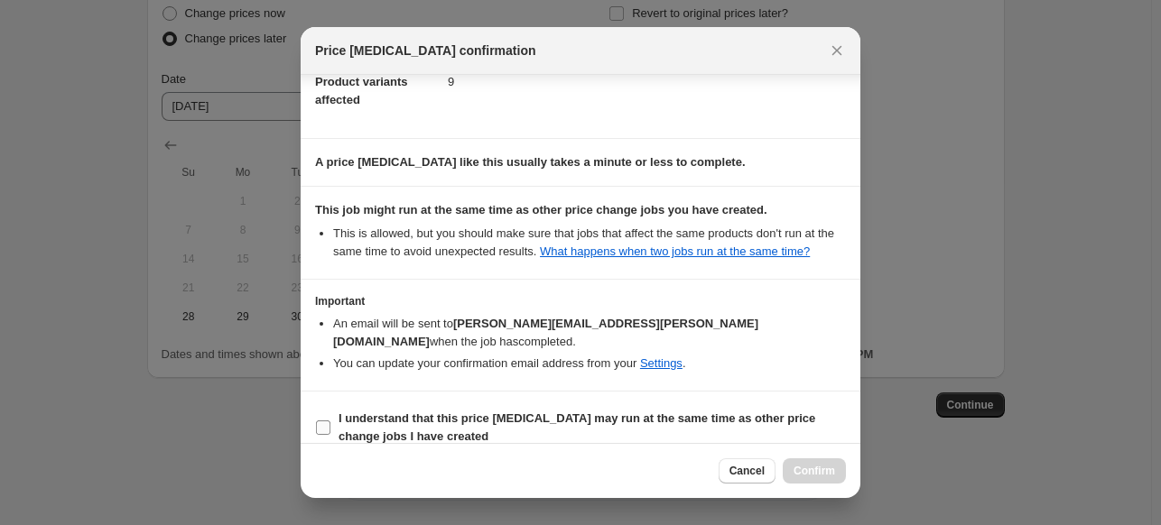
click at [707, 412] on b "I understand that this price [MEDICAL_DATA] may run at the same time as other p…" at bounding box center [577, 428] width 477 height 32
click at [330, 421] on input "I understand that this price [MEDICAL_DATA] may run at the same time as other p…" at bounding box center [323, 428] width 14 height 14
checkbox input "true"
click at [815, 472] on span "Confirm" at bounding box center [814, 471] width 42 height 14
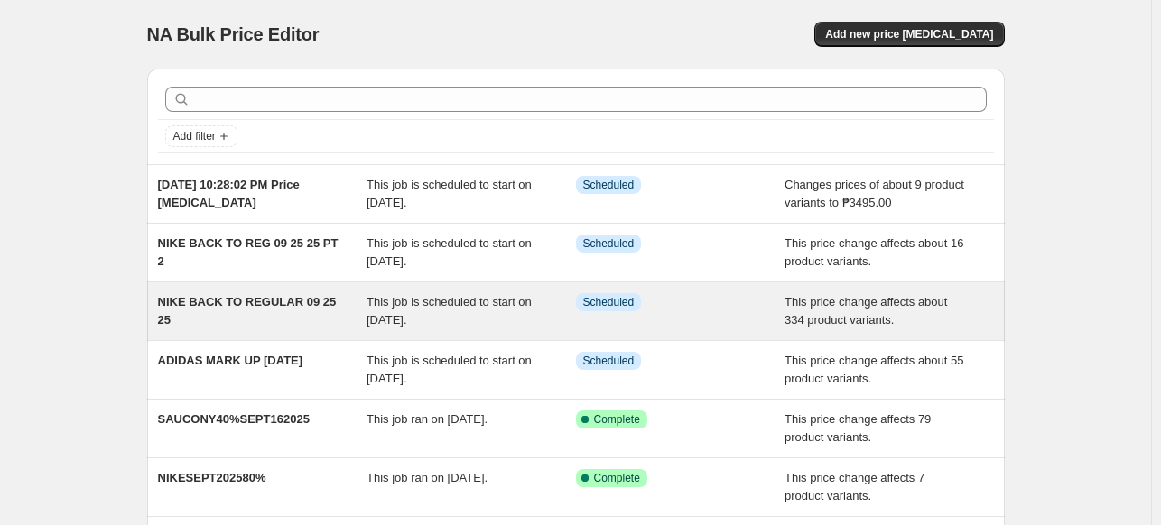
click at [306, 310] on div "NIKE BACK TO REGULAR 09 25 25" at bounding box center [262, 311] width 209 height 36
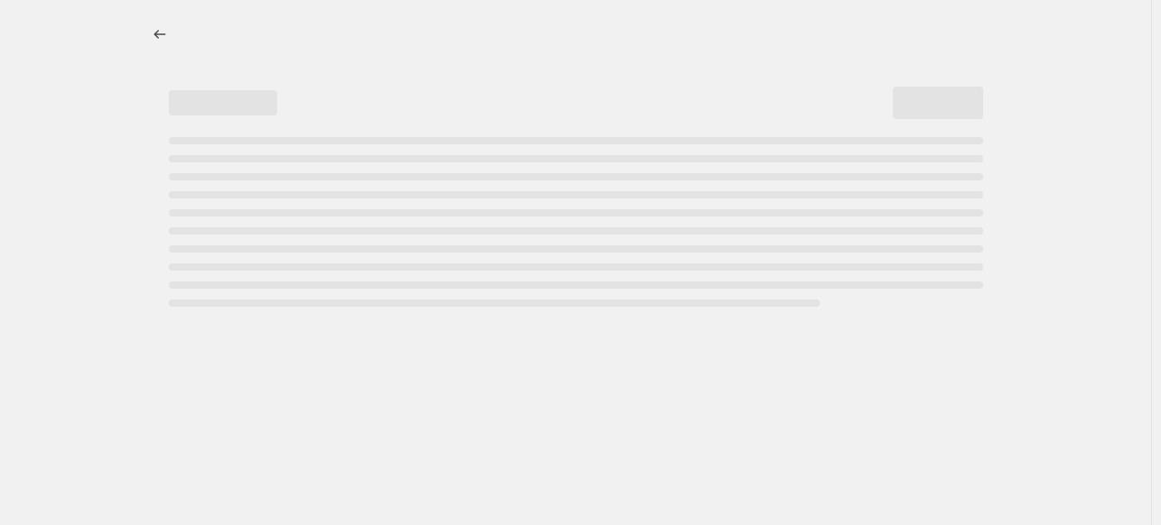
select select "ecap"
select select "no_change"
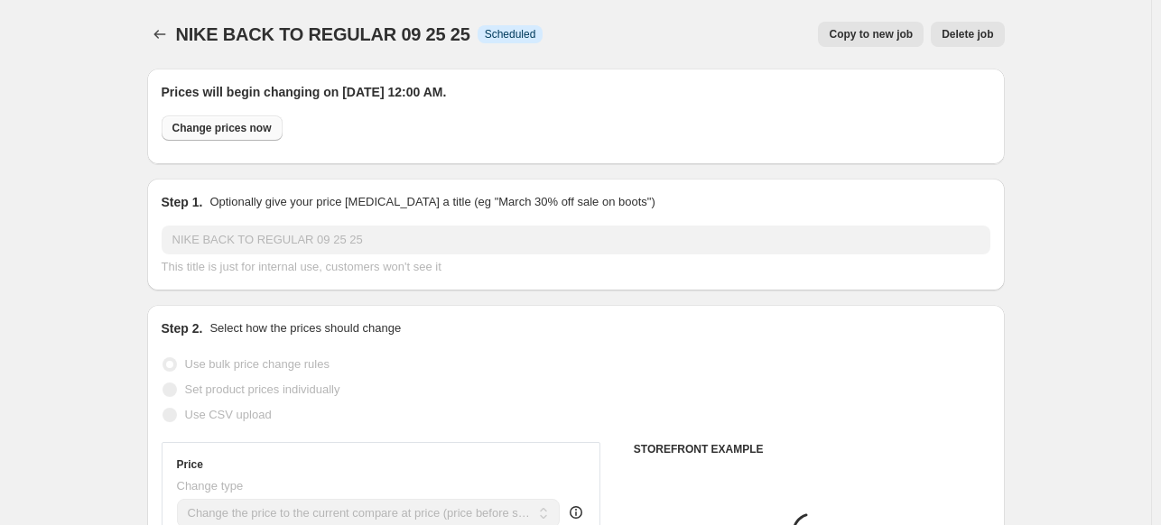
select select "tag"
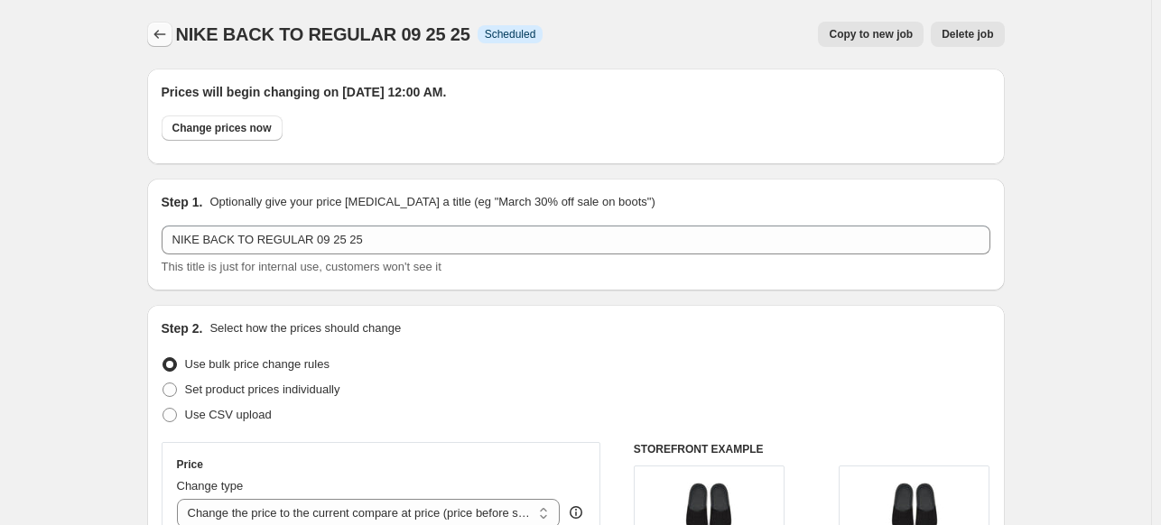
click at [162, 34] on icon "Price change jobs" at bounding box center [160, 34] width 18 height 18
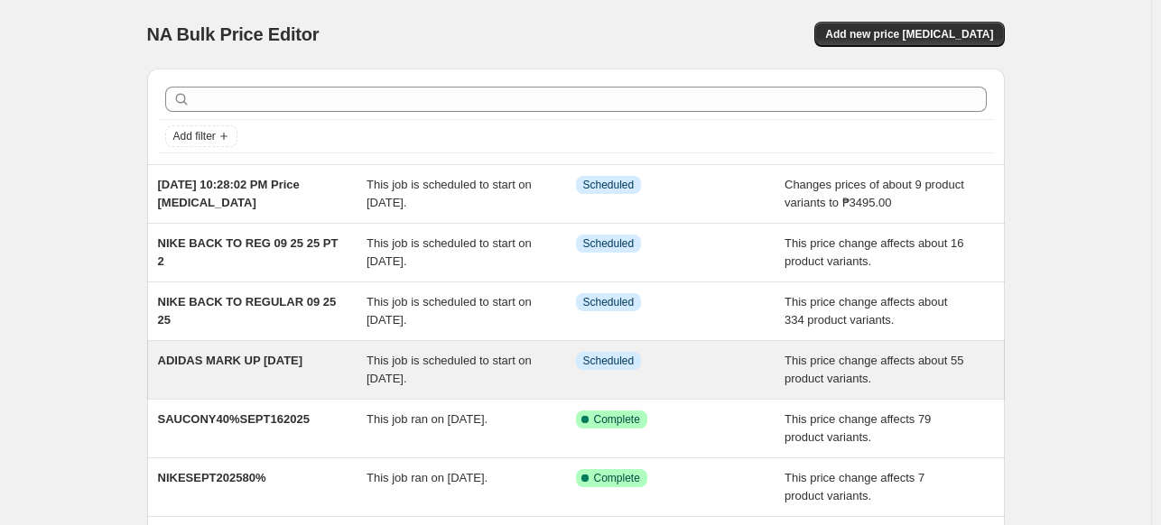
click at [272, 385] on div "ADIDAS MARK UP [DATE]" at bounding box center [262, 370] width 209 height 36
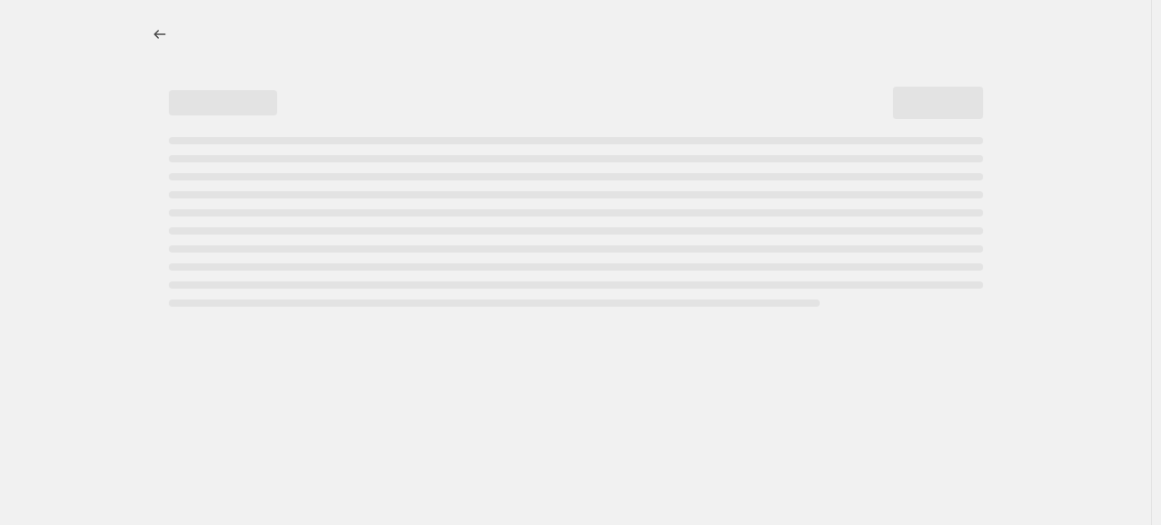
select select "ecap"
select select "no_change"
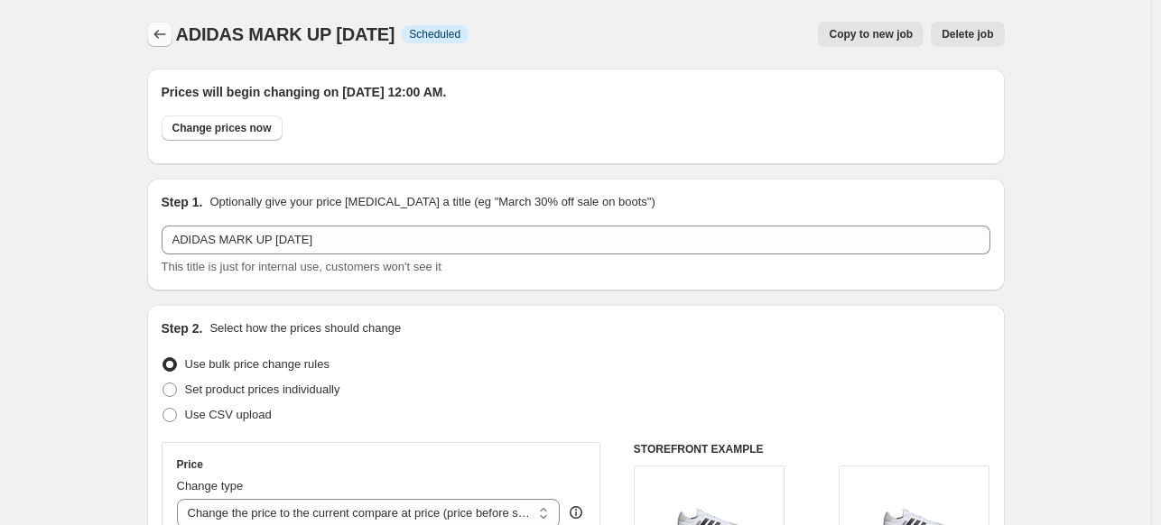
click at [169, 35] on icon "Price change jobs" at bounding box center [160, 34] width 18 height 18
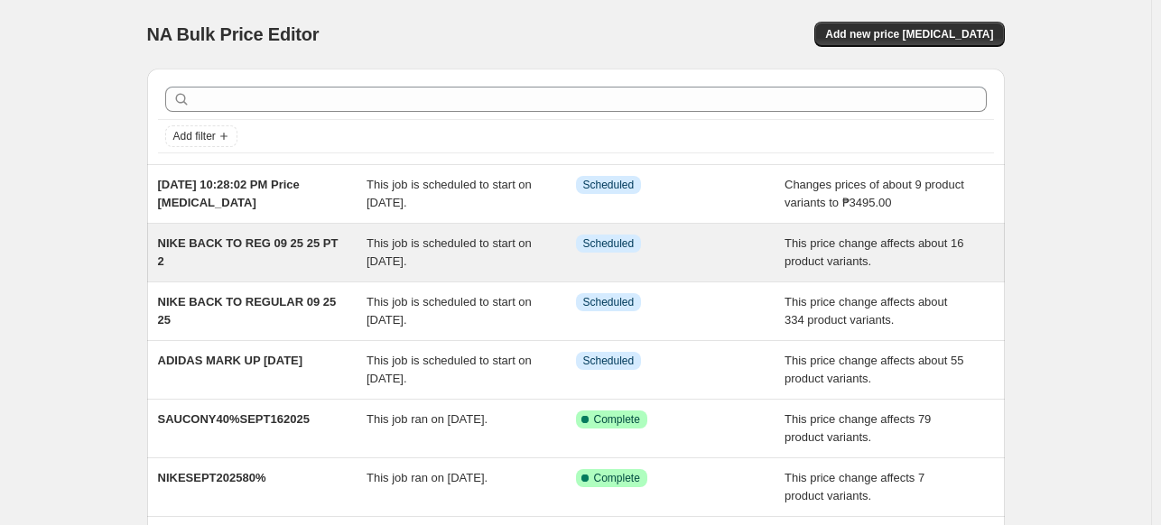
click at [283, 248] on span "NIKE BACK TO REG 09 25 25 PT 2" at bounding box center [248, 253] width 181 height 32
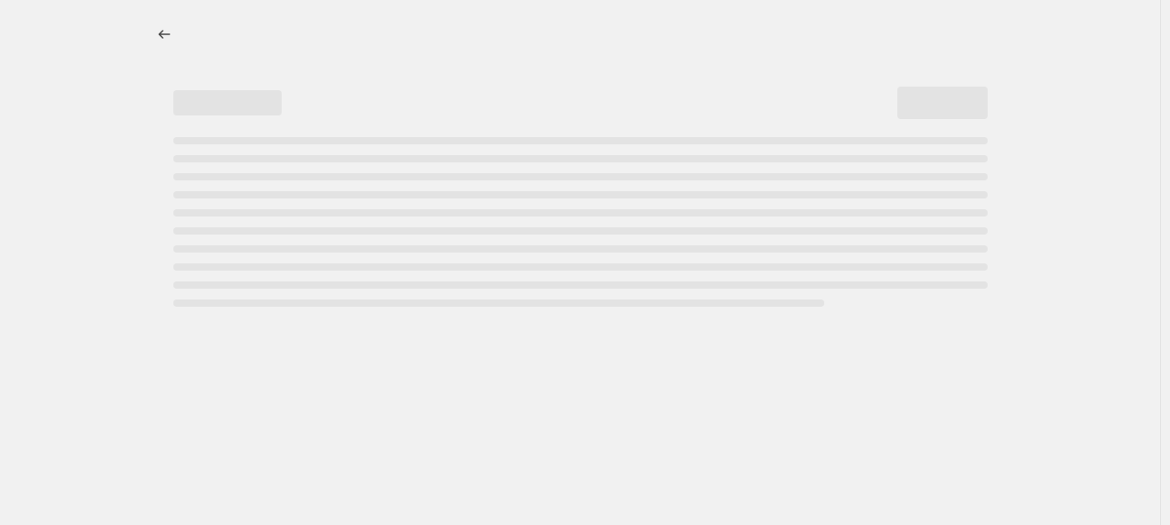
select select "ecap"
select select "no_change"
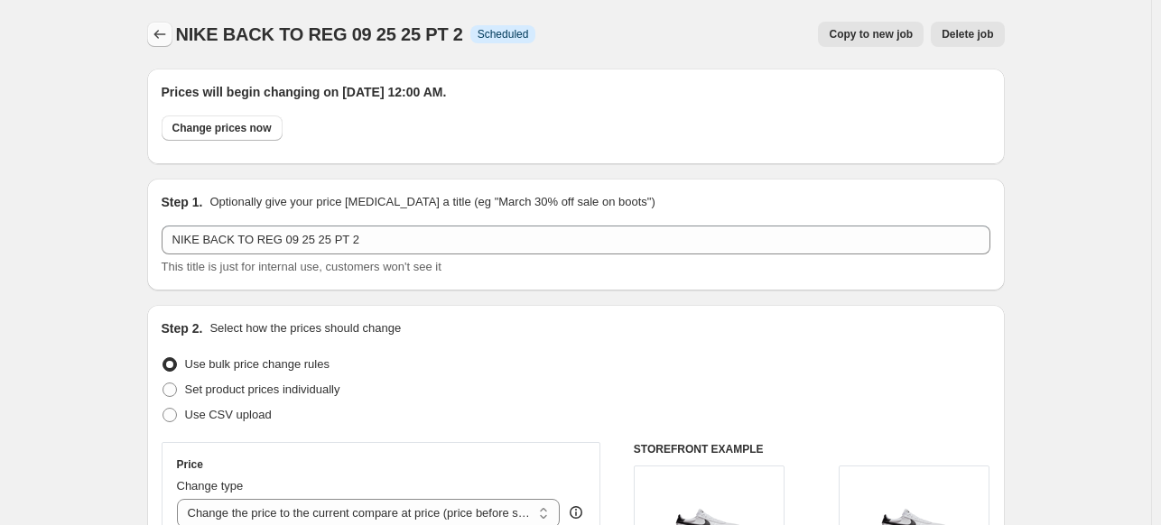
click at [172, 25] on button "Price change jobs" at bounding box center [159, 34] width 25 height 25
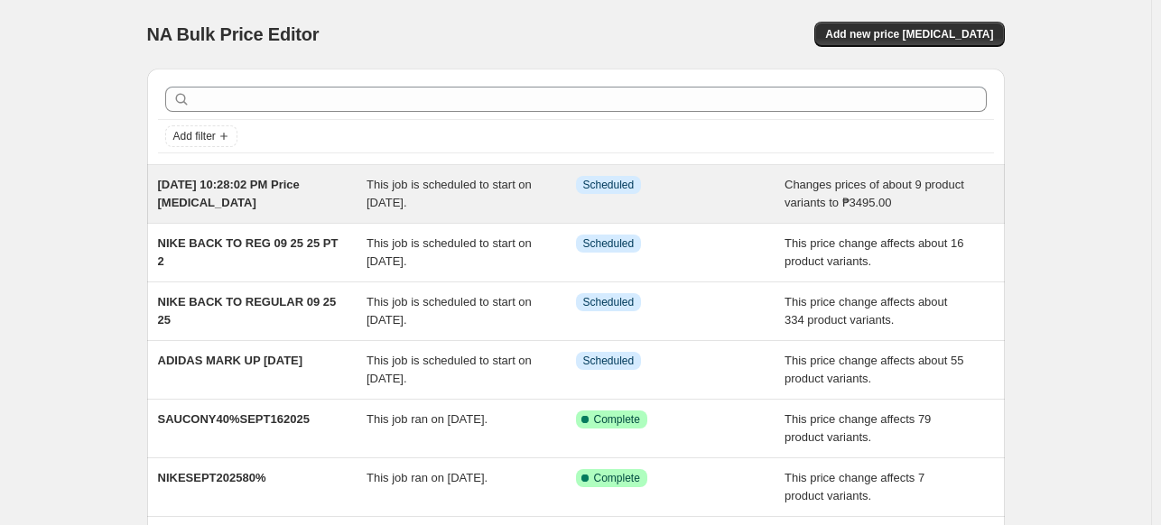
click at [241, 190] on span "[DATE] 10:28:02 PM Price [MEDICAL_DATA]" at bounding box center [229, 194] width 142 height 32
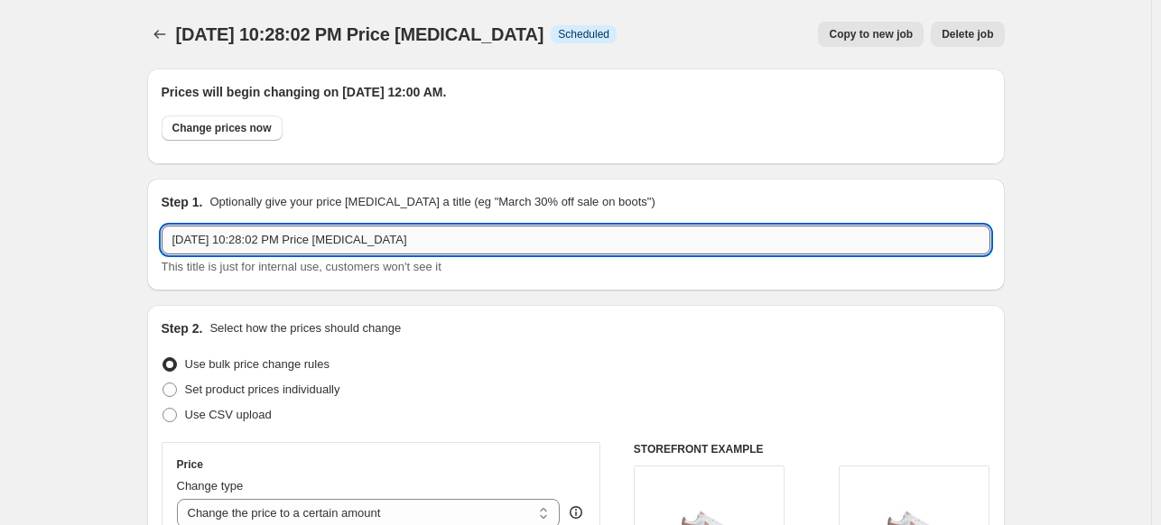
drag, startPoint x: 455, startPoint y: 230, endPoint x: 166, endPoint y: 230, distance: 288.9
click at [166, 230] on input "[DATE] 10:28:02 PM Price [MEDICAL_DATA]" at bounding box center [576, 240] width 829 height 29
type input "n"
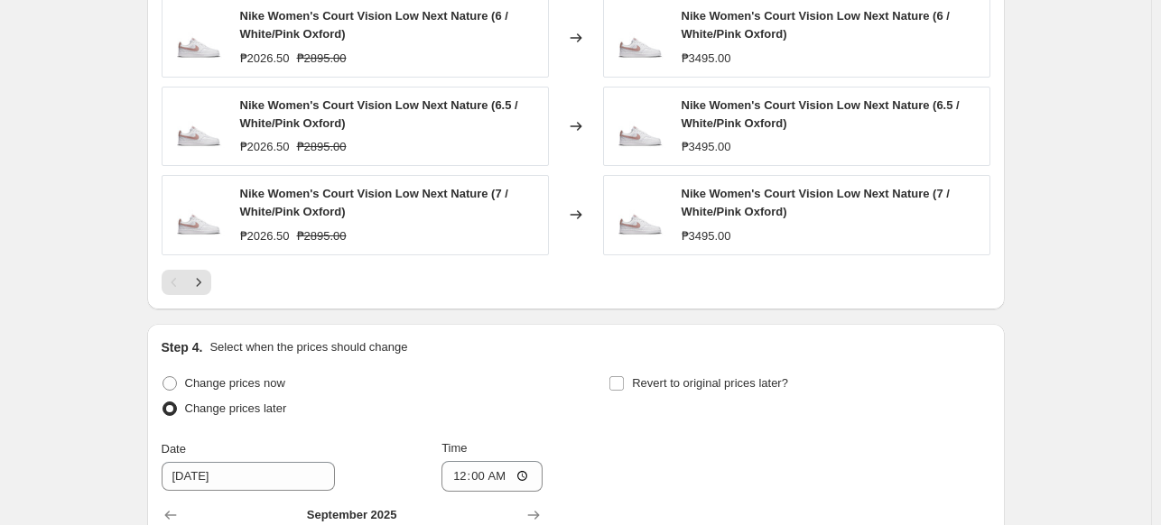
scroll to position [1611, 0]
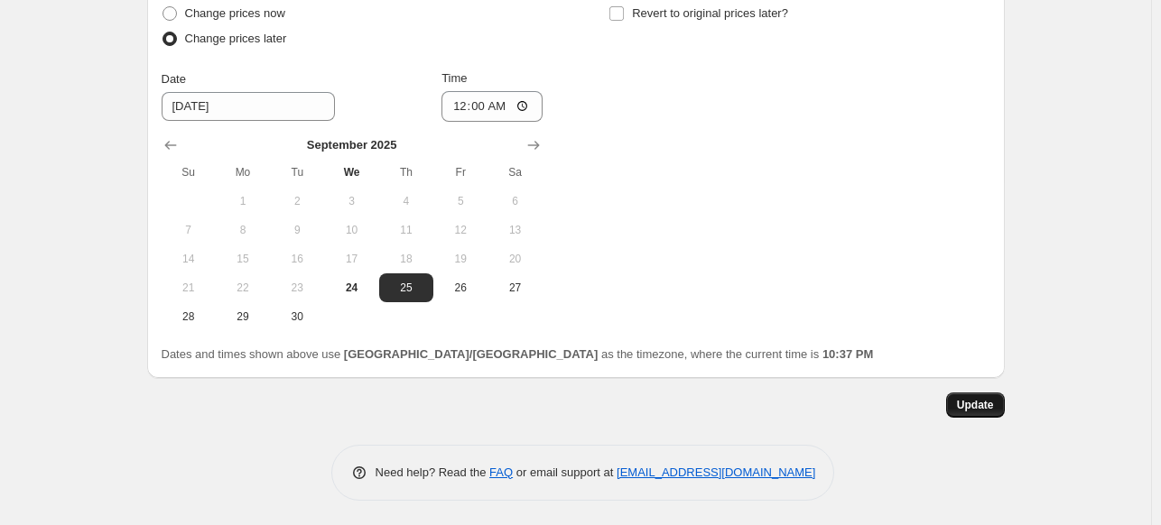
type input "Nike mark up sept 25 2025"
click at [1004, 396] on button "Update" at bounding box center [975, 405] width 59 height 25
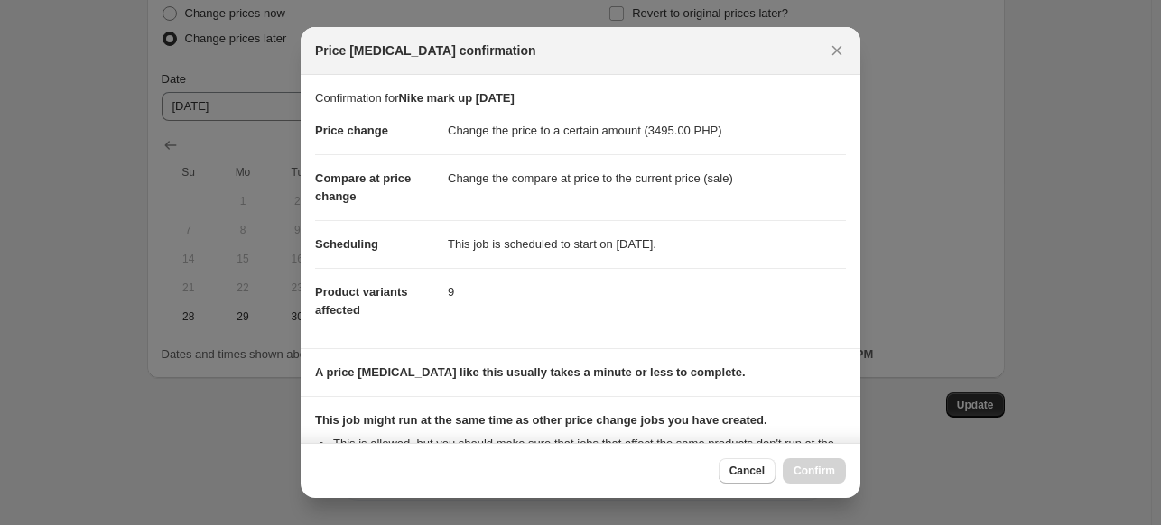
scroll to position [210, 0]
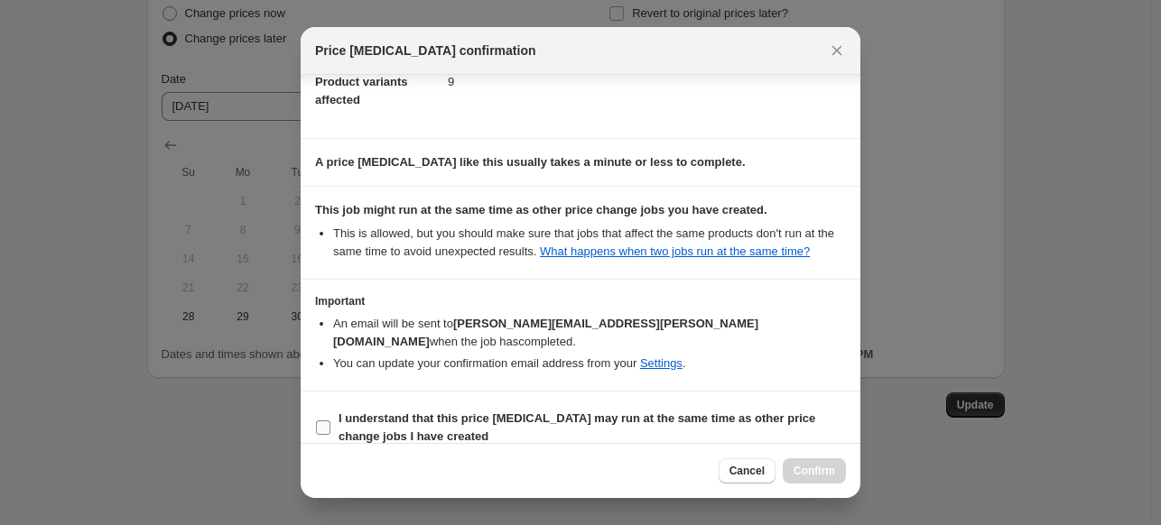
click at [755, 412] on b "I understand that this price [MEDICAL_DATA] may run at the same time as other p…" at bounding box center [577, 428] width 477 height 32
click at [330, 421] on input "I understand that this price [MEDICAL_DATA] may run at the same time as other p…" at bounding box center [323, 428] width 14 height 14
checkbox input "true"
click at [841, 477] on button "Confirm" at bounding box center [814, 471] width 63 height 25
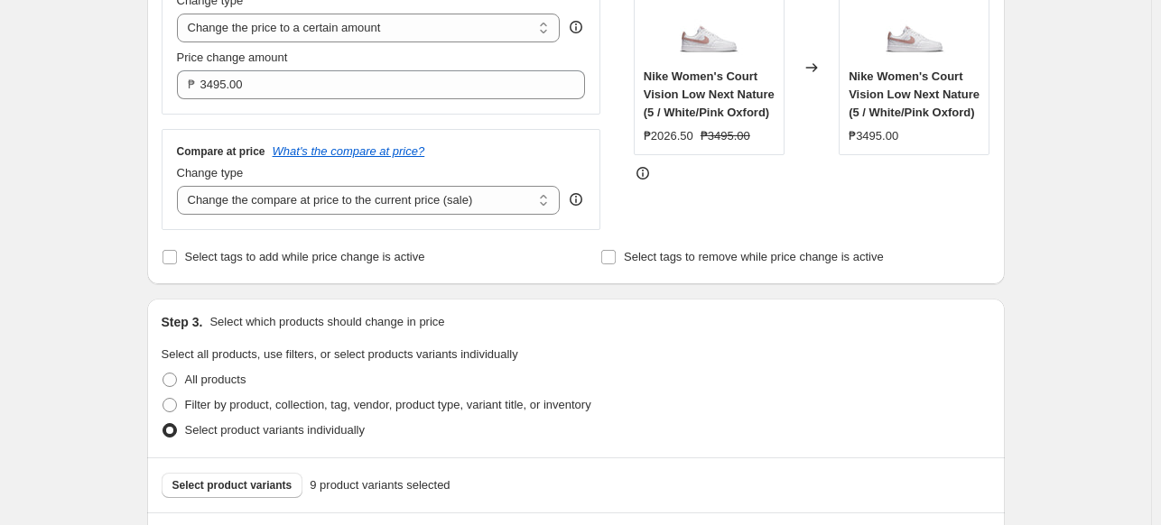
scroll to position [0, 0]
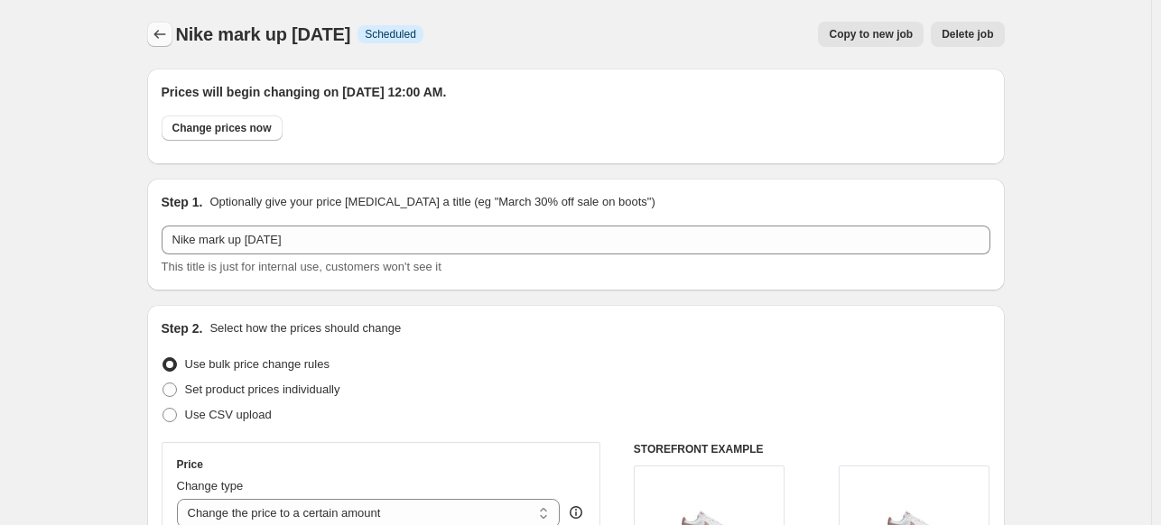
click at [166, 39] on icon "Price change jobs" at bounding box center [160, 34] width 18 height 18
